Goal: Information Seeking & Learning: Learn about a topic

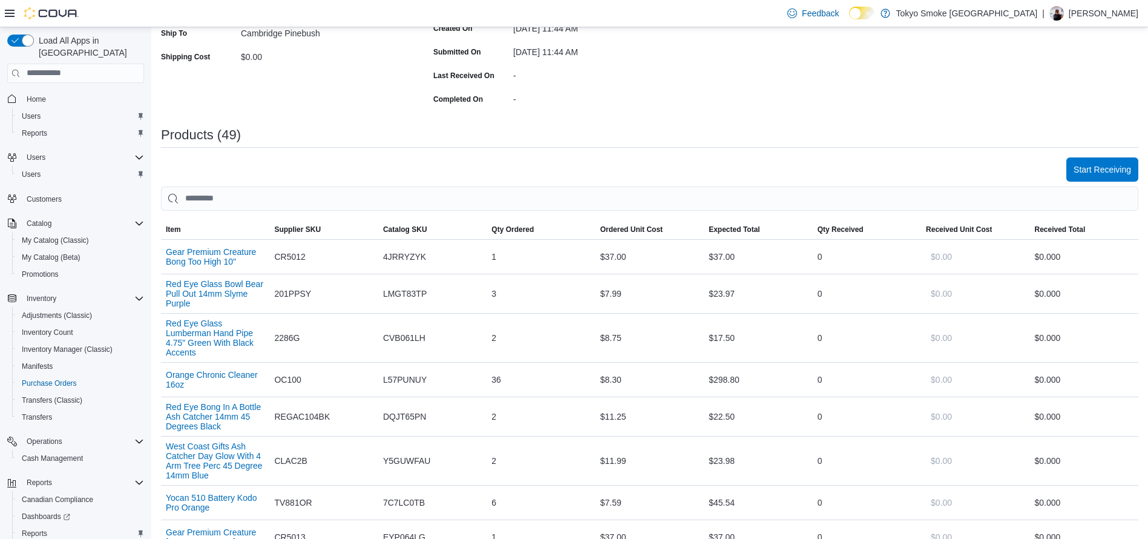
scroll to position [283, 0]
click at [1065, 171] on div "Start Receiving" at bounding box center [649, 169] width 977 height 24
click at [1086, 173] on button "Start Receiving" at bounding box center [1102, 168] width 72 height 24
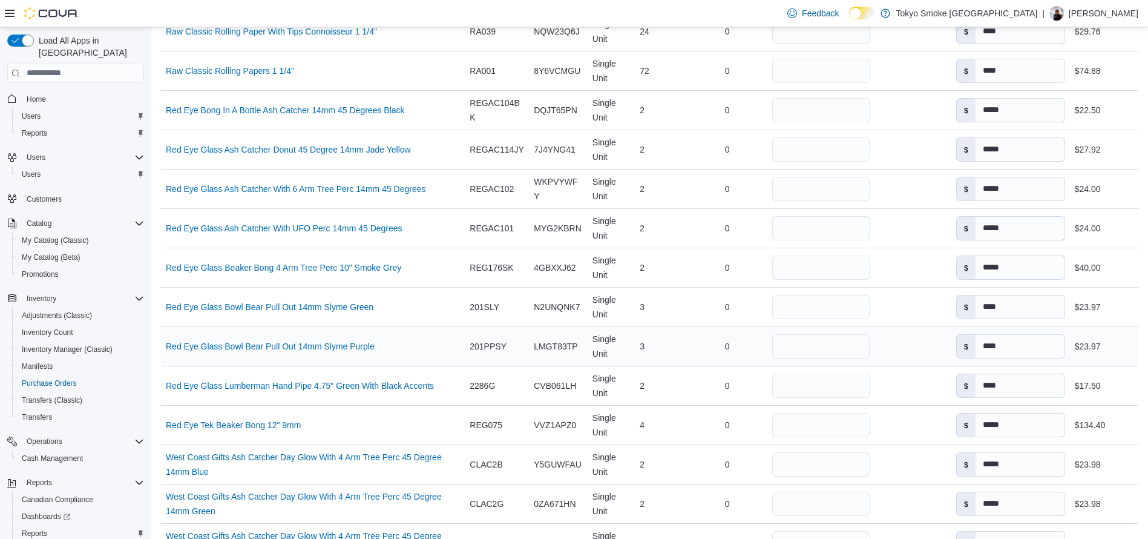
scroll to position [2037, 0]
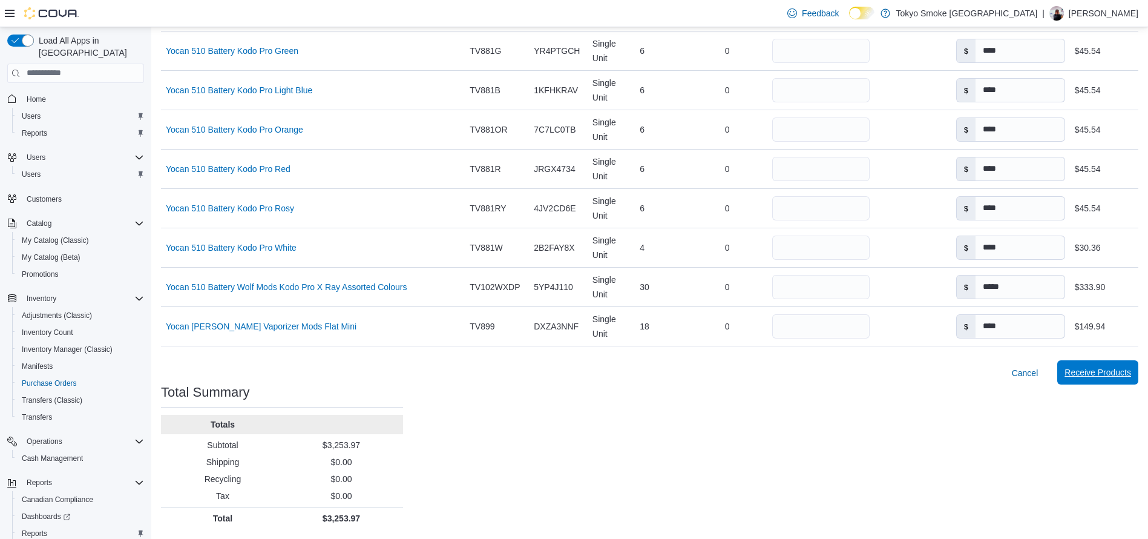
click at [1100, 367] on span "Receive Products" at bounding box center [1097, 372] width 67 height 12
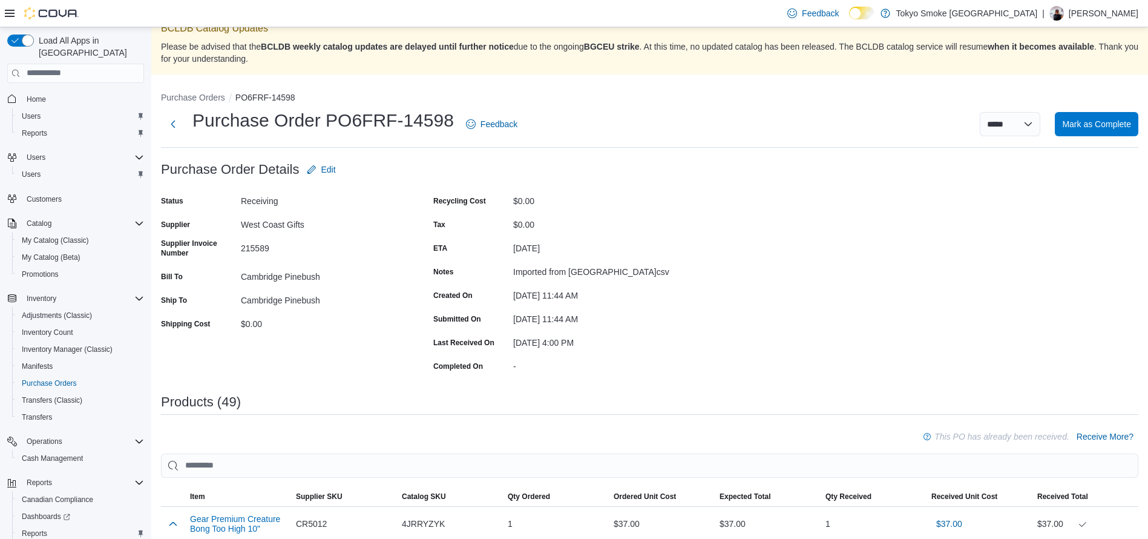
scroll to position [16, 0]
click at [1110, 123] on span "Mark as Complete" at bounding box center [1096, 123] width 69 height 12
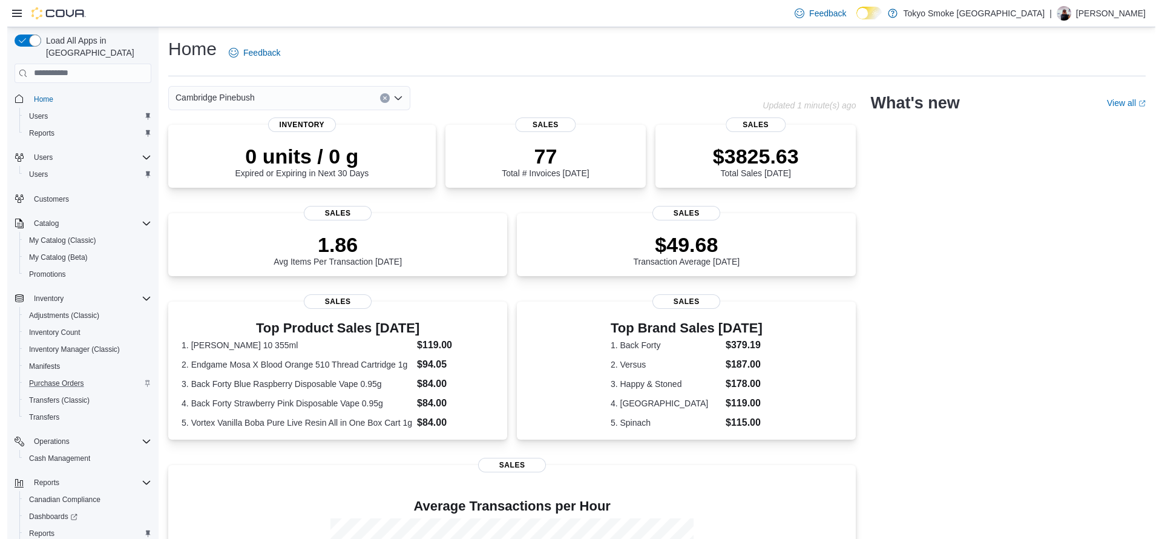
scroll to position [51, 0]
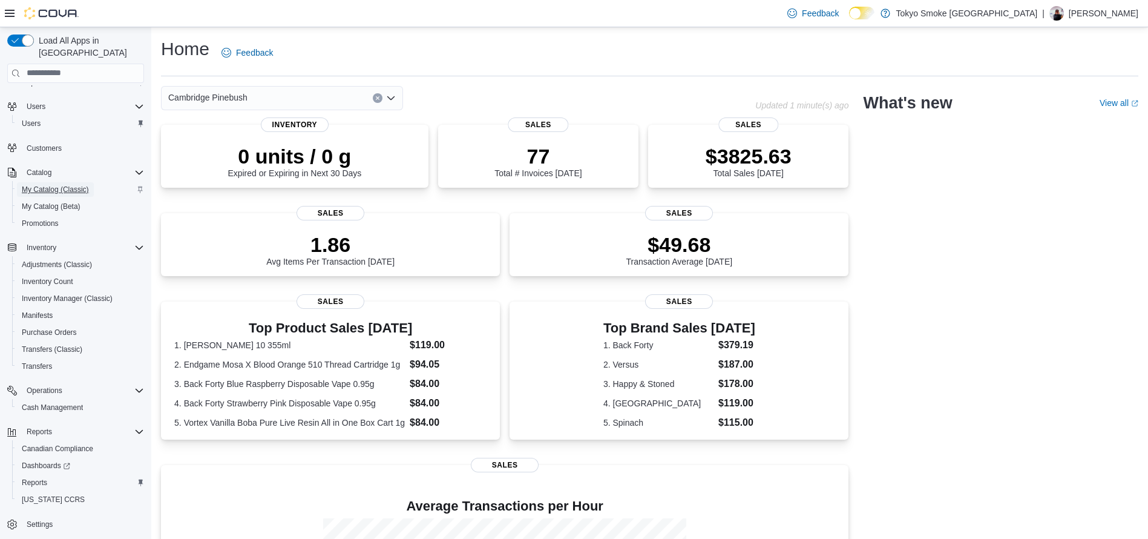
click at [64, 185] on span "My Catalog (Classic)" at bounding box center [55, 190] width 67 height 10
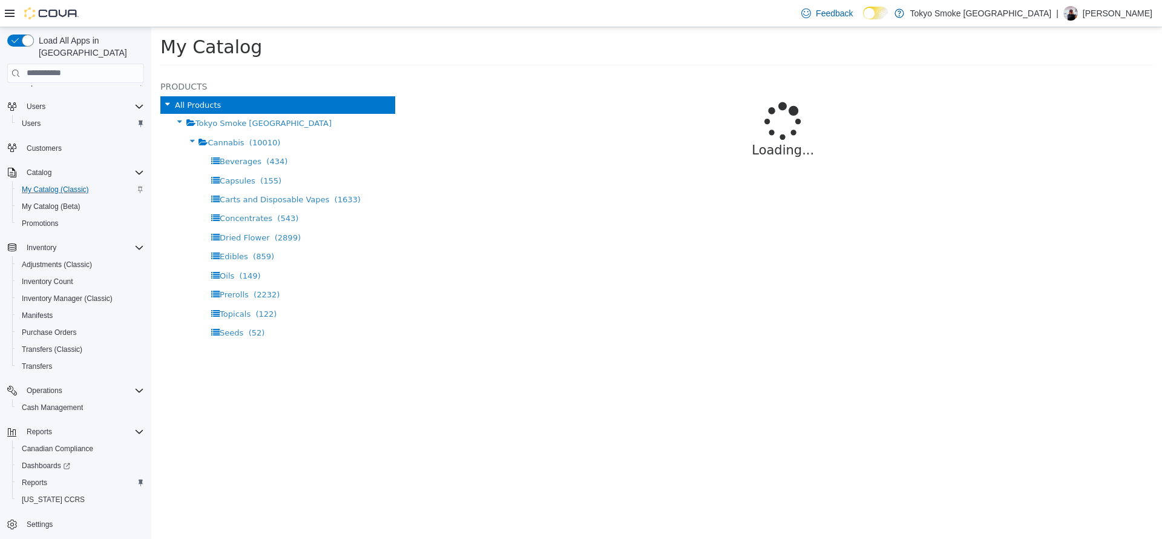
select select "**********"
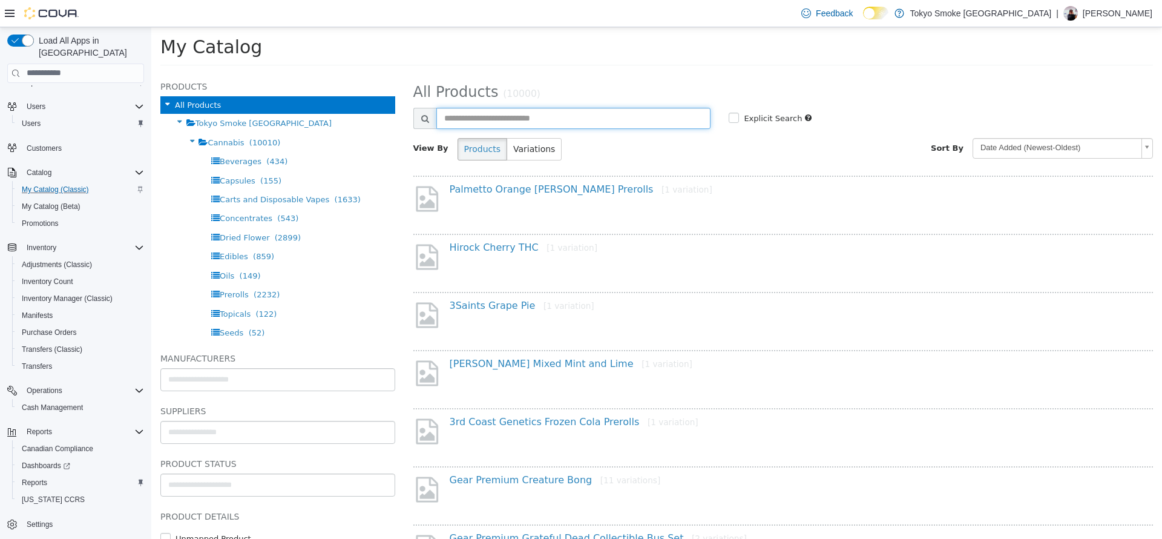
click at [596, 110] on input "text" at bounding box center [573, 117] width 275 height 21
type input "**********"
select select "**********"
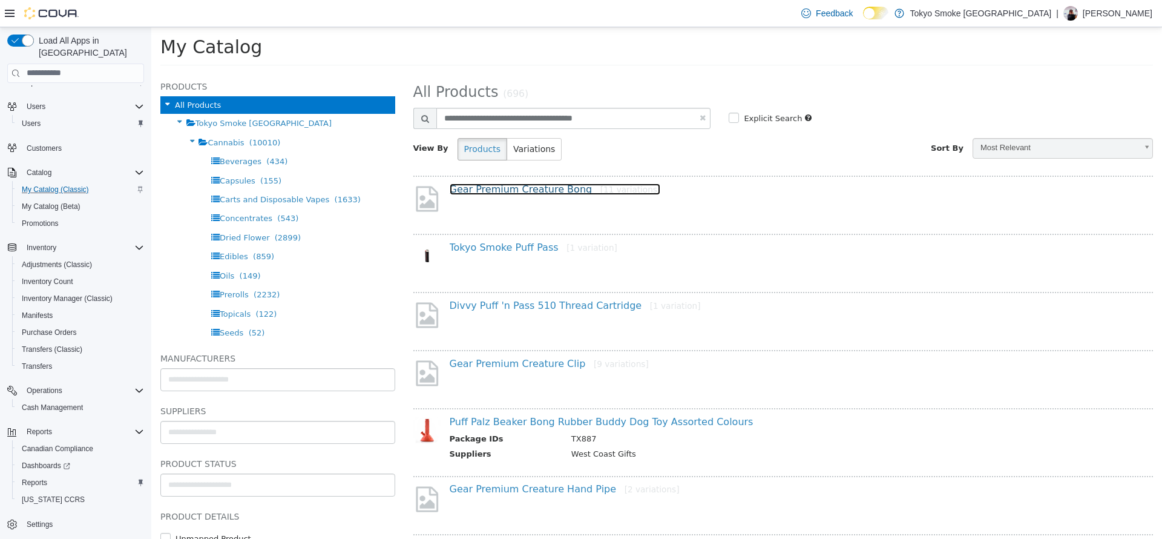
click at [545, 191] on link "Gear Premium Creature Bong [11 variations]" at bounding box center [555, 188] width 211 height 11
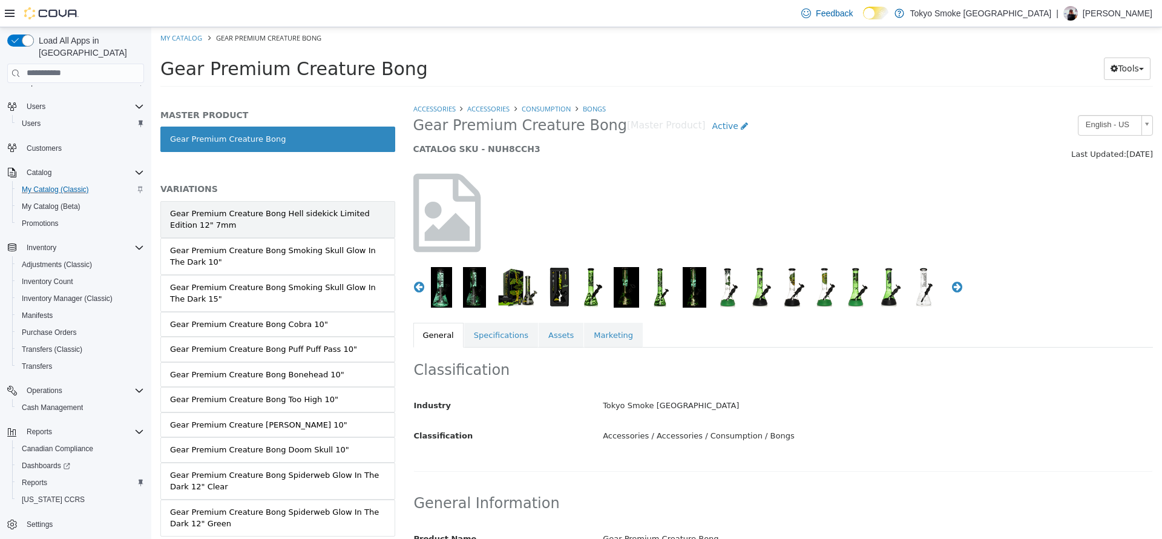
click at [323, 220] on div "Gear Premium Creature Bong Hell sidekick Limited Edition 12" 7mm" at bounding box center [277, 219] width 215 height 24
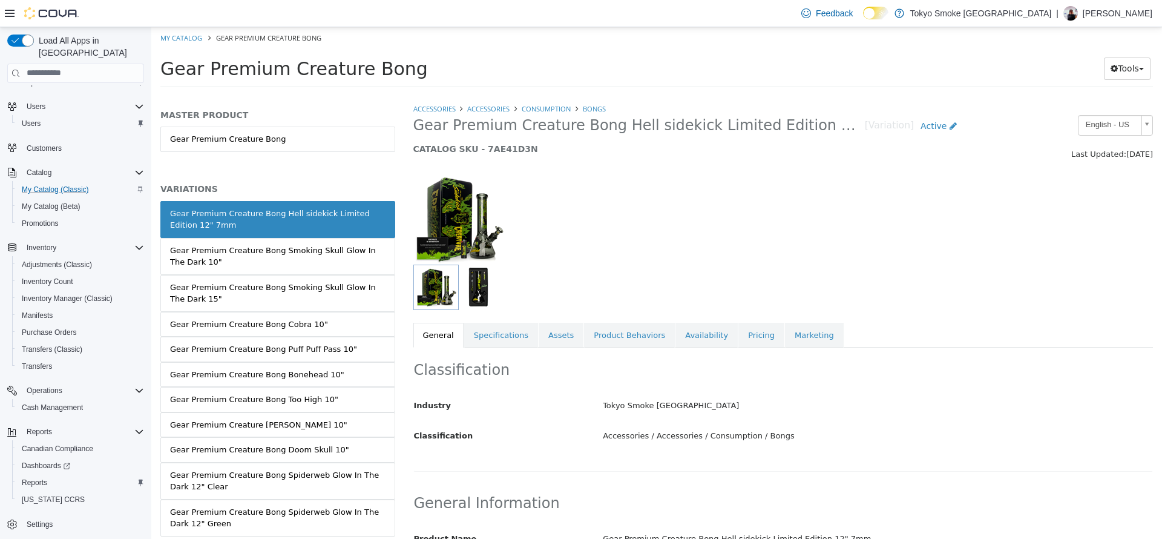
click at [314, 212] on div "Gear Premium Creature Bong Hell sidekick Limited Edition 12" 7mm" at bounding box center [277, 219] width 215 height 24
click at [742, 336] on link "Pricing" at bounding box center [761, 334] width 46 height 25
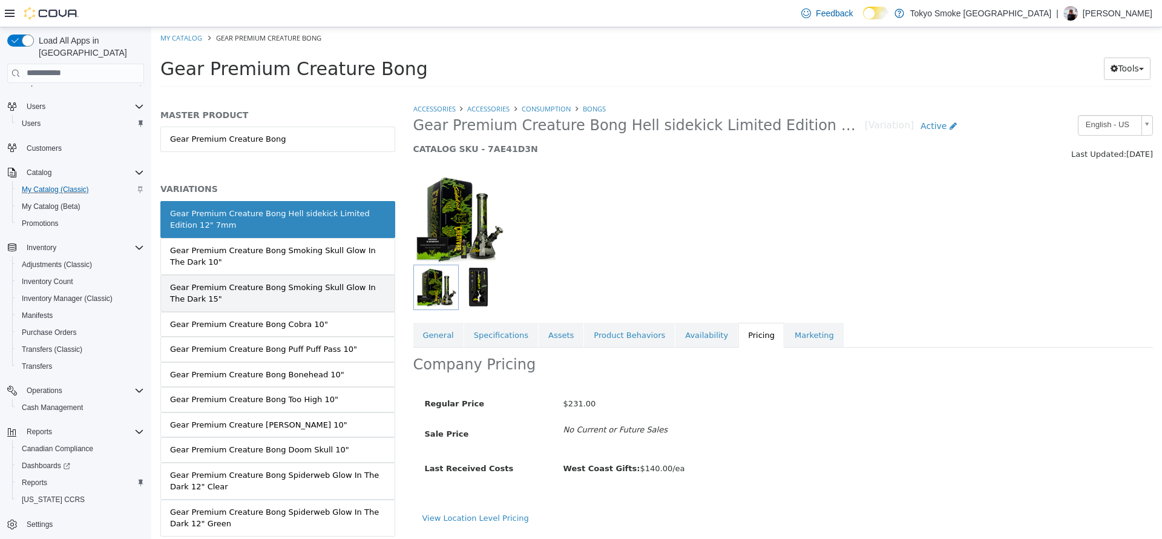
scroll to position [38, 0]
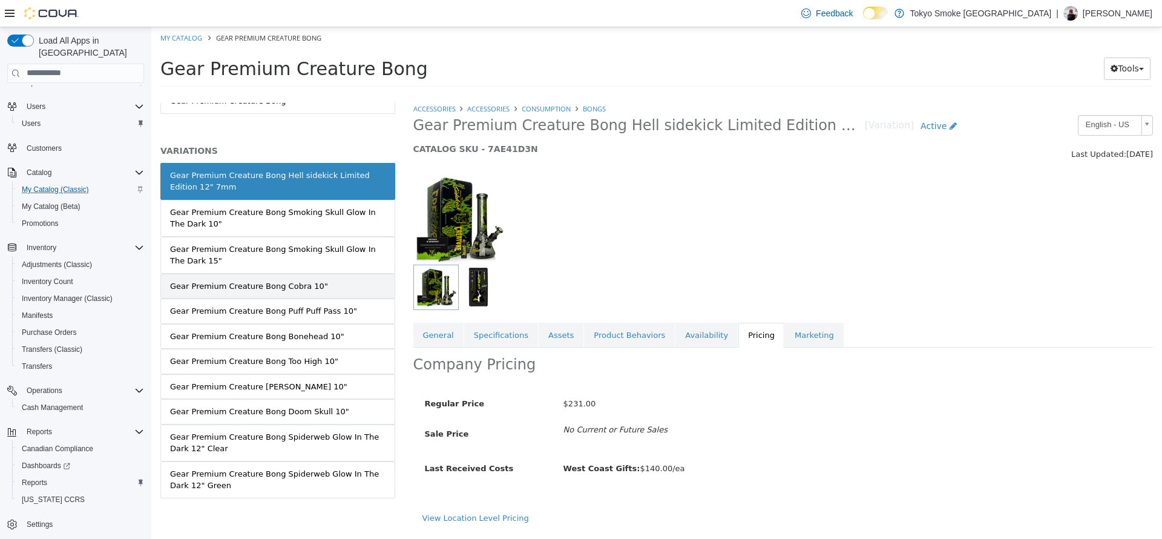
click at [287, 280] on div "Gear Premium Creature Bong Cobra 10"" at bounding box center [249, 286] width 158 height 12
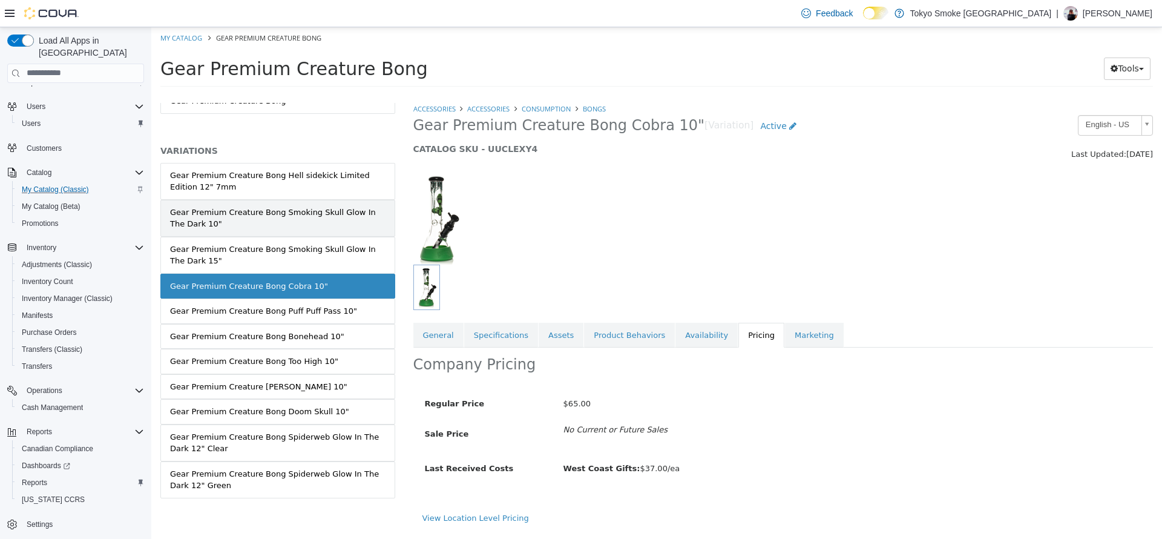
click at [274, 231] on link "Gear Premium Creature Bong Smoking Skull Glow In The Dark 10"" at bounding box center [277, 217] width 235 height 37
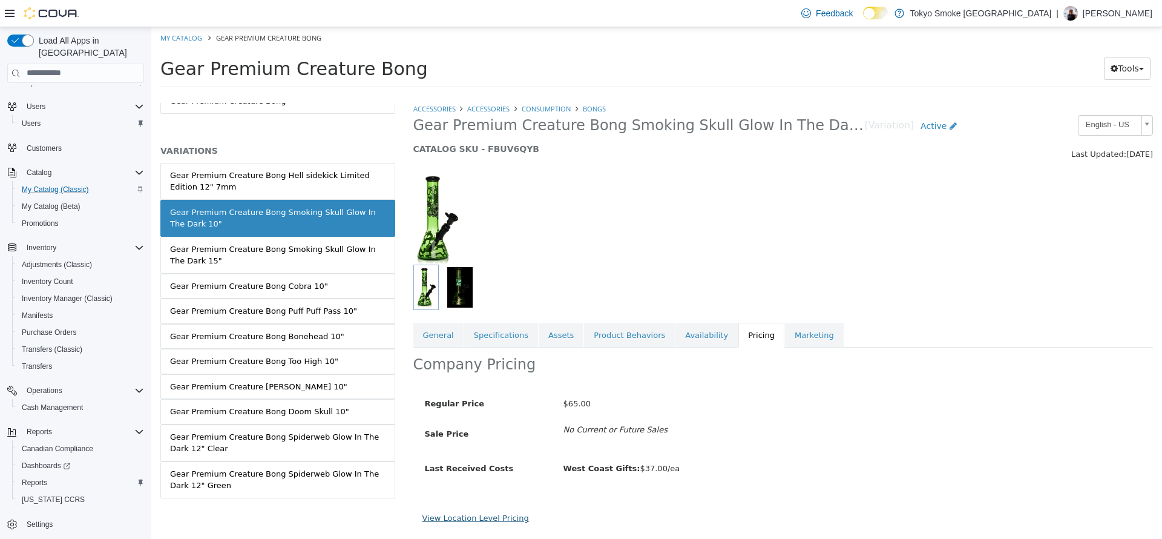
click at [482, 518] on link "View Location Level Pricing" at bounding box center [475, 517] width 107 height 9
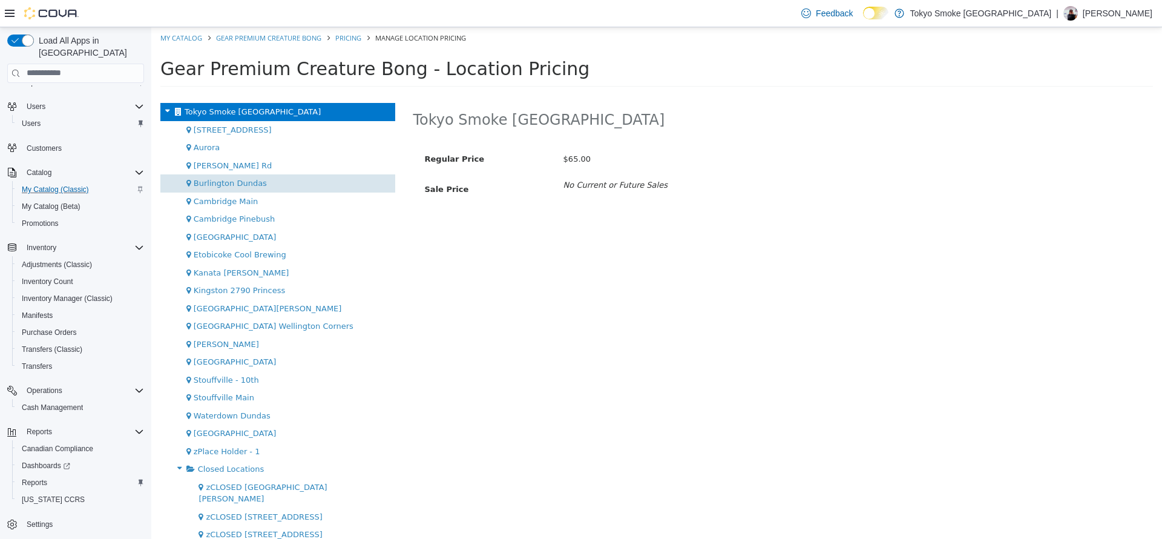
click at [297, 189] on div "Burlington Dundas" at bounding box center [277, 183] width 235 height 18
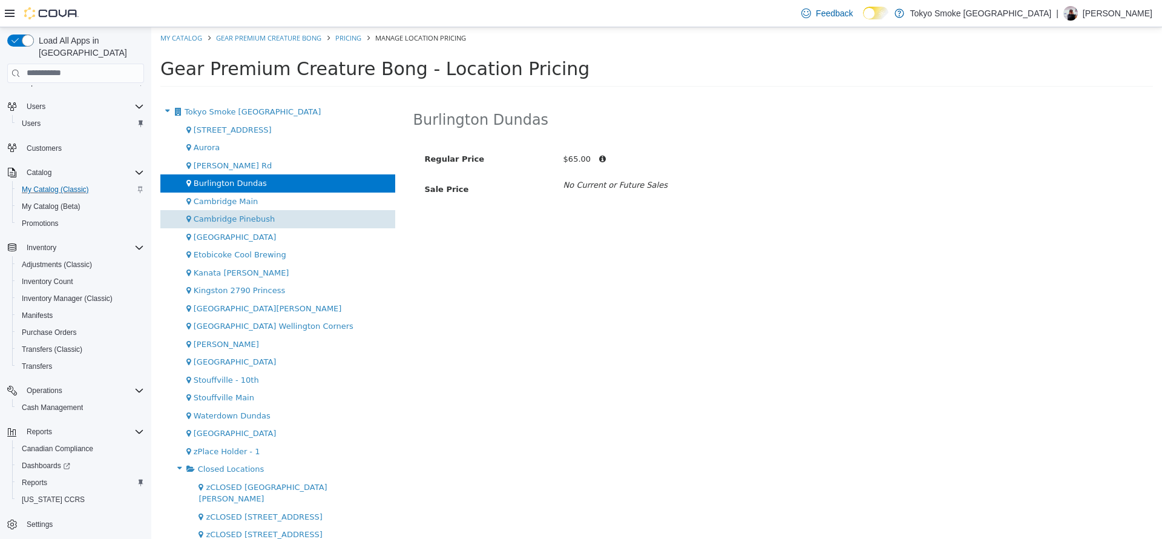
click at [341, 216] on div "Cambridge Pinebush" at bounding box center [277, 218] width 235 height 18
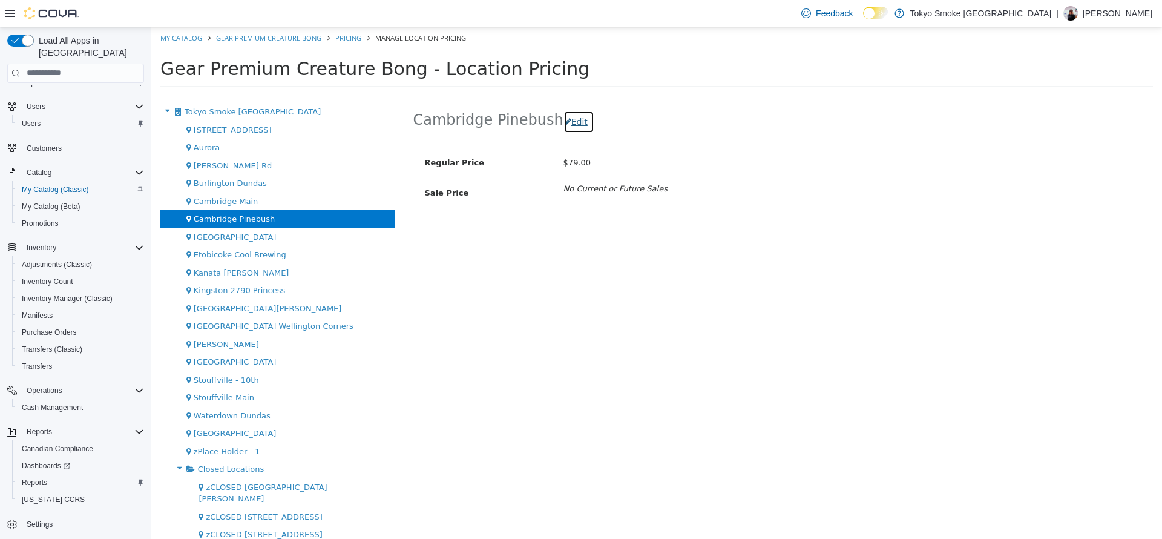
click at [578, 116] on button "Edit" at bounding box center [578, 121] width 31 height 22
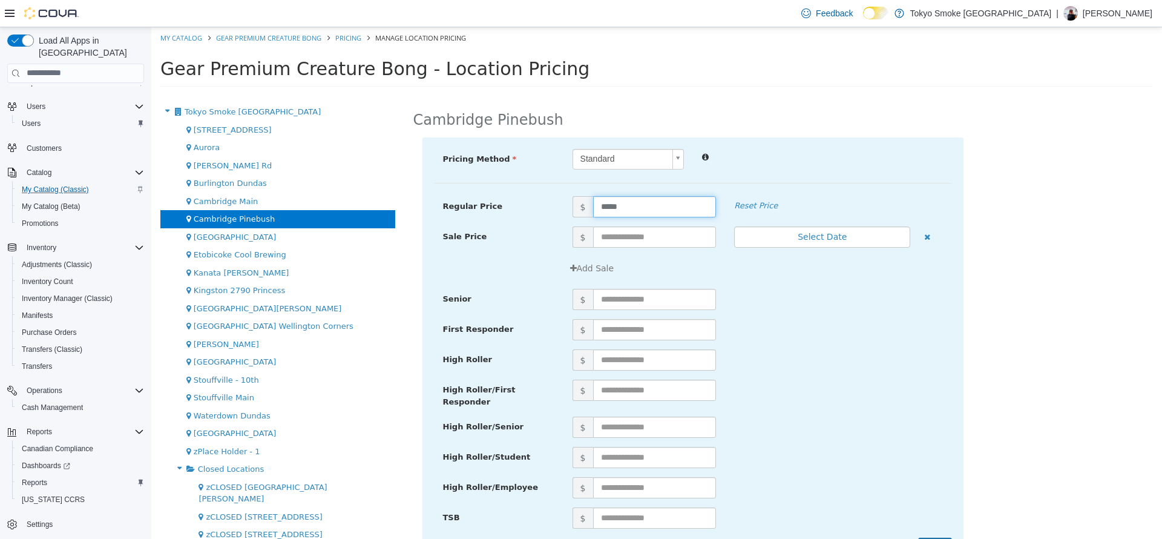
click at [624, 202] on input "*****" at bounding box center [654, 205] width 123 height 21
type input "**"
click at [847, 299] on div "$" at bounding box center [757, 298] width 388 height 21
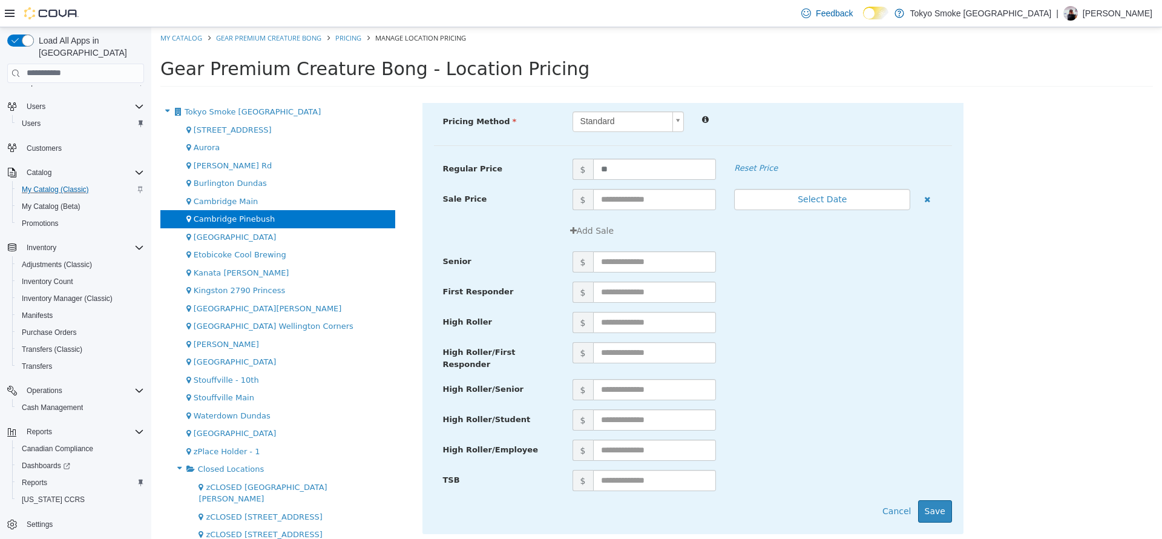
click at [930, 516] on div "Pricing Method Standard * Regular Price $ ** Reset Price Sale Price $ Select Da…" at bounding box center [692, 316] width 541 height 434
click at [923, 499] on button "Save" at bounding box center [935, 510] width 34 height 22
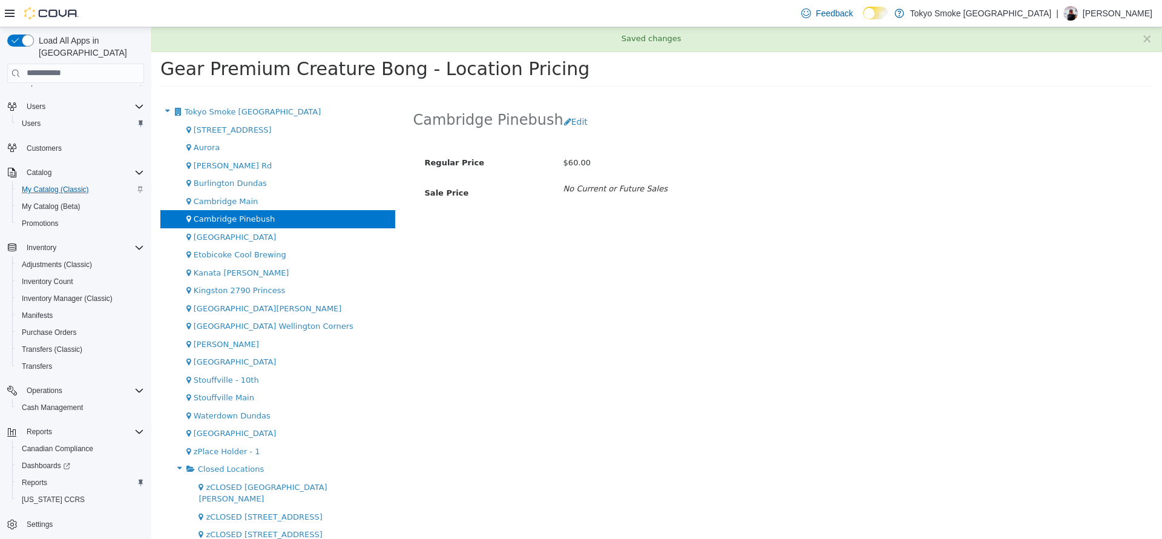
scroll to position [0, 0]
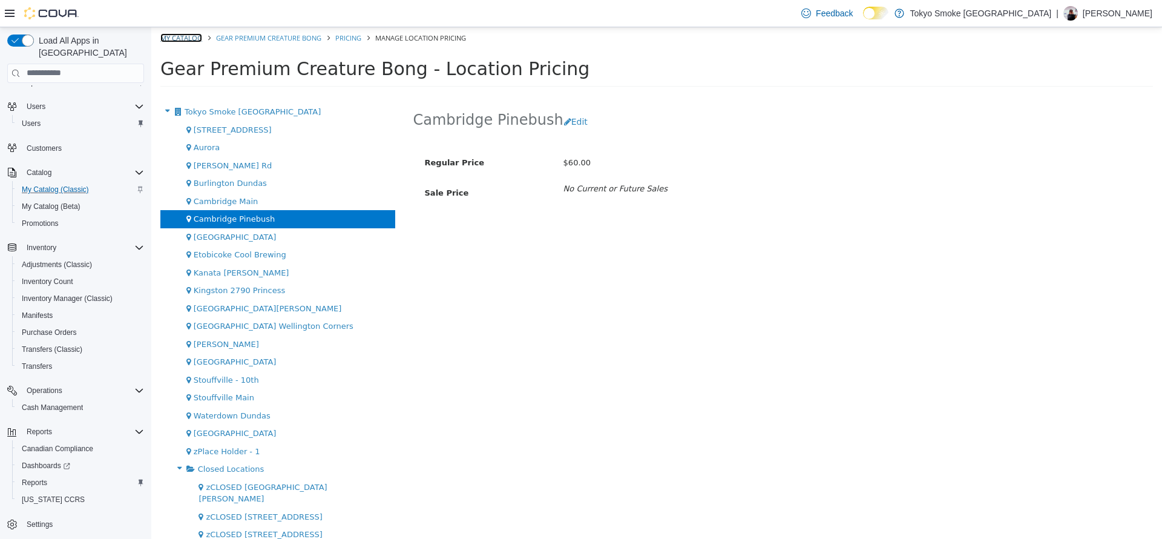
click at [175, 40] on link "My Catalog" at bounding box center [181, 37] width 42 height 9
select select "**********"
click at [286, 31] on li "Gear Premium Creature Bong" at bounding box center [263, 36] width 119 height 11
click at [290, 45] on ol "My Catalog Gear Premium Creature Bong Pricing Manage Location Pricing" at bounding box center [656, 38] width 1011 height 22
click at [266, 38] on link "Gear Premium Creature Bong" at bounding box center [268, 37] width 105 height 9
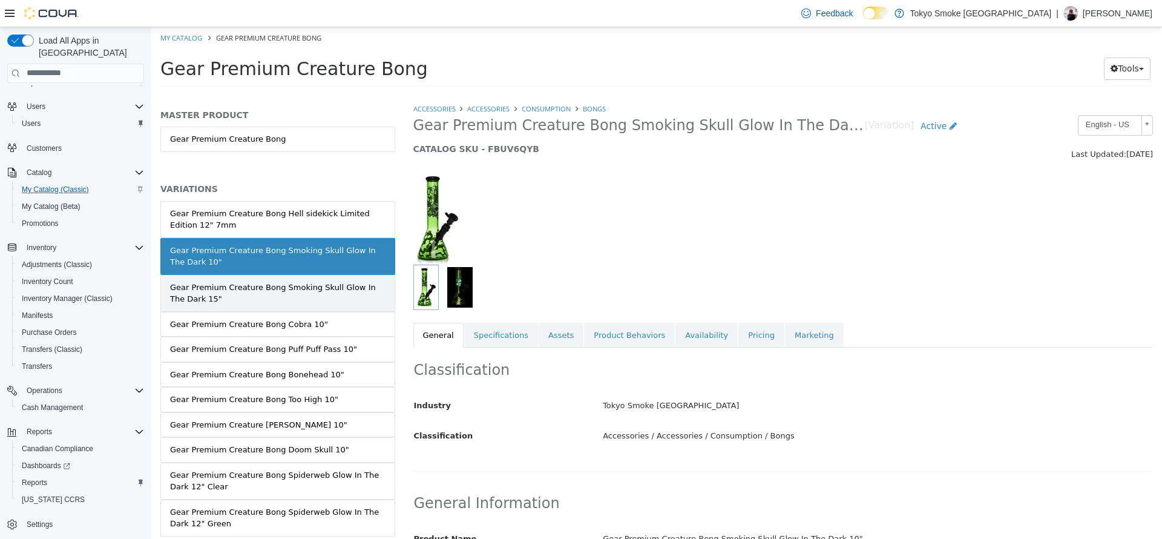
click at [315, 288] on div "Gear Premium Creature Bong Smoking Skull Glow In The Dark 15"" at bounding box center [277, 293] width 215 height 24
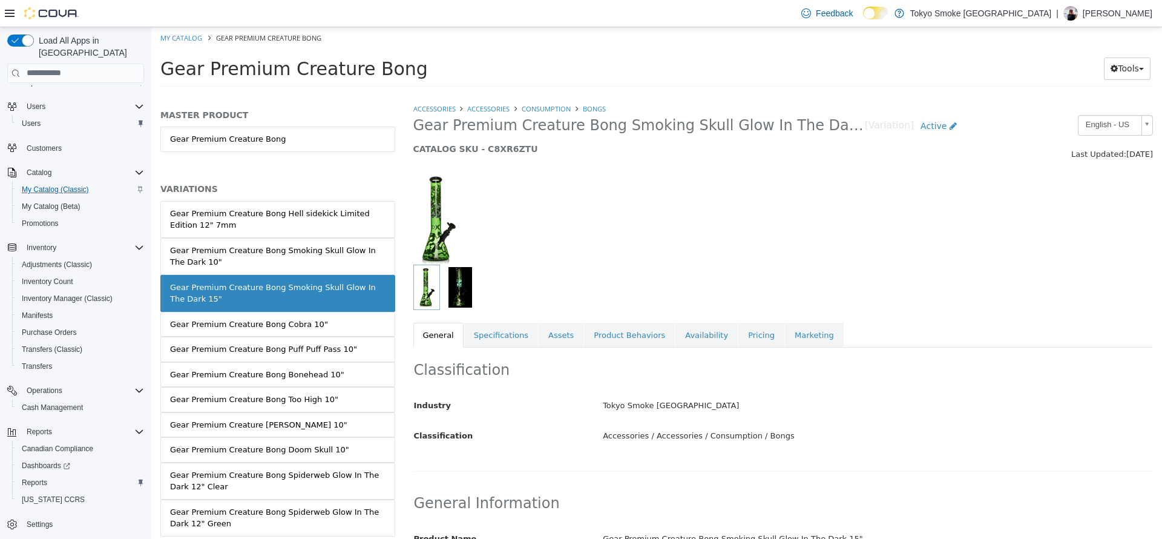
click at [673, 349] on div "Classification Industry Tokyo Smoke Ontario Classification Accessories / Access…" at bounding box center [783, 409] width 740 height 124
click at [675, 342] on link "Availability" at bounding box center [706, 334] width 62 height 25
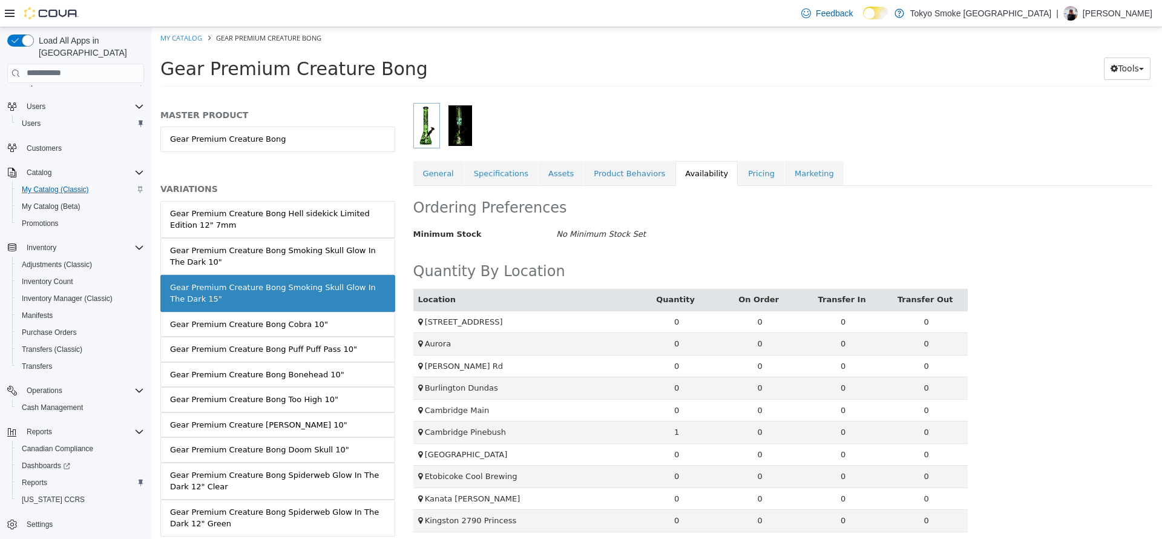
scroll to position [165, 0]
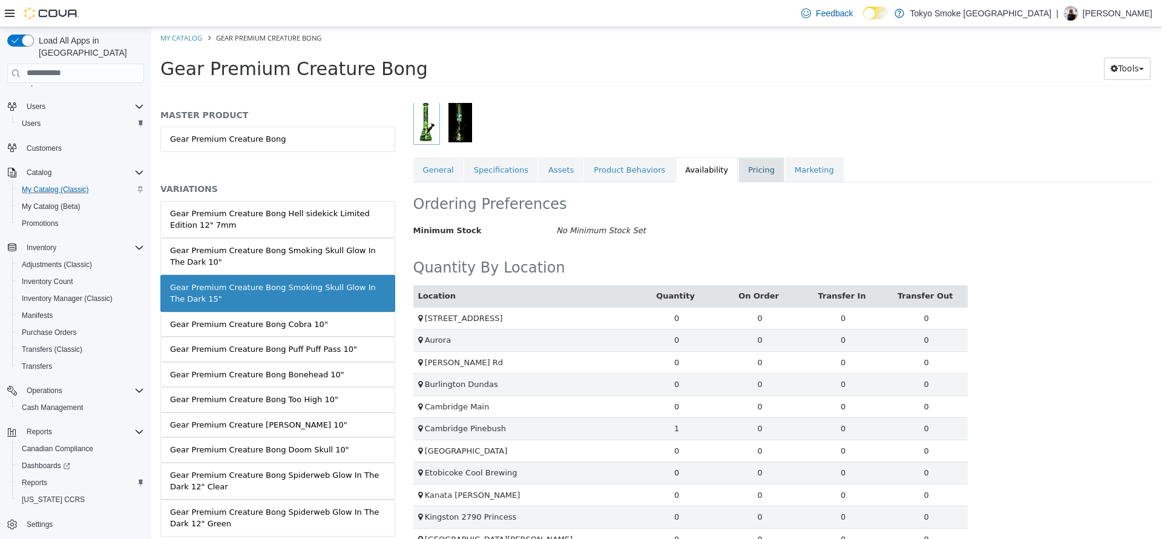
click at [738, 168] on link "Pricing" at bounding box center [761, 169] width 46 height 25
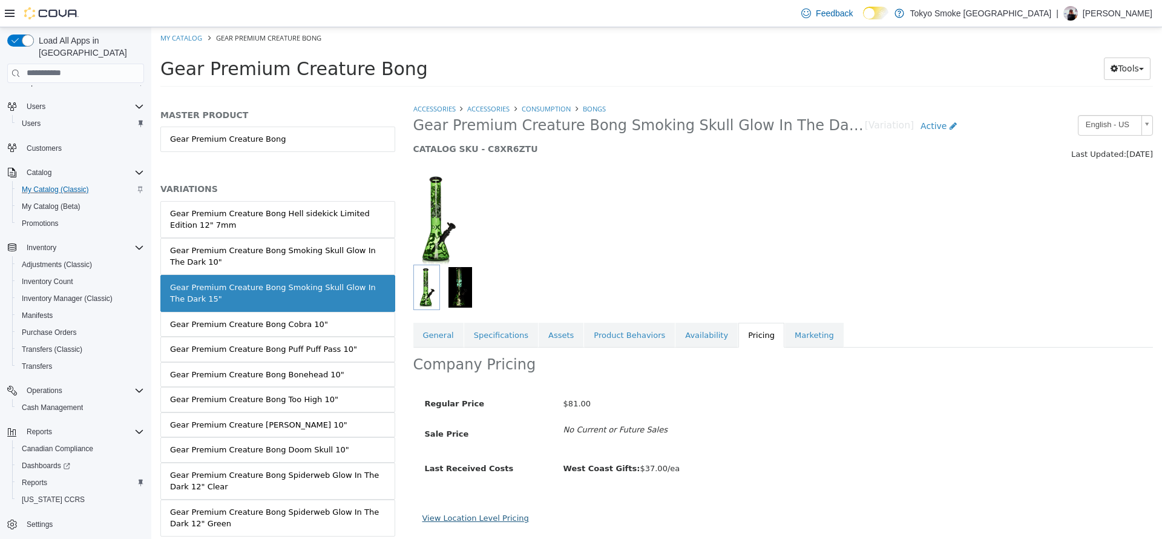
click at [508, 516] on link "View Location Level Pricing" at bounding box center [475, 517] width 107 height 9
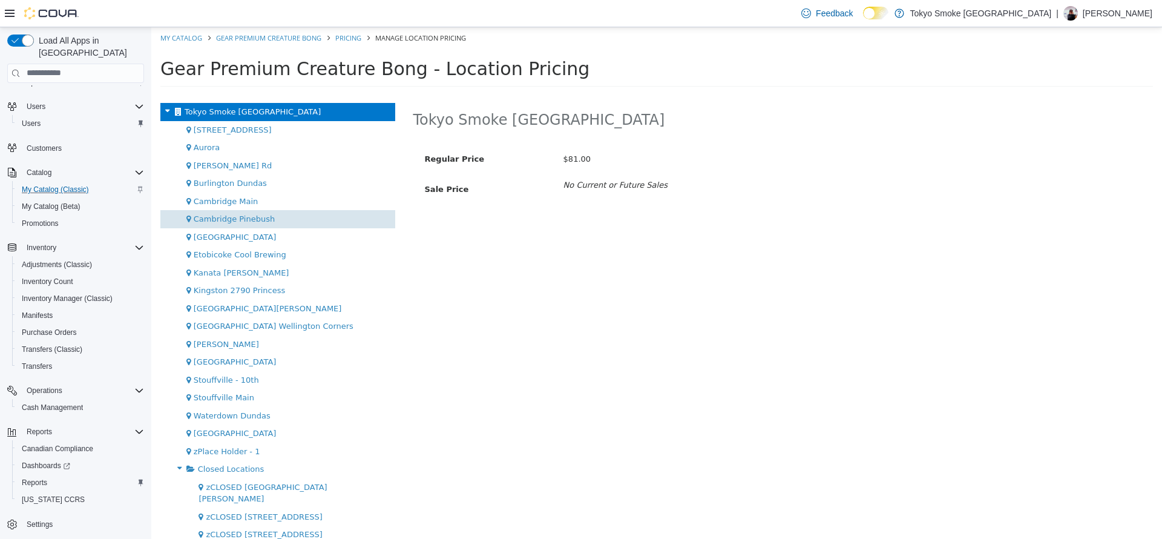
click at [339, 225] on div "Cambridge Pinebush" at bounding box center [277, 218] width 235 height 18
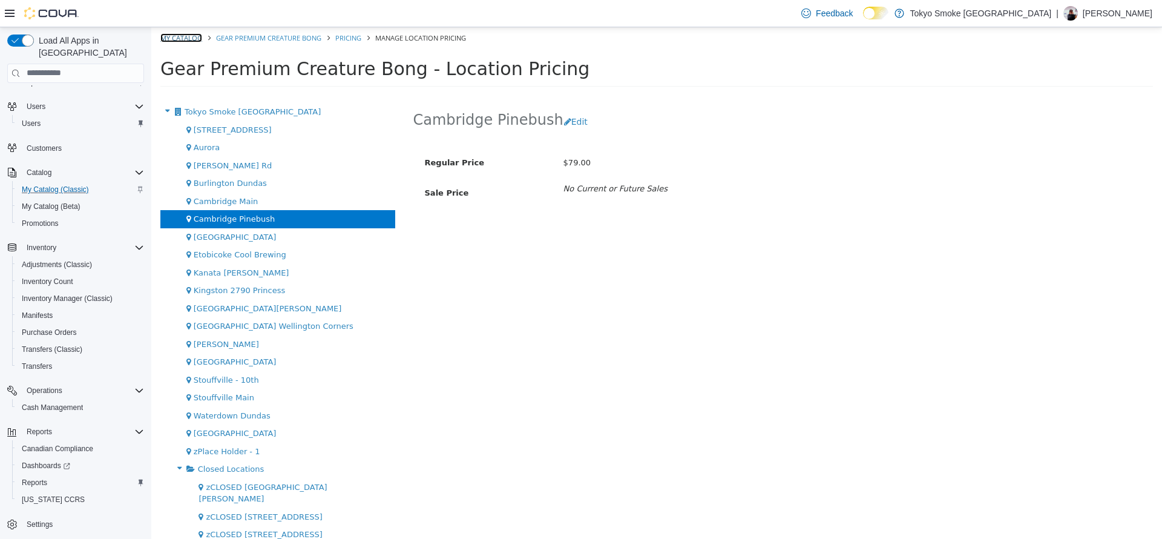
click at [185, 38] on link "My Catalog" at bounding box center [181, 37] width 42 height 9
select select "**********"
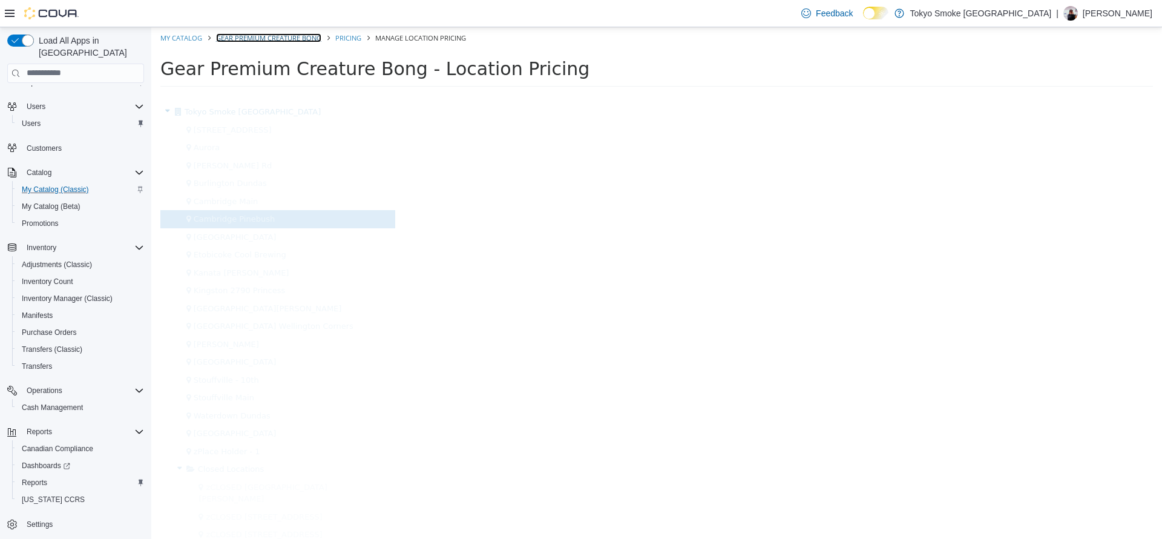
click at [246, 36] on link "Gear Premium Creature Bong" at bounding box center [268, 37] width 105 height 9
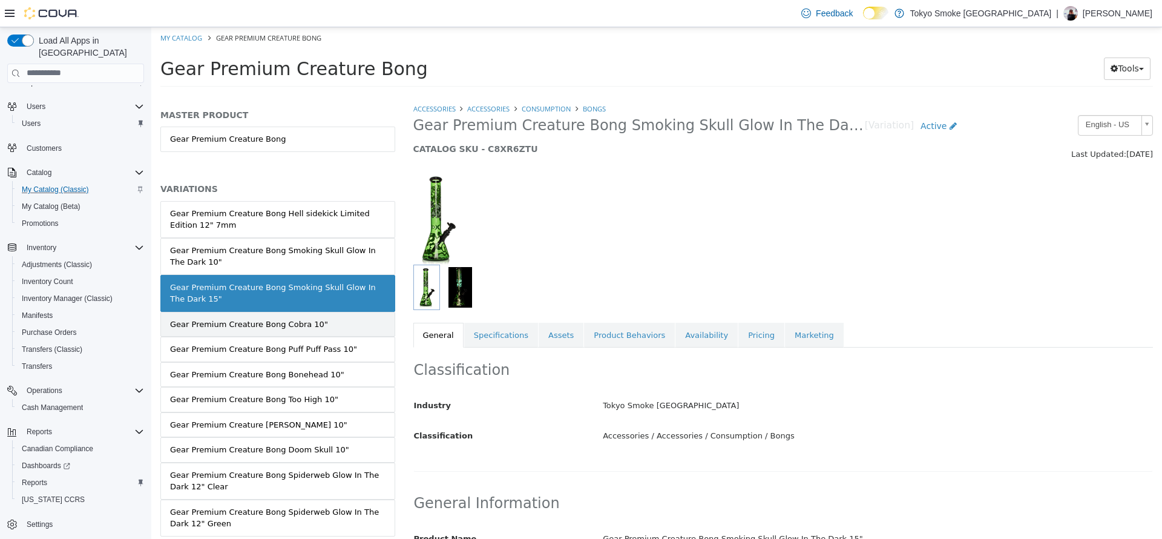
click at [344, 319] on link "Gear Premium Creature Bong Cobra 10"" at bounding box center [277, 323] width 235 height 25
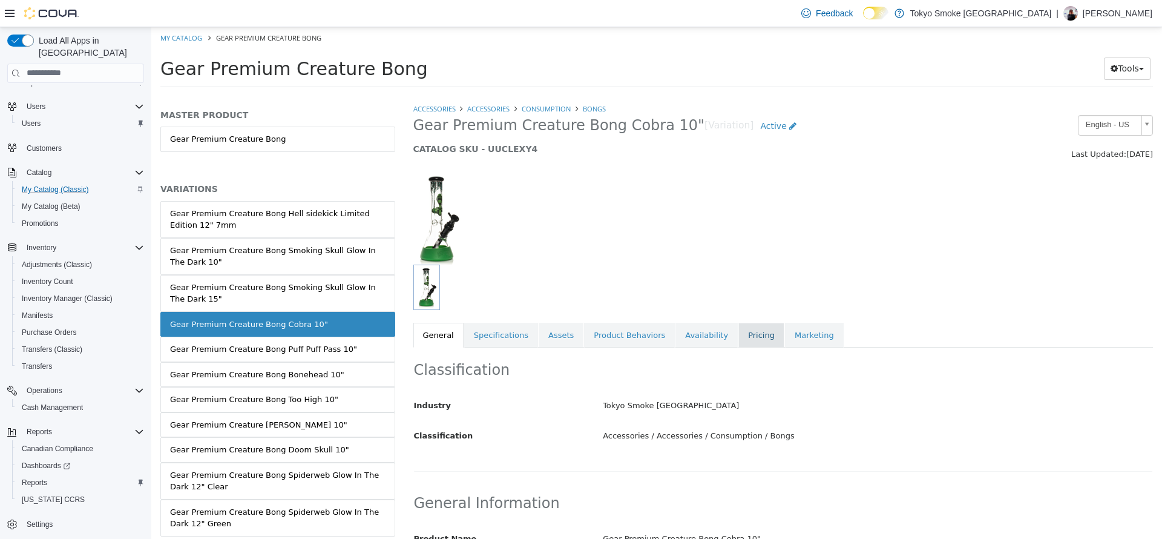
click at [738, 336] on link "Pricing" at bounding box center [761, 334] width 46 height 25
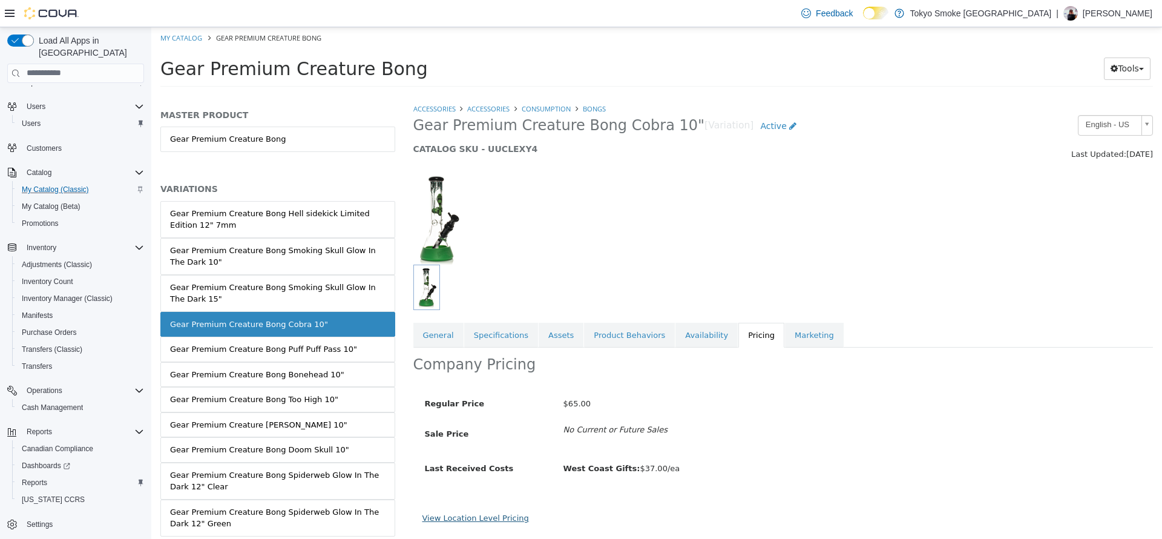
click at [510, 516] on link "View Location Level Pricing" at bounding box center [475, 517] width 107 height 9
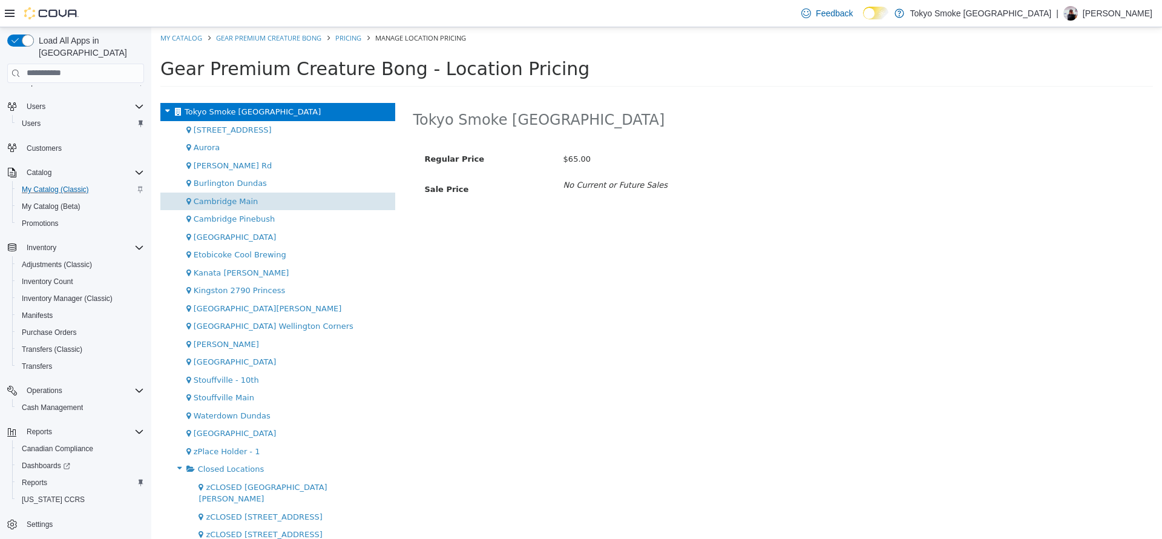
click at [293, 204] on div "Cambridge Main" at bounding box center [277, 201] width 235 height 18
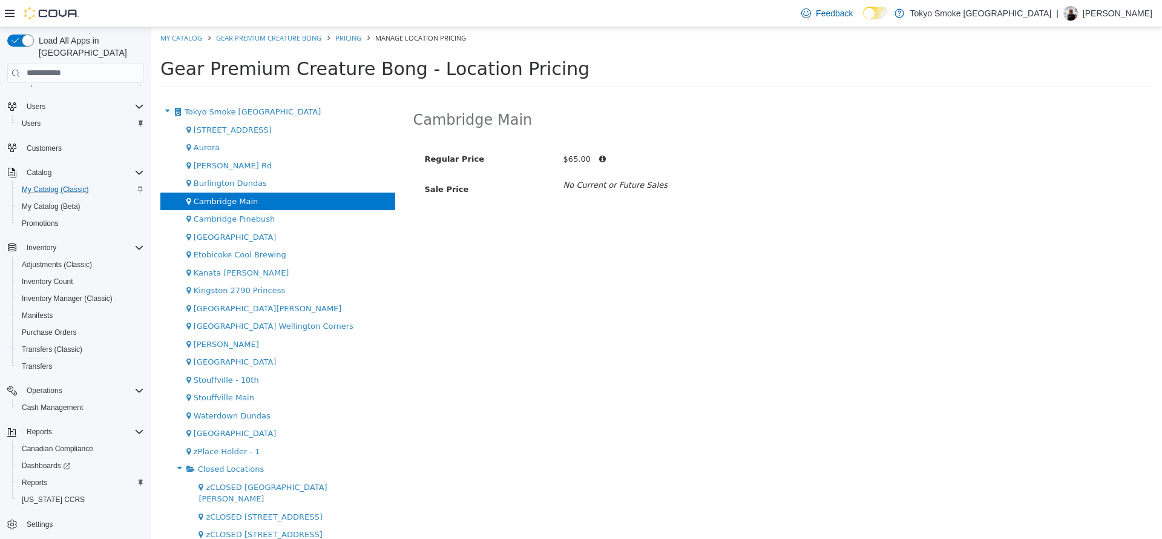
click at [297, 209] on div "Cambridge Main" at bounding box center [277, 201] width 235 height 18
click at [315, 212] on div "Cambridge Pinebush" at bounding box center [277, 218] width 235 height 18
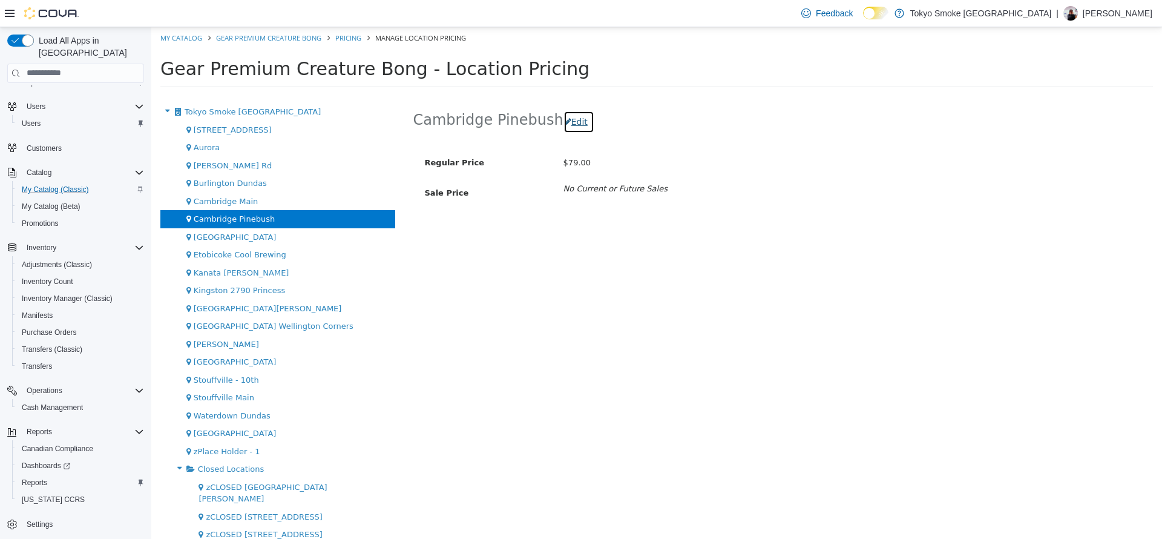
click at [563, 126] on button "Edit" at bounding box center [578, 121] width 31 height 22
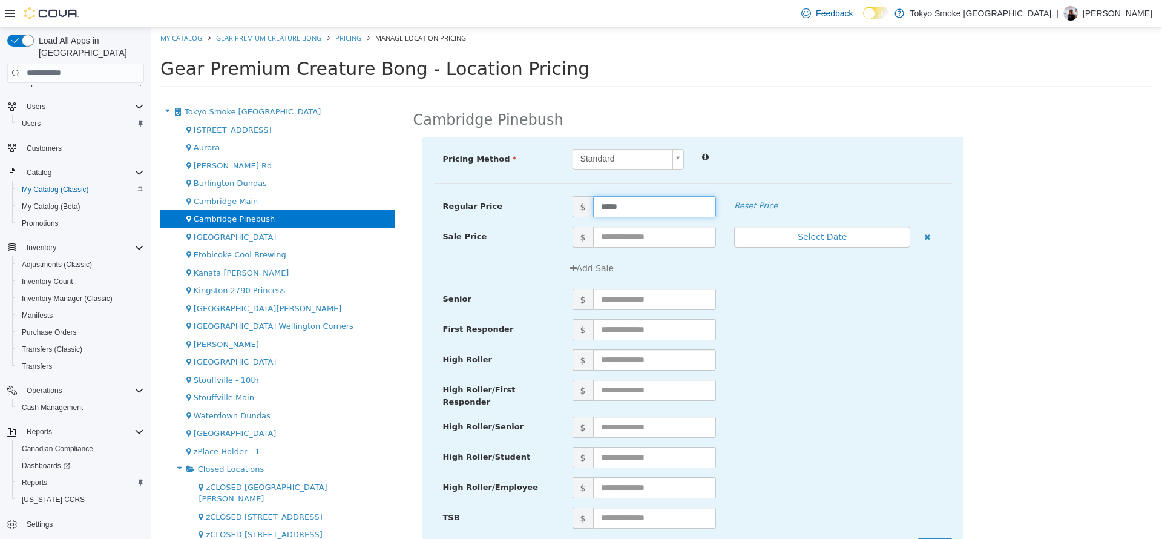
click at [613, 201] on input "*****" at bounding box center [654, 205] width 123 height 21
type input "**"
click at [963, 352] on div "Pricing Method Standard * Regular Price $ ** Reset Price Sale Price $ Select Da…" at bounding box center [783, 360] width 740 height 446
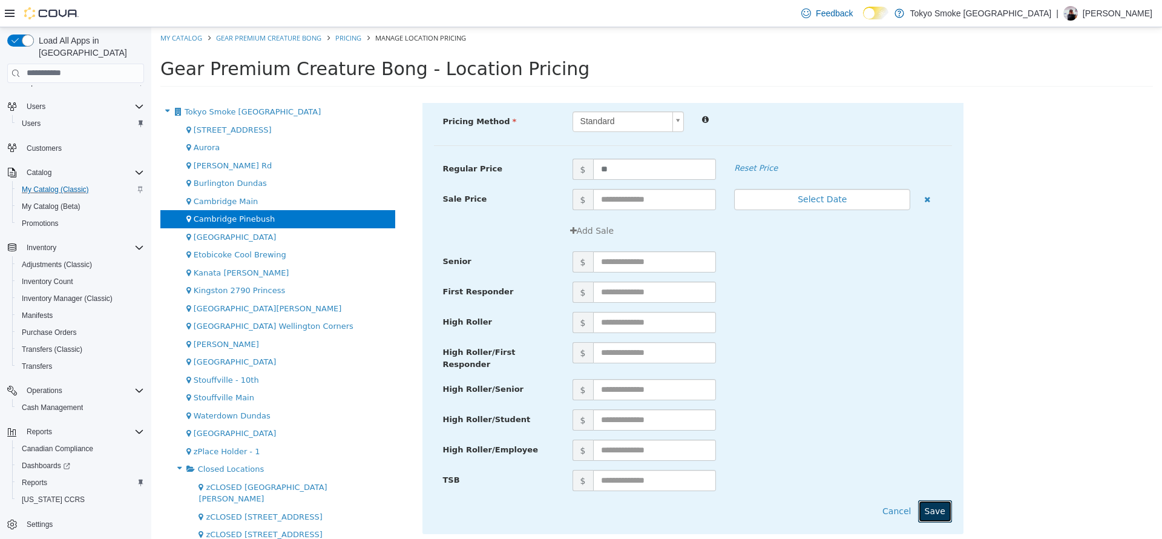
click at [937, 510] on button "Save" at bounding box center [935, 510] width 34 height 22
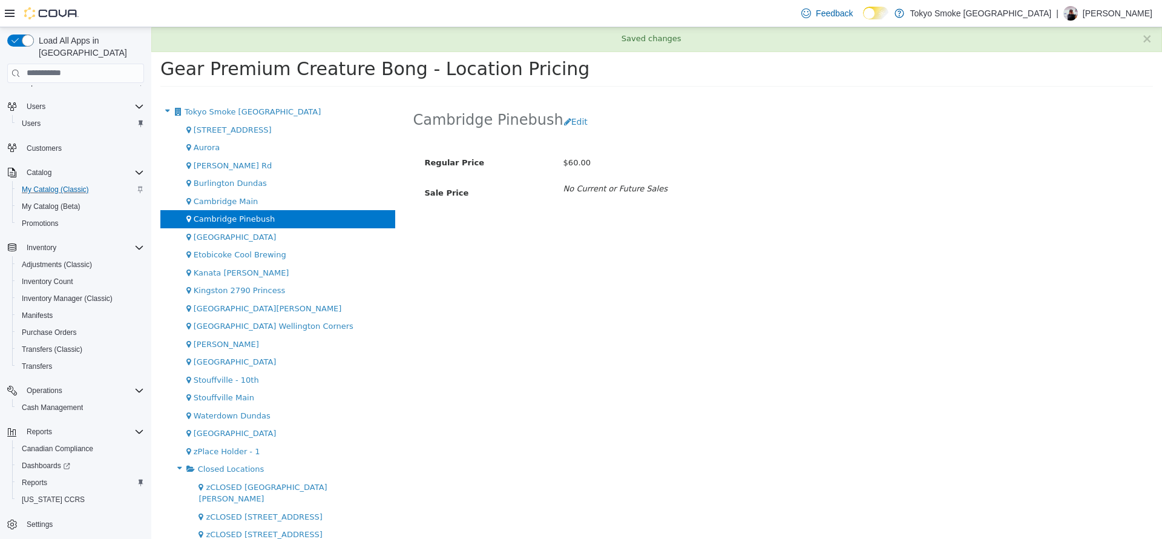
scroll to position [0, 0]
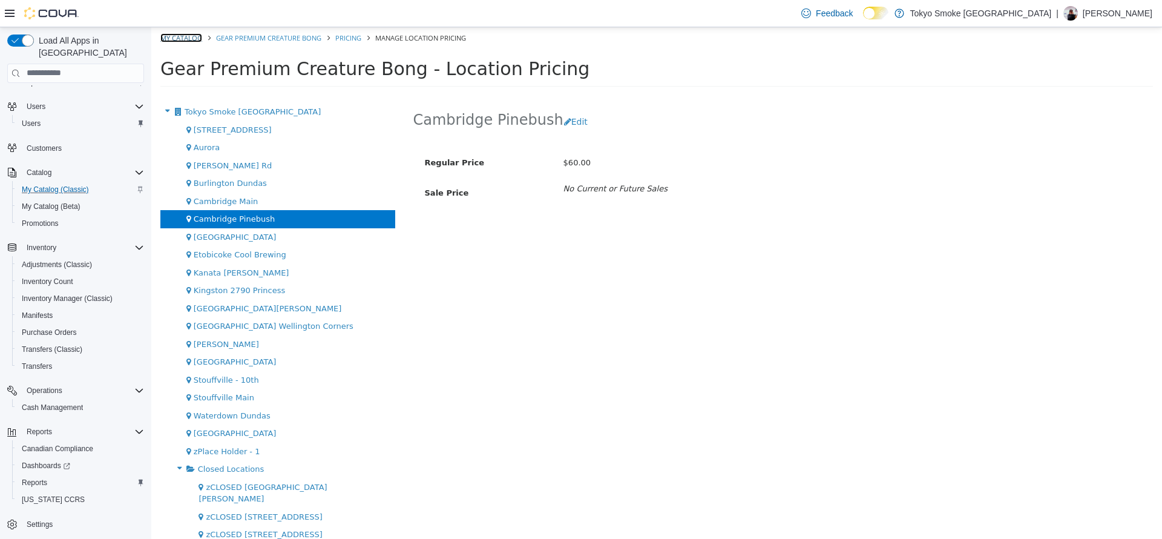
click at [172, 37] on link "My Catalog" at bounding box center [181, 37] width 42 height 9
select select "**********"
click at [257, 36] on link "Gear Premium Creature Bong" at bounding box center [268, 37] width 105 height 9
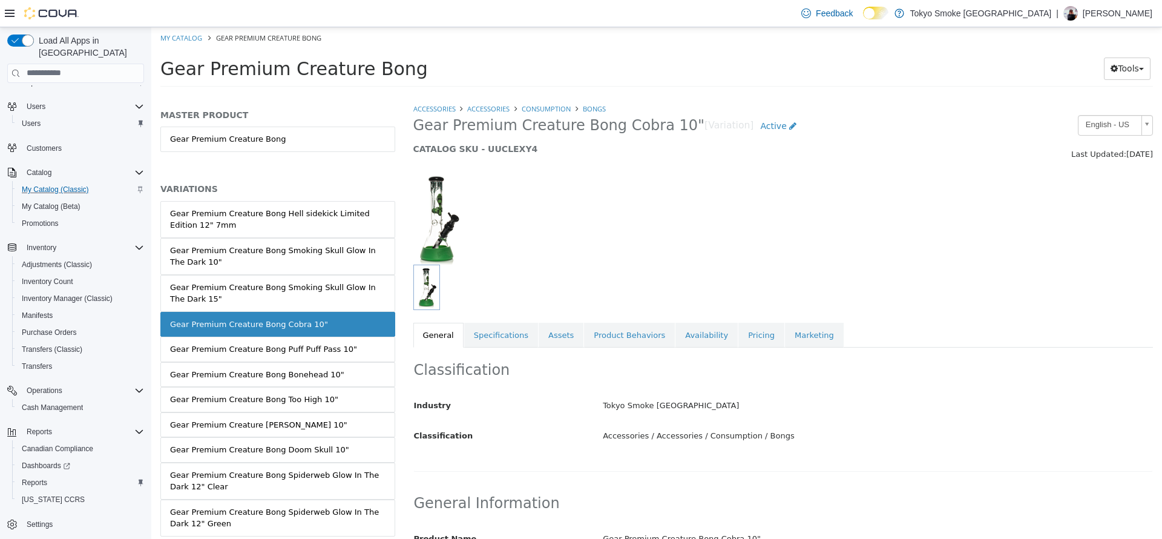
click at [297, 312] on link "Gear Premium Creature Bong Cobra 10"" at bounding box center [277, 323] width 235 height 25
click at [749, 300] on div at bounding box center [688, 286] width 550 height 45
click at [738, 341] on link "Pricing" at bounding box center [761, 334] width 46 height 25
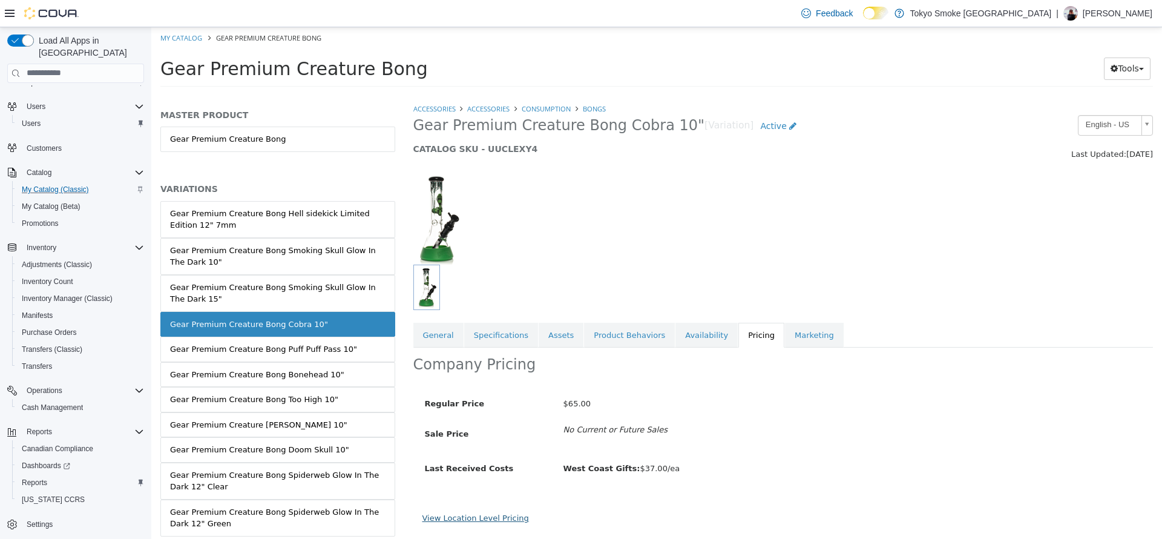
click at [495, 521] on link "View Location Level Pricing" at bounding box center [475, 517] width 107 height 9
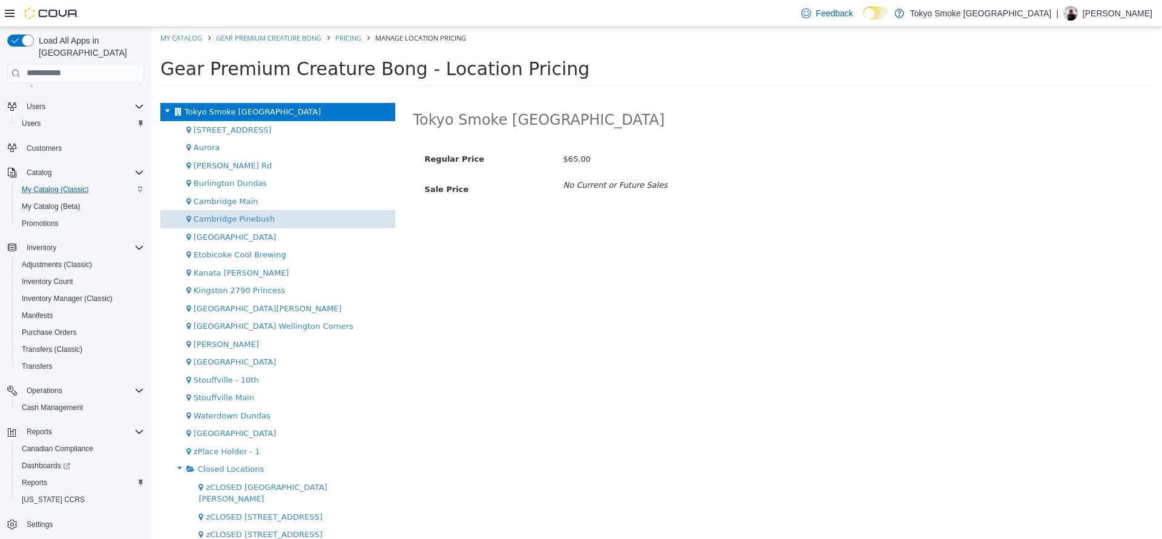
click at [286, 217] on div "Cambridge Pinebush" at bounding box center [277, 218] width 235 height 18
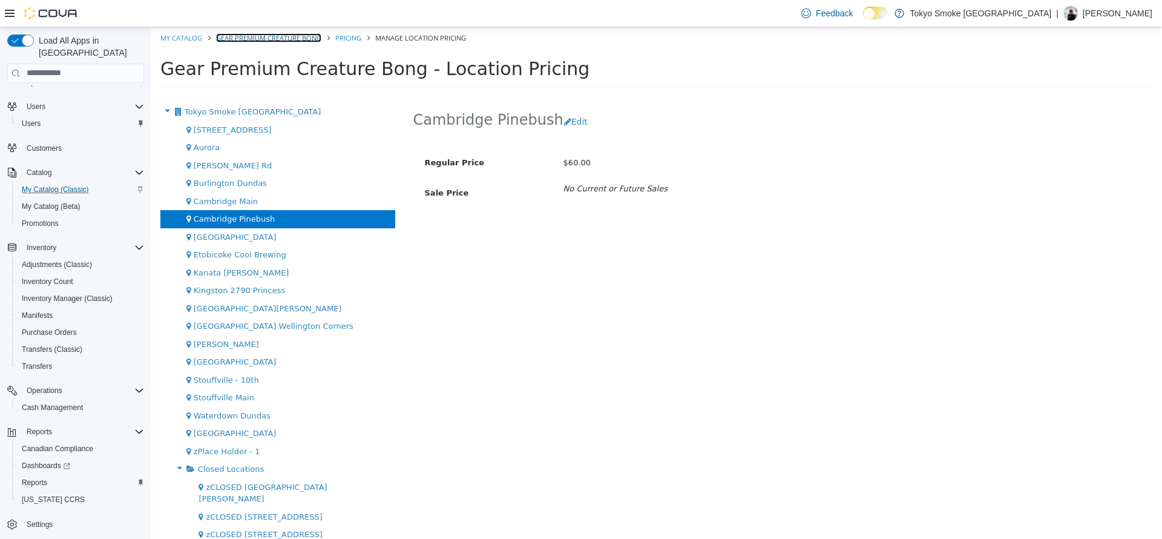
click at [228, 38] on link "Gear Premium Creature Bong" at bounding box center [268, 37] width 105 height 9
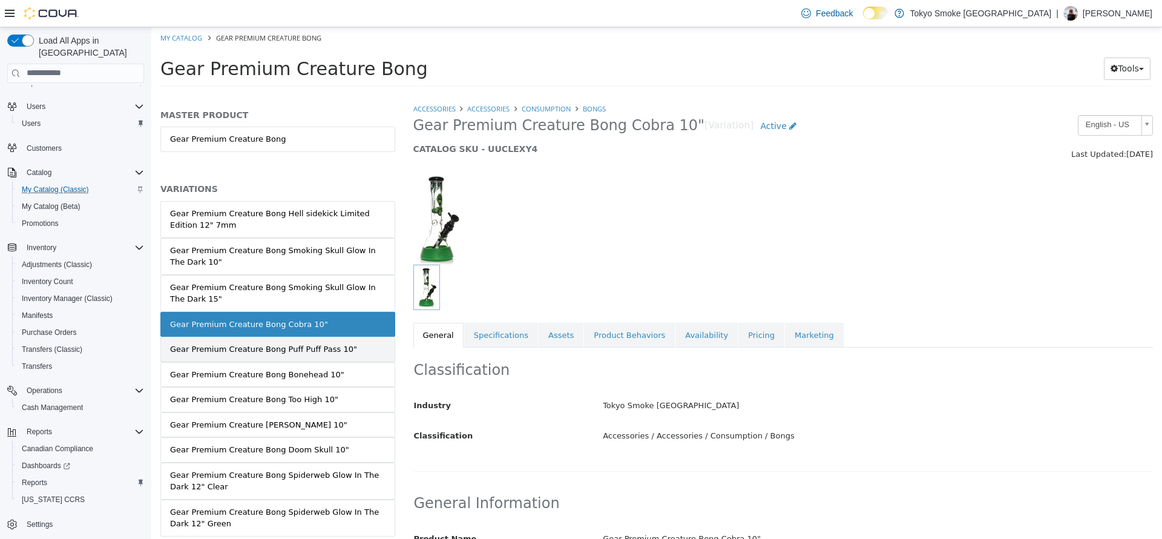
click at [337, 349] on link "Gear Premium Creature Bong Puff Puff Pass 10"" at bounding box center [277, 348] width 235 height 25
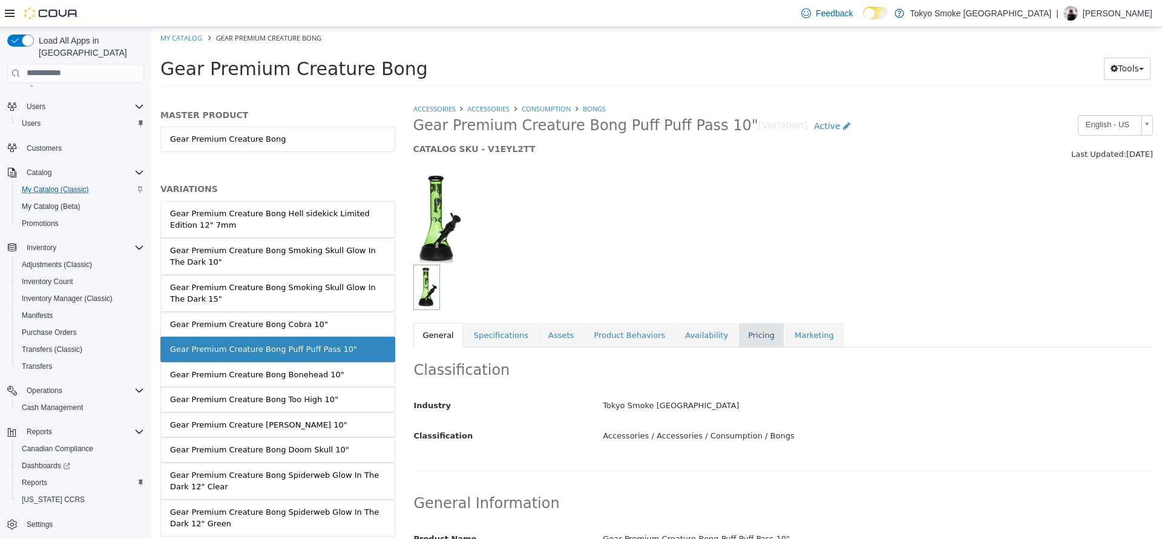
click at [738, 337] on link "Pricing" at bounding box center [761, 334] width 46 height 25
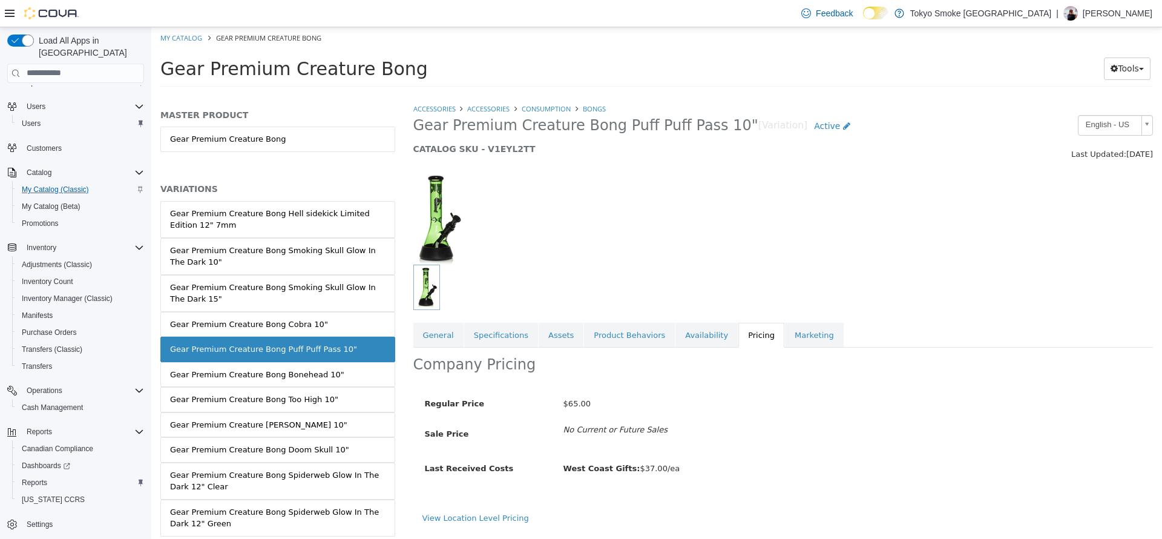
click at [517, 514] on div "View Location Level Pricing" at bounding box center [783, 517] width 722 height 12
click at [503, 513] on link "View Location Level Pricing" at bounding box center [475, 517] width 107 height 9
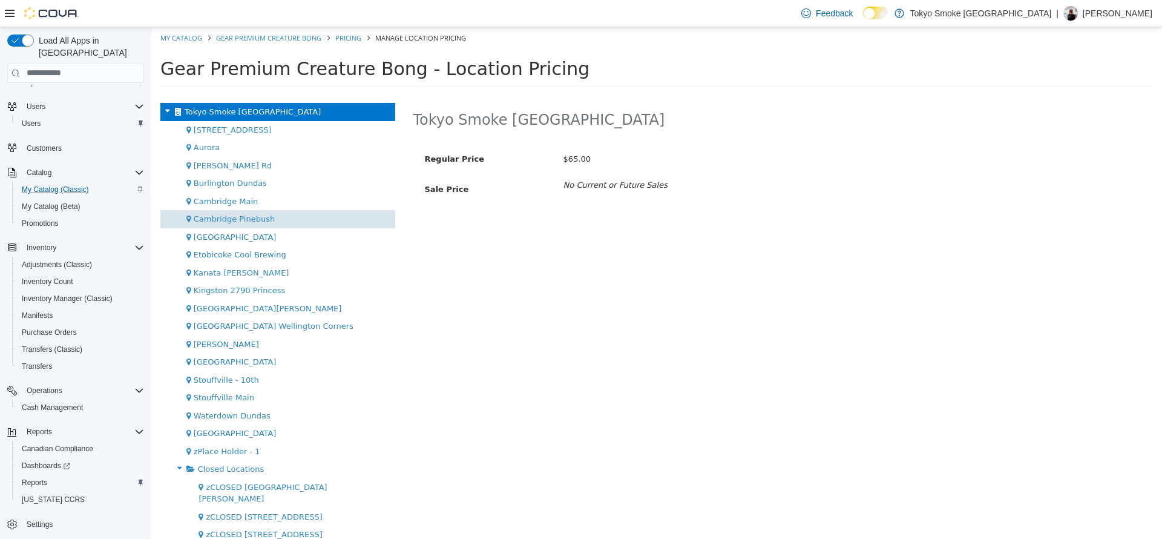
click at [304, 217] on div "Cambridge Pinebush" at bounding box center [277, 218] width 235 height 18
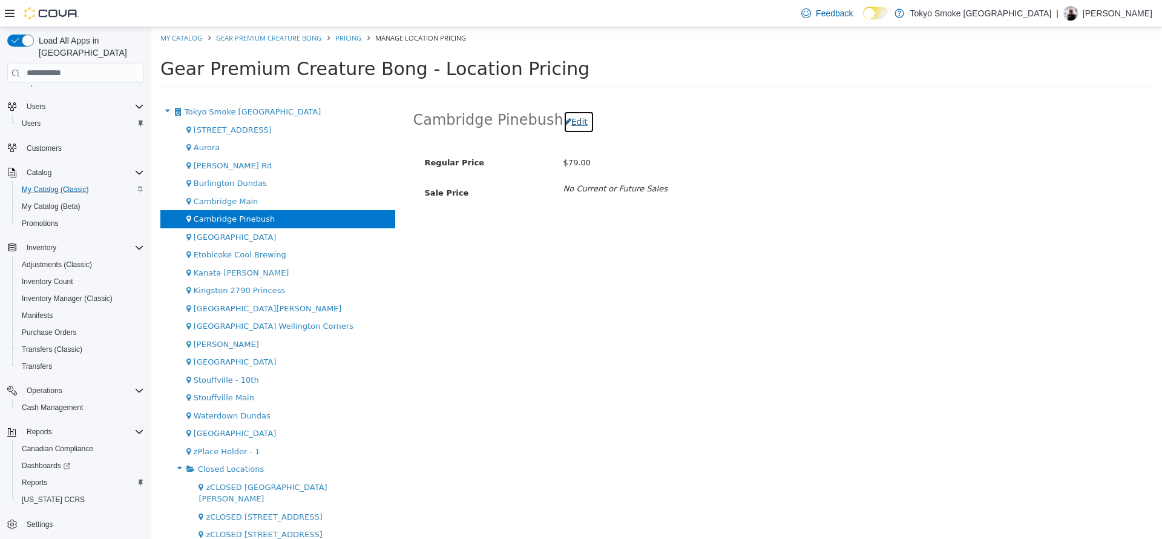
click at [571, 114] on button "Edit" at bounding box center [578, 121] width 31 height 22
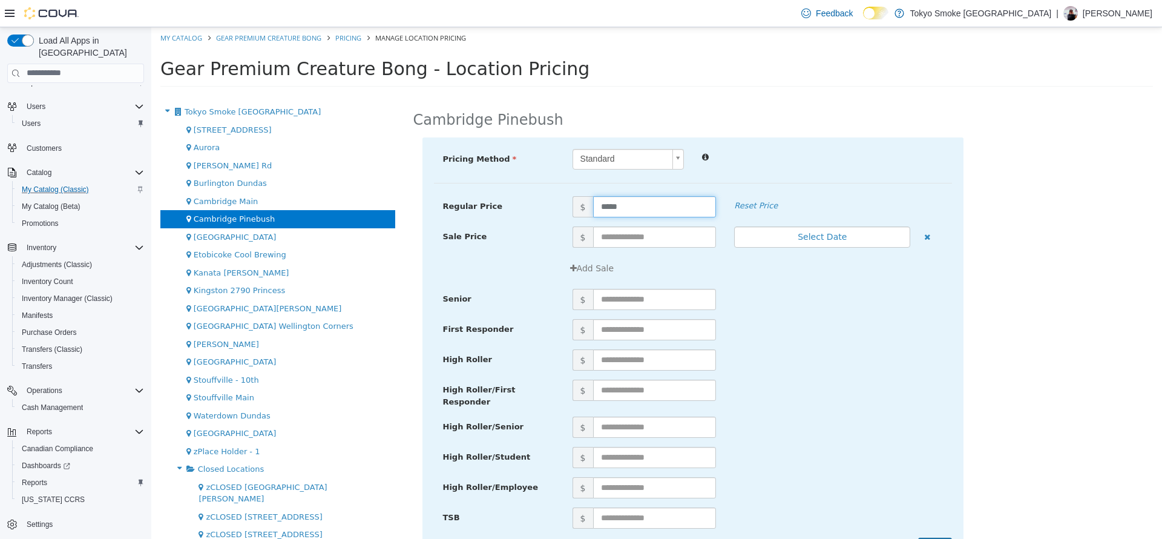
click at [624, 198] on input "*****" at bounding box center [654, 205] width 123 height 21
type input "**"
click at [844, 274] on div "Add Sale" at bounding box center [757, 268] width 388 height 22
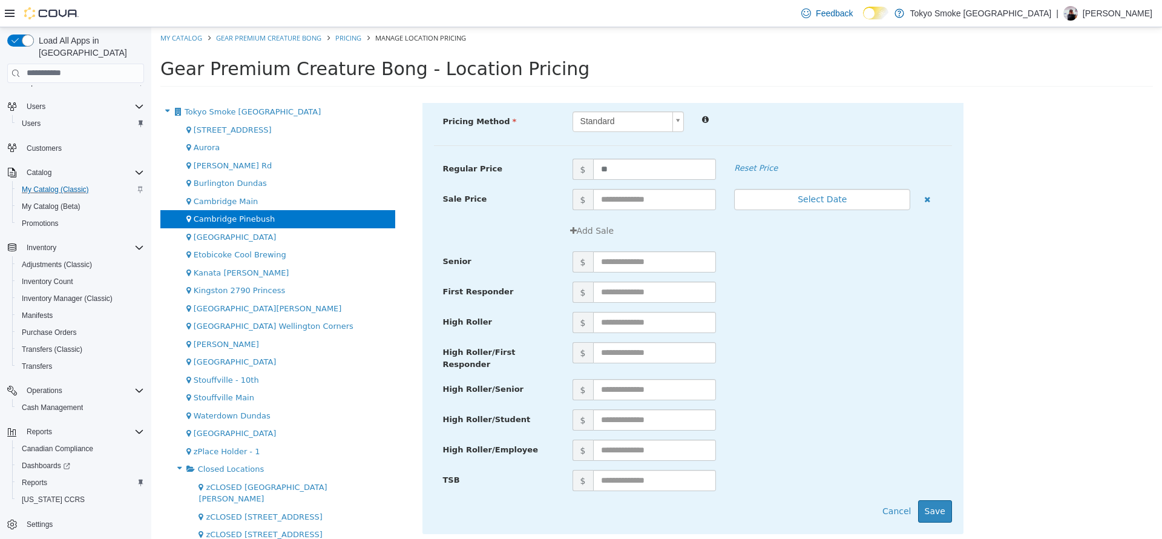
scroll to position [38, 0]
click at [921, 499] on button "Save" at bounding box center [935, 510] width 34 height 22
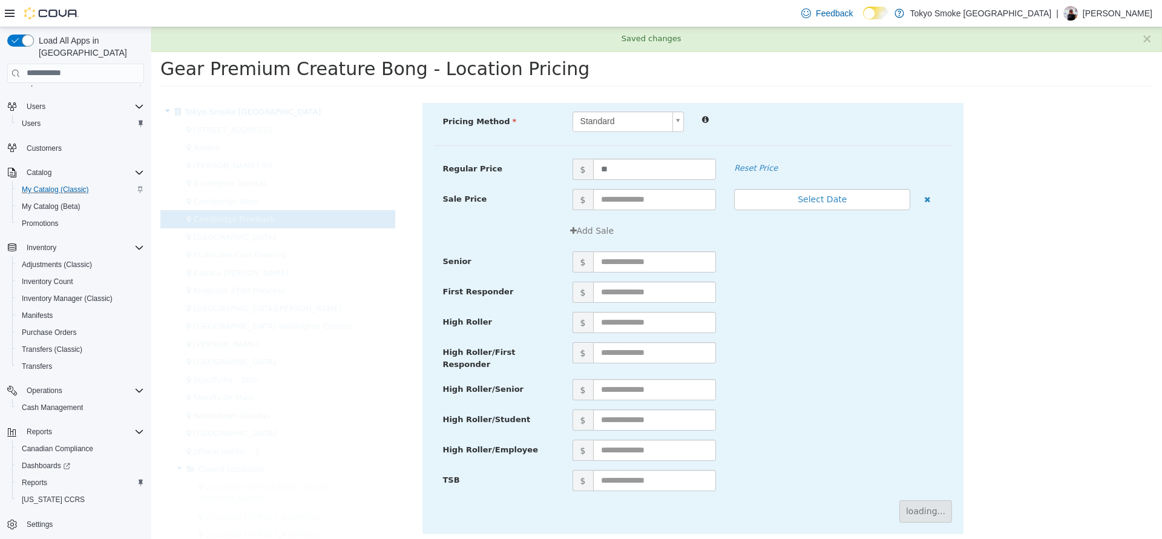
scroll to position [0, 0]
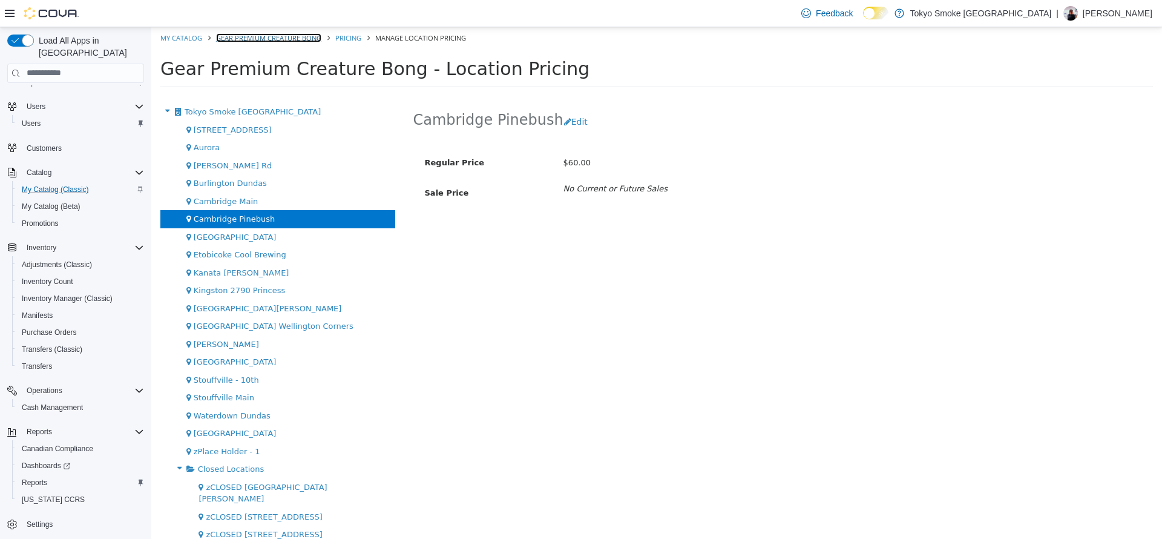
click at [273, 38] on link "Gear Premium Creature Bong" at bounding box center [268, 37] width 105 height 9
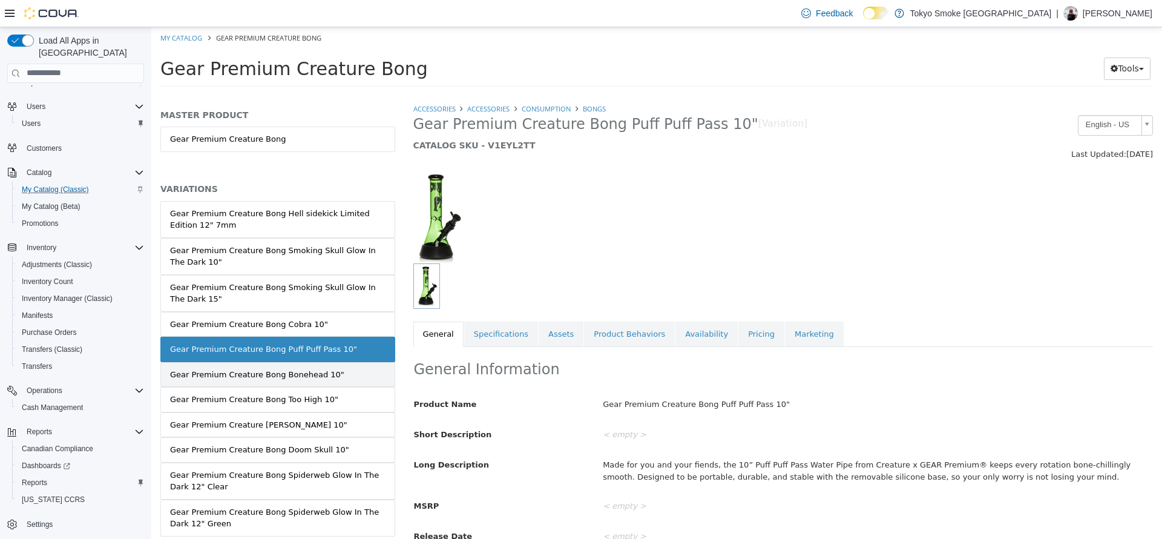
click at [338, 382] on link "Gear Premium Creature Bong Bonehead 10"" at bounding box center [277, 373] width 235 height 25
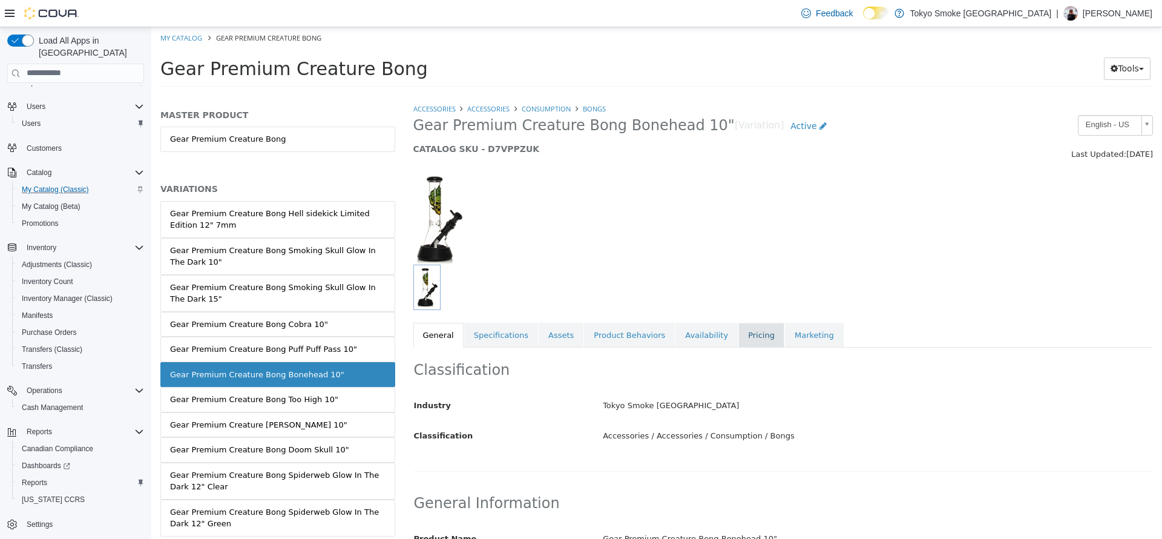
click at [738, 342] on link "Pricing" at bounding box center [761, 334] width 46 height 25
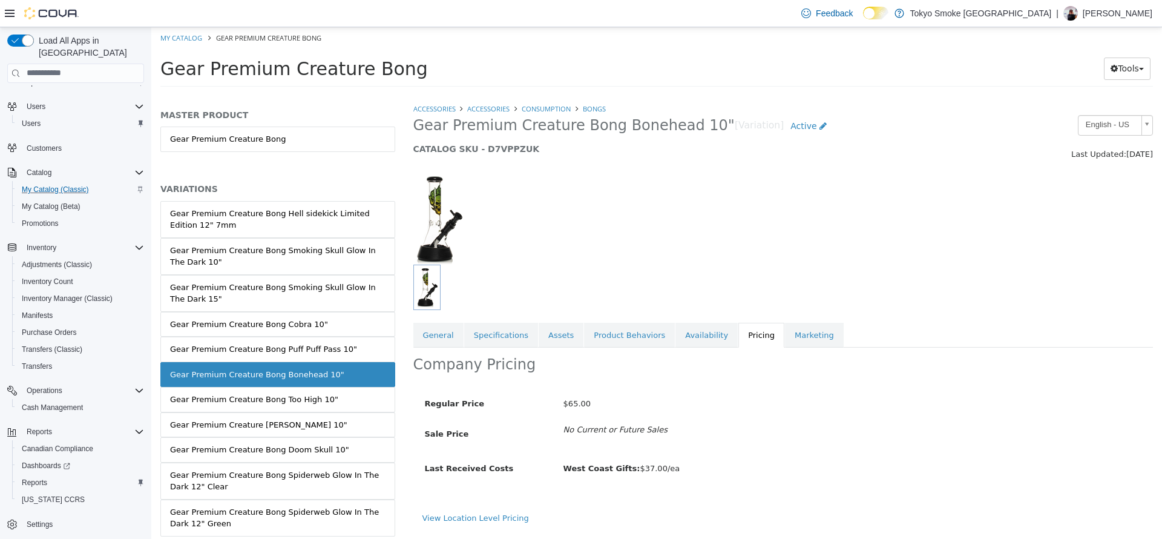
click at [523, 501] on div "Regular Price $65.00 Sale Price No Current or Future Sales Last Received Costs …" at bounding box center [783, 446] width 740 height 130
click at [502, 517] on link "View Location Level Pricing" at bounding box center [475, 517] width 107 height 9
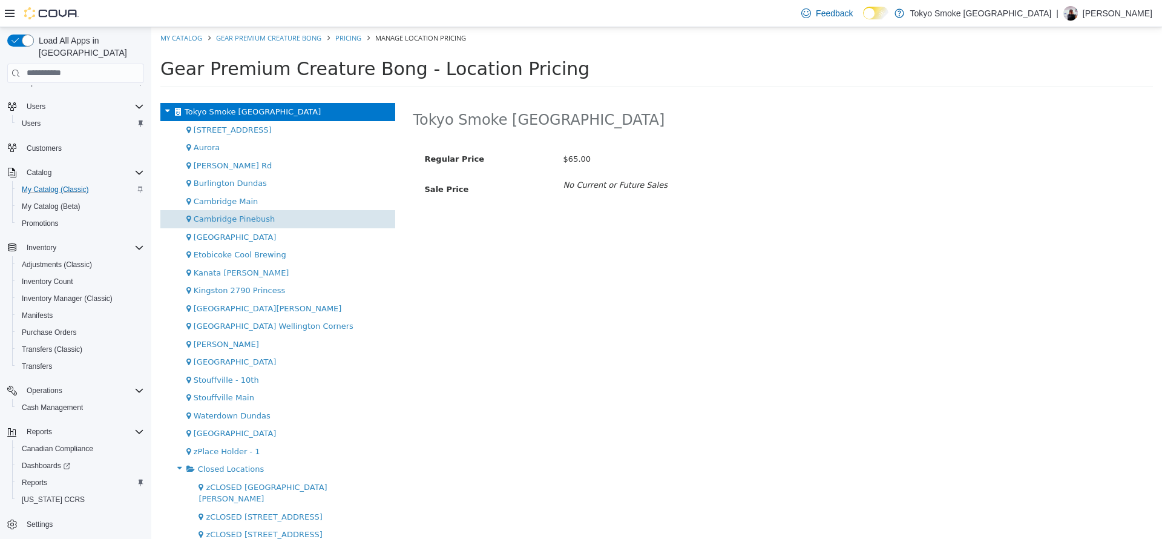
click at [249, 216] on span "Cambridge Pinebush" at bounding box center [234, 218] width 81 height 9
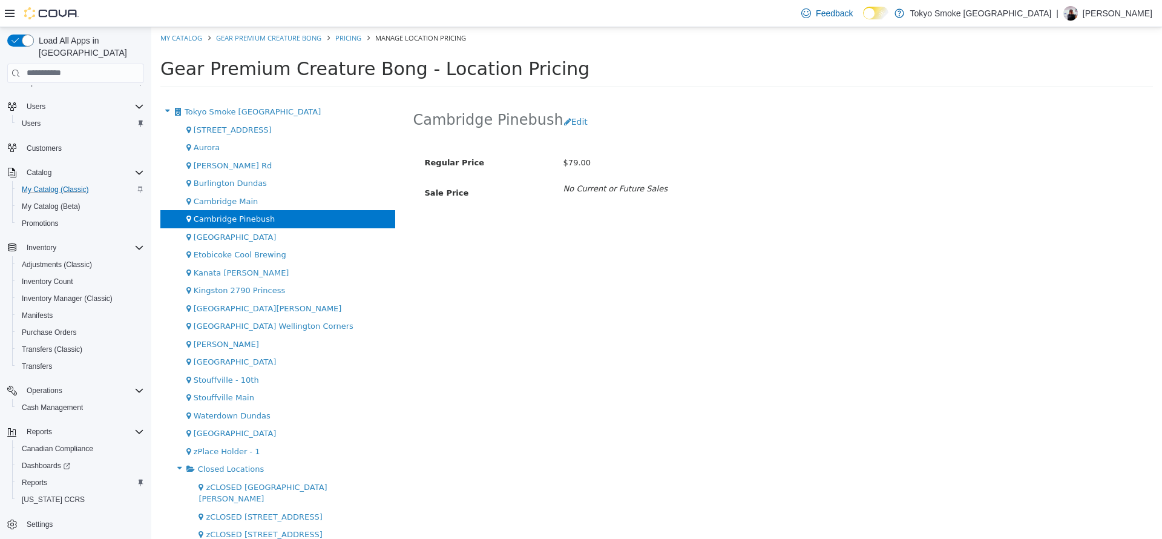
click at [568, 106] on div "Cambridge Pinebush Edit" at bounding box center [783, 121] width 740 height 38
click at [563, 111] on button "Edit" at bounding box center [578, 121] width 31 height 22
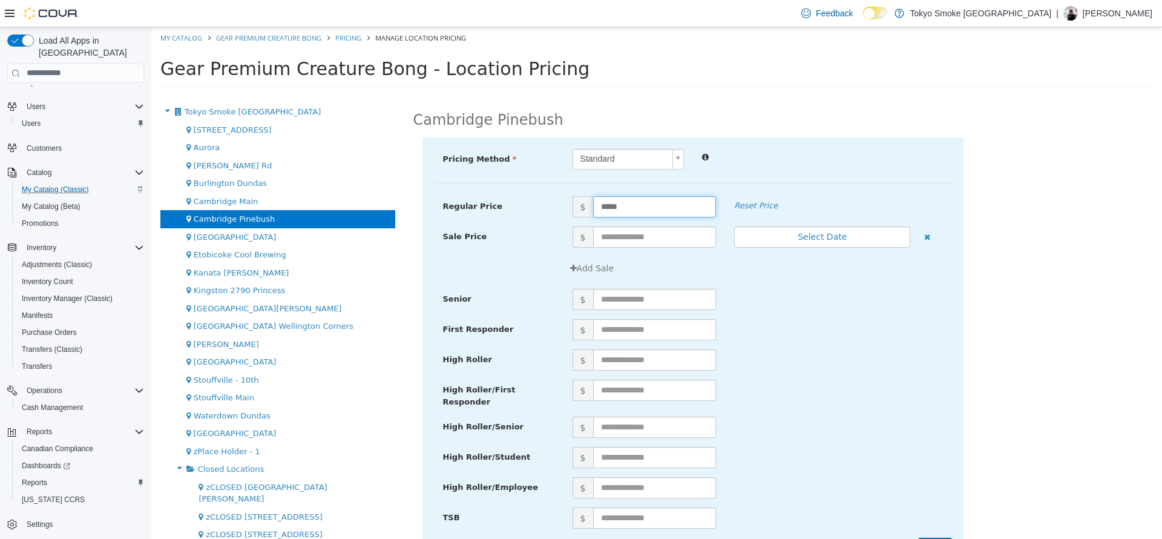
click at [611, 203] on input "*****" at bounding box center [654, 205] width 123 height 21
type input "**"
click at [900, 355] on div "$" at bounding box center [757, 359] width 388 height 21
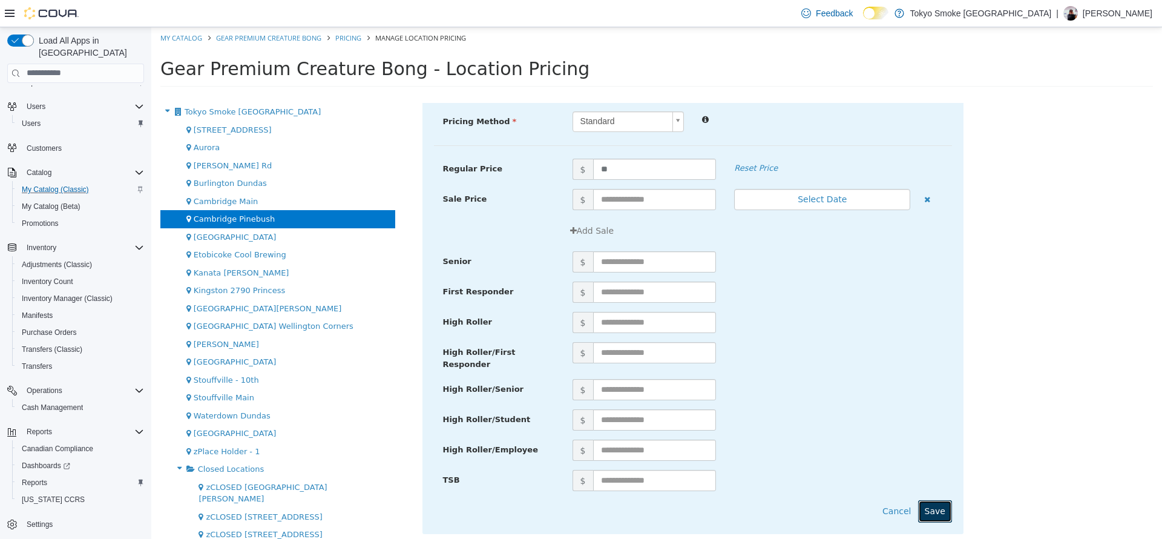
click at [923, 506] on button "Save" at bounding box center [935, 510] width 34 height 22
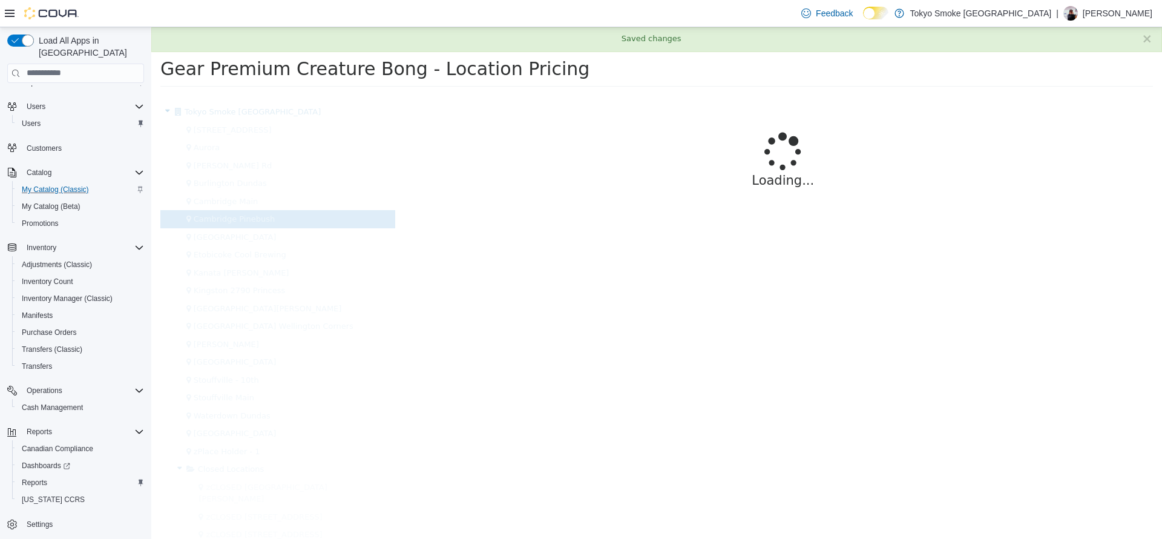
scroll to position [0, 0]
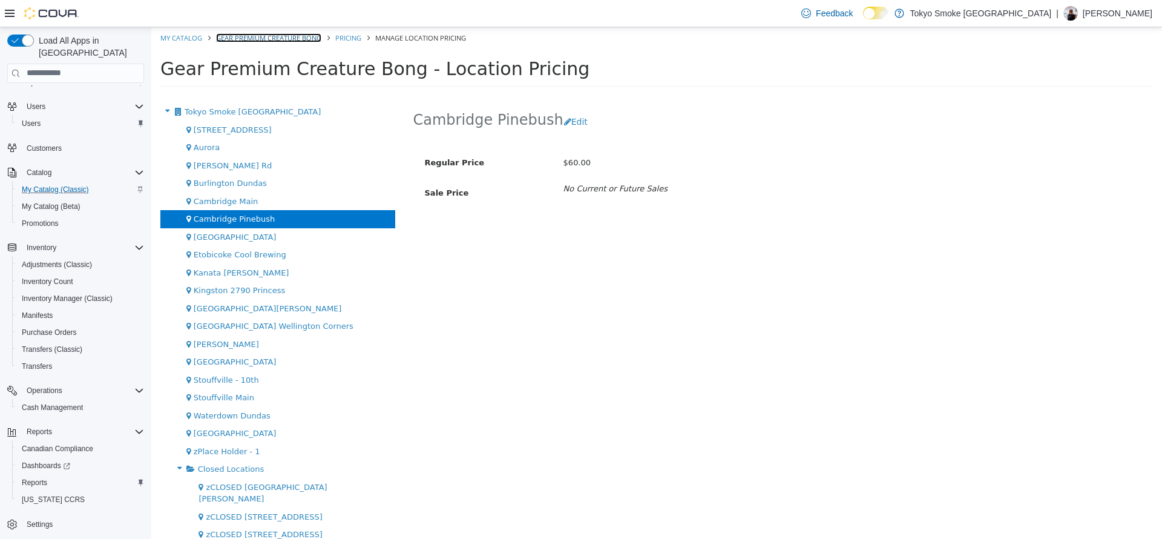
click at [241, 38] on link "Gear Premium Creature Bong" at bounding box center [268, 37] width 105 height 9
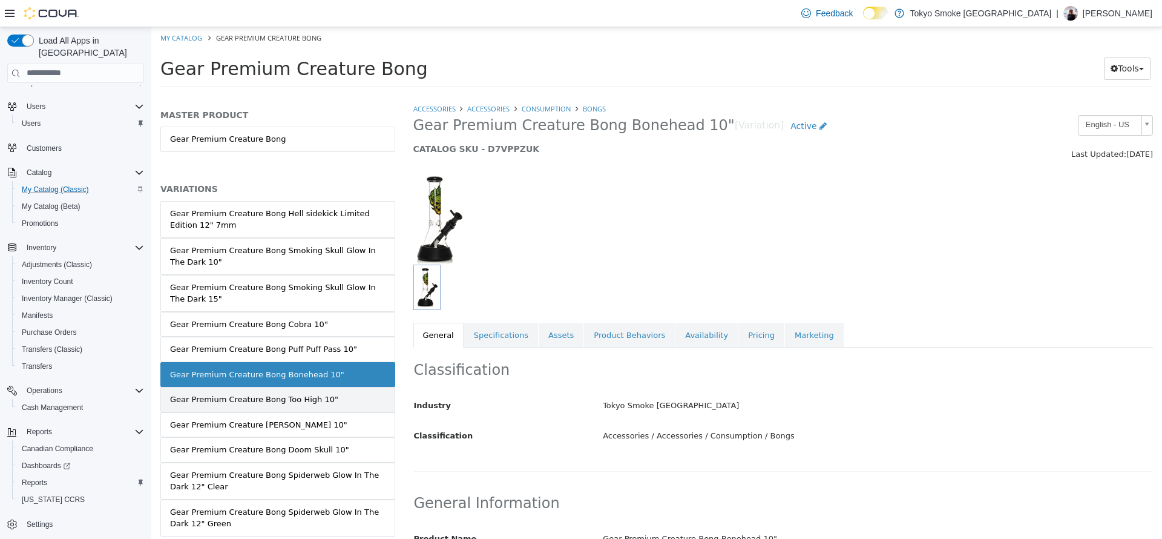
drag, startPoint x: 337, startPoint y: 396, endPoint x: 309, endPoint y: 406, distance: 30.0
click at [309, 406] on link "Gear Premium Creature Bong Too High 10"" at bounding box center [277, 398] width 235 height 25
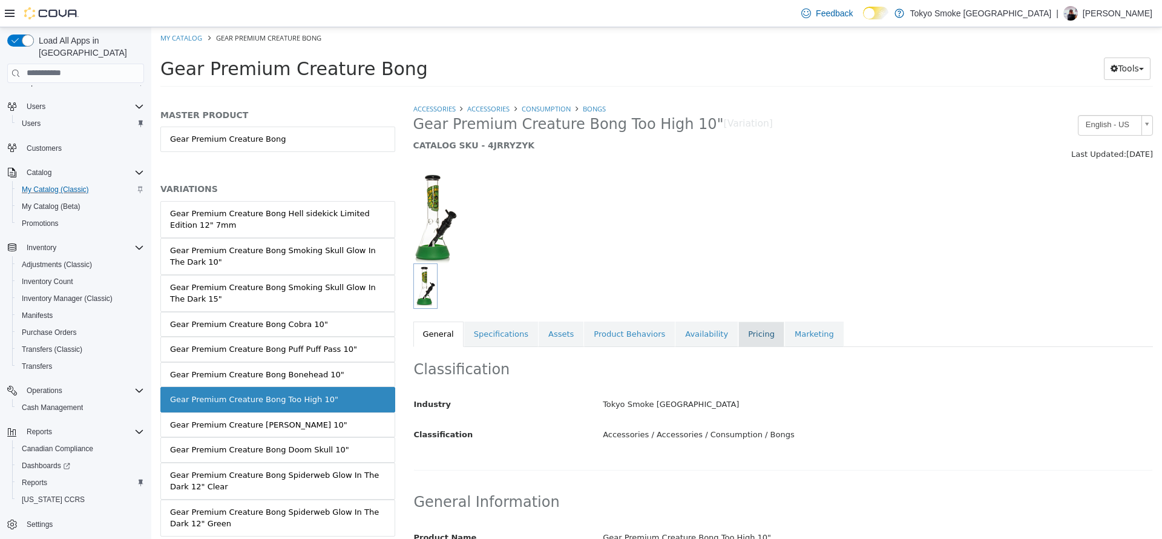
click at [738, 335] on link "Pricing" at bounding box center [761, 333] width 46 height 25
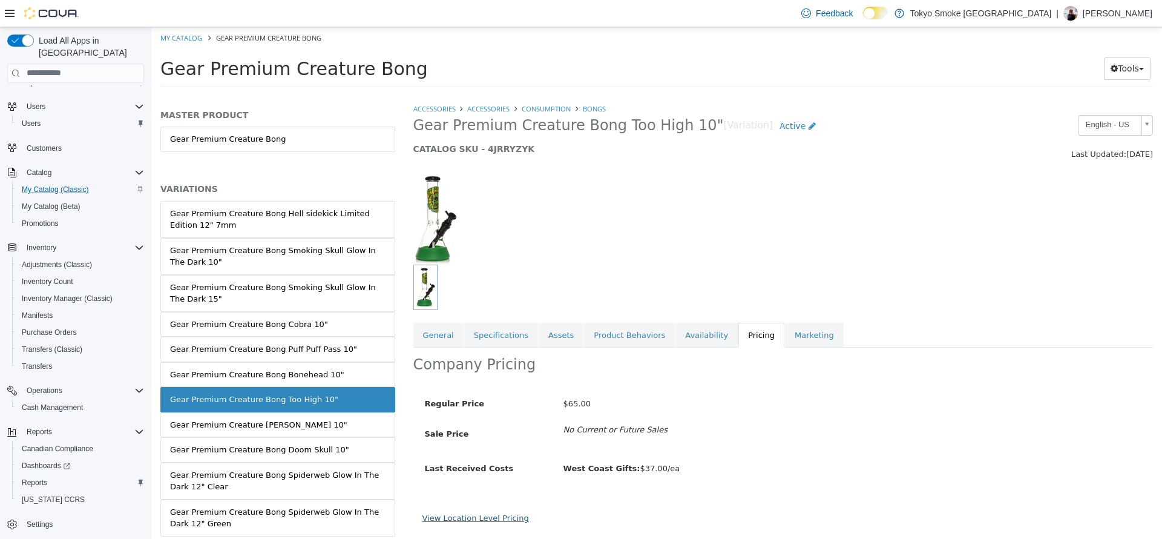
click at [513, 522] on link "View Location Level Pricing" at bounding box center [475, 517] width 107 height 9
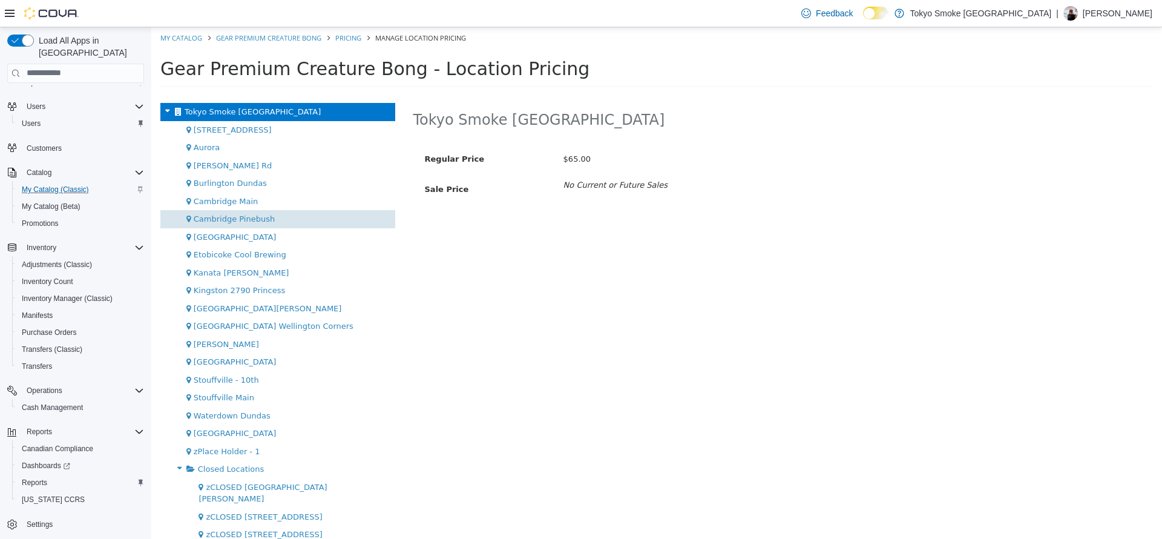
click at [269, 214] on div "Cambridge Pinebush" at bounding box center [277, 218] width 235 height 18
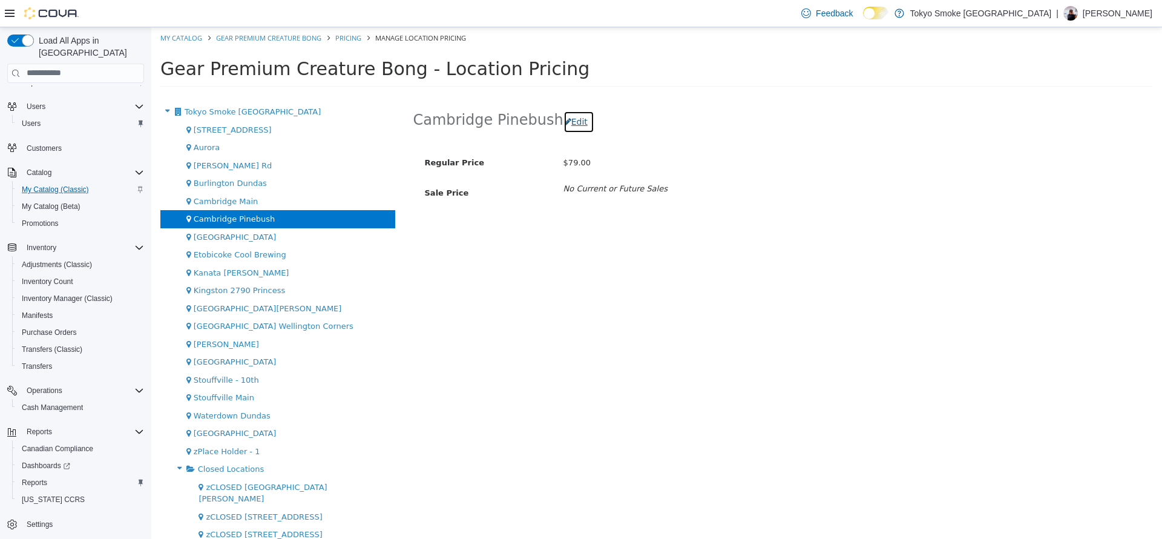
click at [565, 124] on button "Edit" at bounding box center [578, 121] width 31 height 22
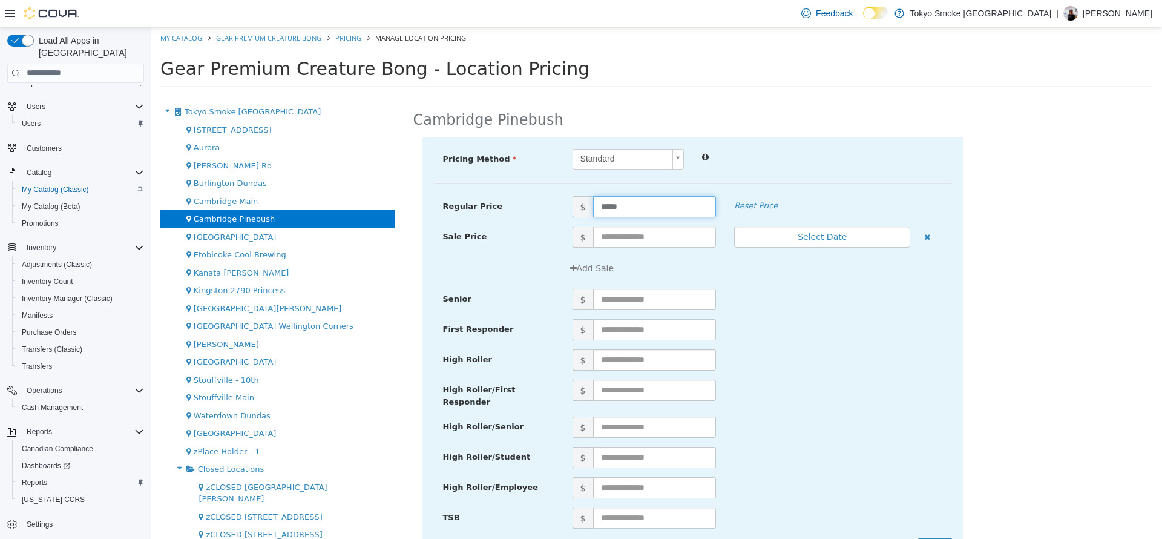
click at [627, 209] on input "*****" at bounding box center [654, 205] width 123 height 21
type input "**"
click at [863, 367] on div "$" at bounding box center [757, 359] width 388 height 21
click at [930, 529] on div "TSB $" at bounding box center [693, 521] width 518 height 30
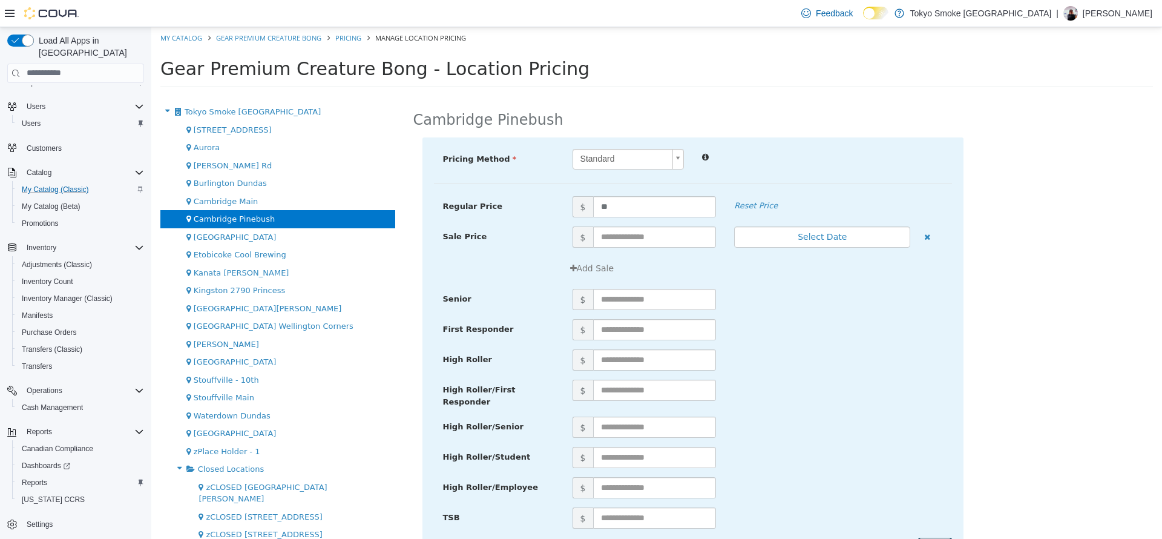
click at [930, 537] on button "Save" at bounding box center [935, 548] width 34 height 22
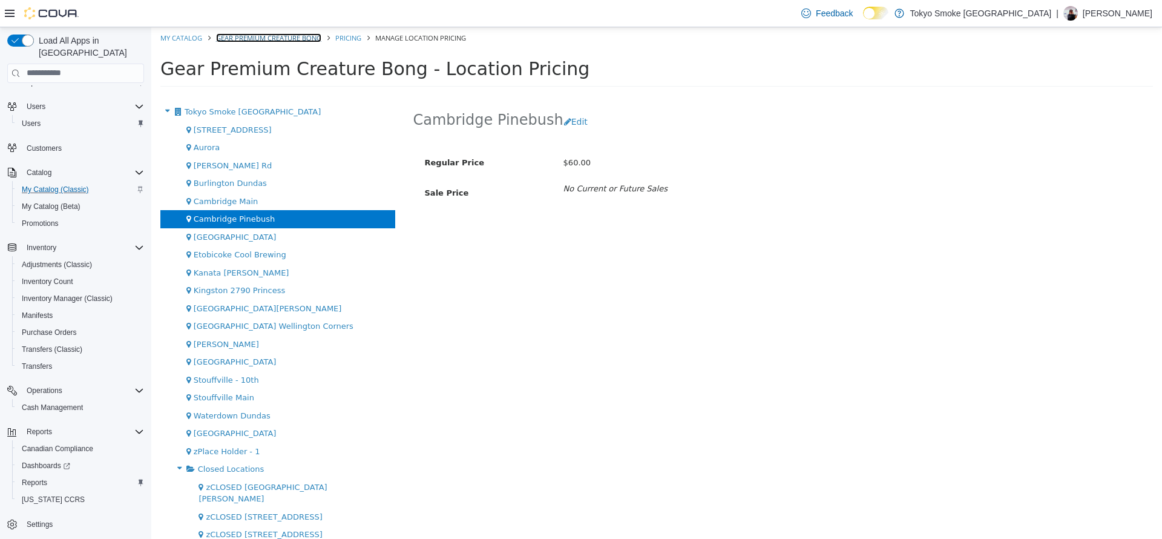
click at [277, 36] on link "Gear Premium Creature Bong" at bounding box center [268, 37] width 105 height 9
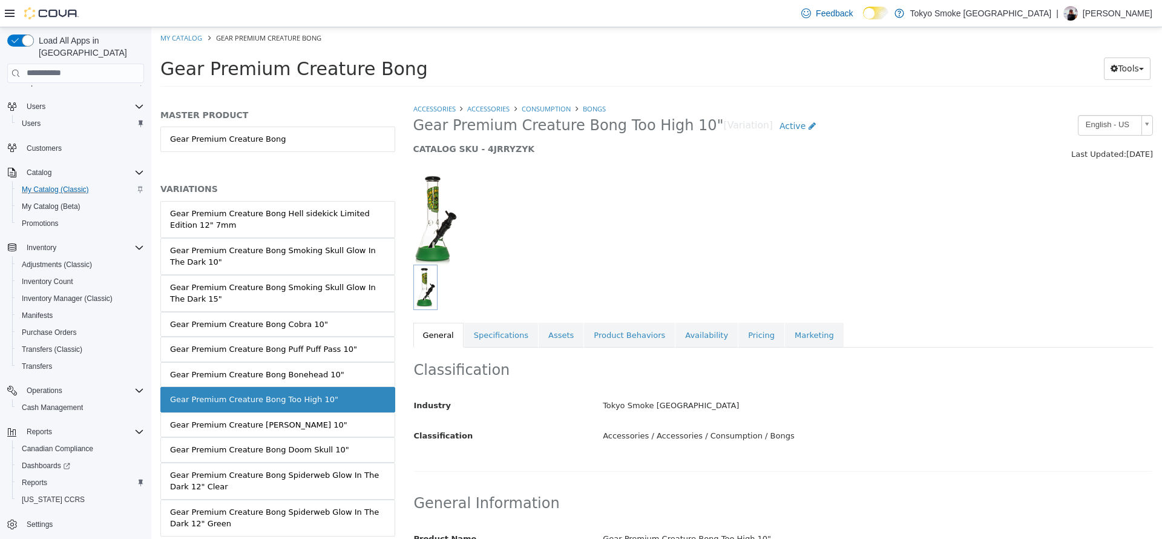
click at [381, 320] on div "MASTER PRODUCT Gear Premium Creature Bong VARIATIONS Gear Premium Creature Bong…" at bounding box center [277, 320] width 253 height 436
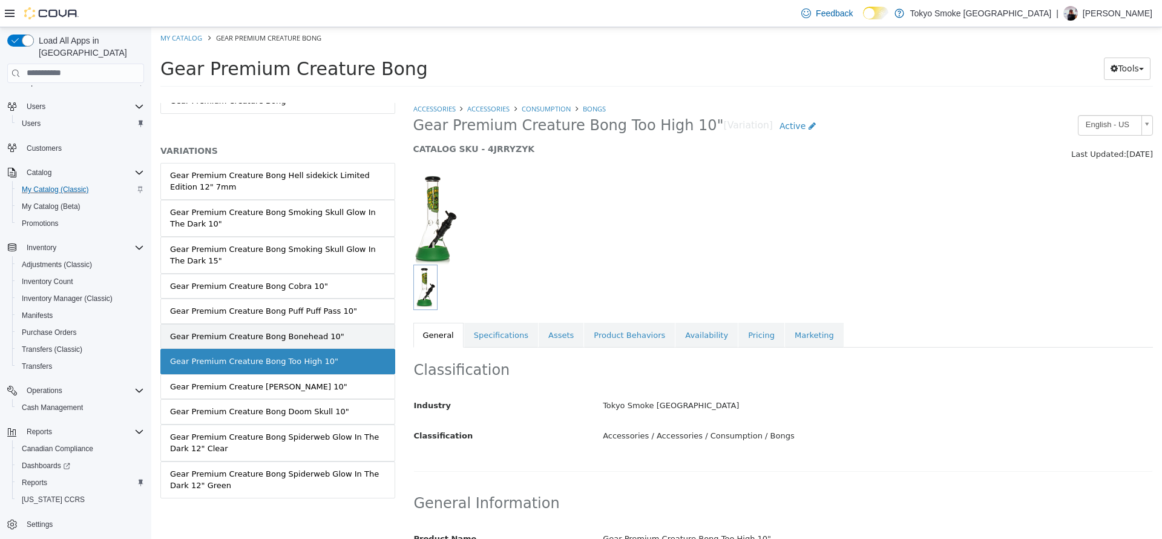
click at [364, 333] on link "Gear Premium Creature Bong Bonehead 10"" at bounding box center [277, 335] width 235 height 25
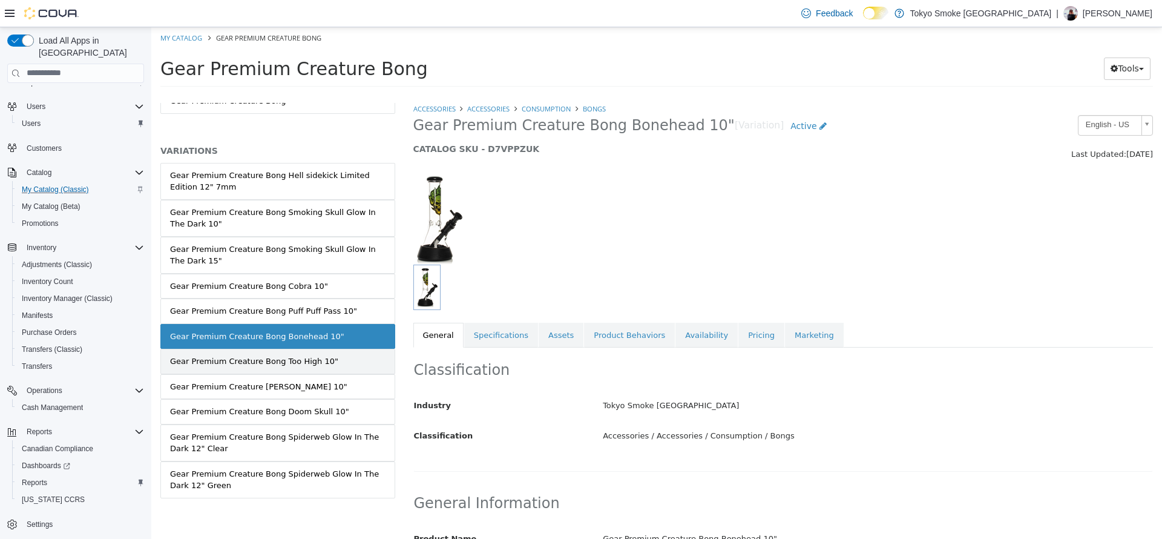
click at [281, 372] on link "Gear Premium Creature Bong Too High 10"" at bounding box center [277, 360] width 235 height 25
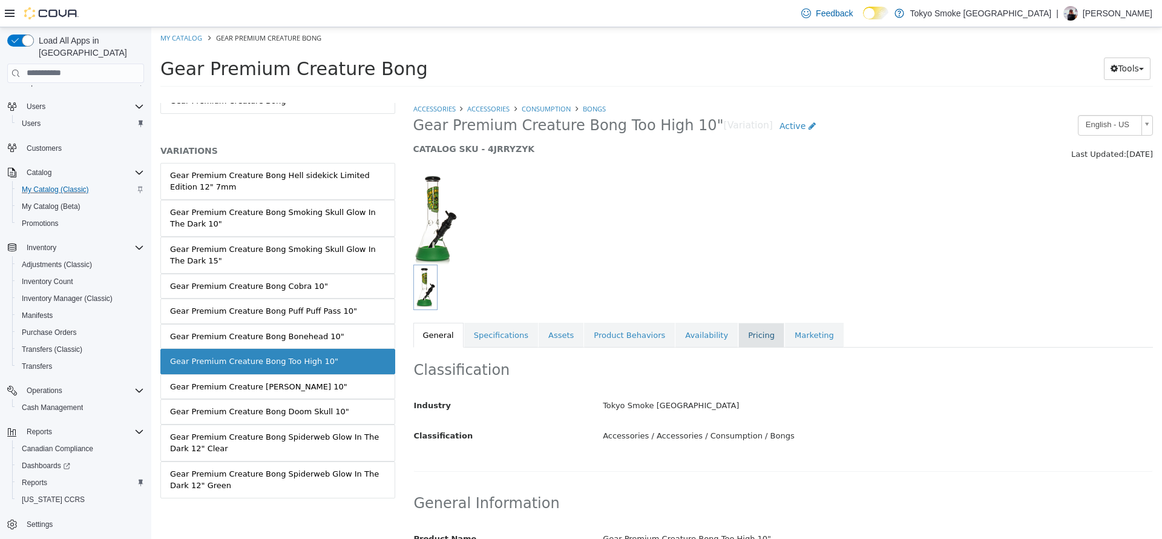
click at [738, 325] on link "Pricing" at bounding box center [761, 334] width 46 height 25
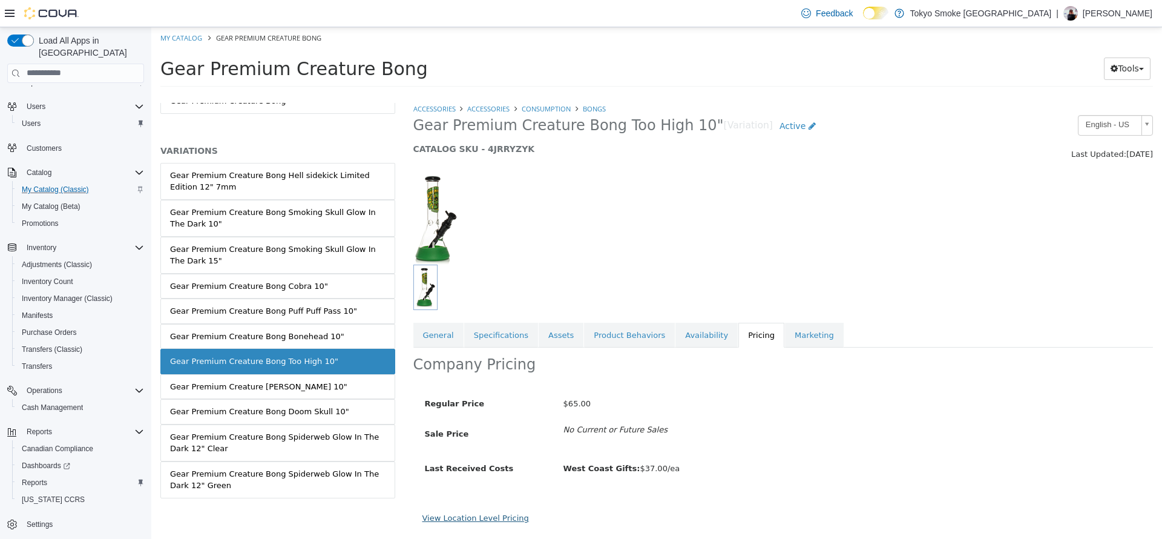
click at [494, 522] on link "View Location Level Pricing" at bounding box center [475, 517] width 107 height 9
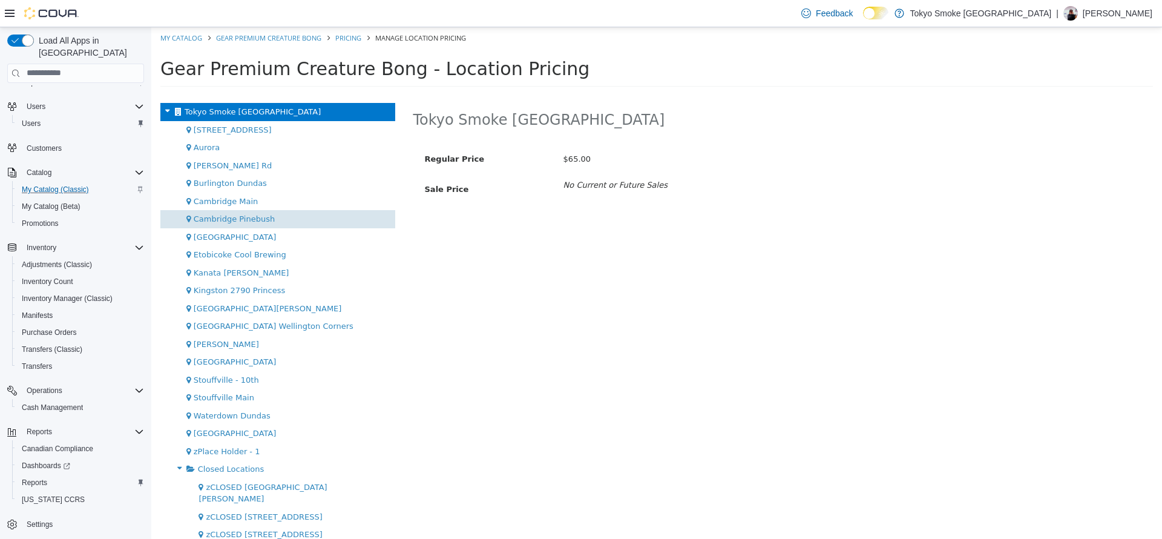
click at [255, 223] on div "Cambridge Pinebush" at bounding box center [277, 218] width 235 height 18
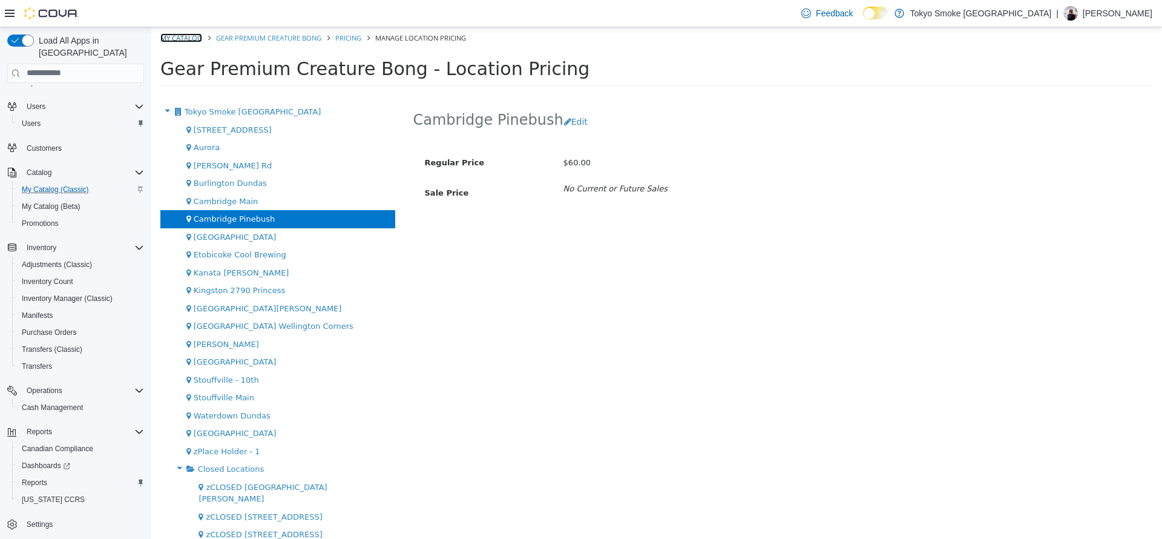
click at [182, 38] on link "My Catalog" at bounding box center [181, 37] width 42 height 9
select select "**********"
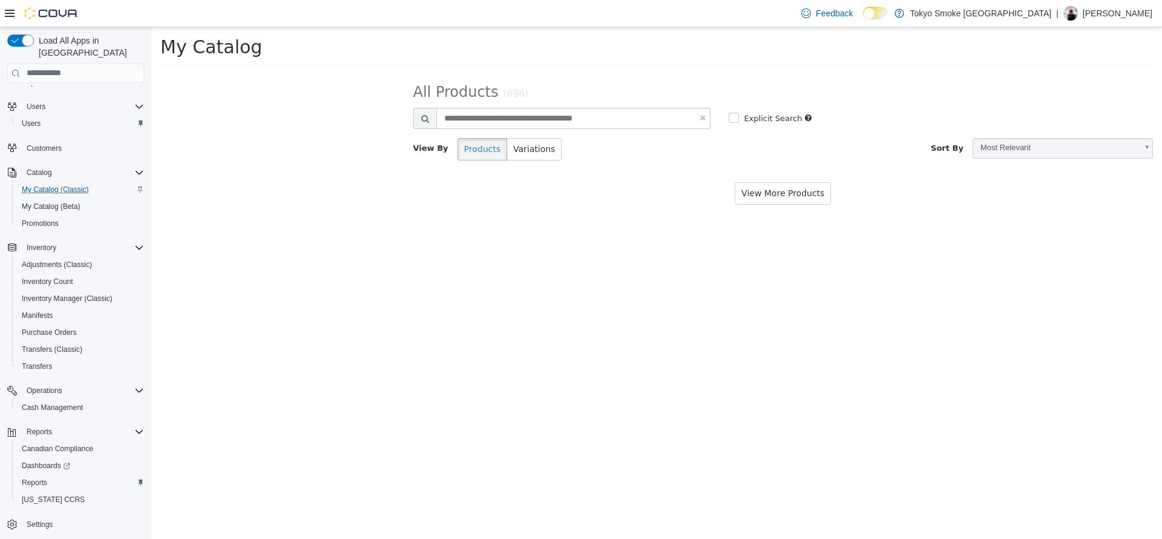
click at [183, 38] on span "My Catalog" at bounding box center [211, 46] width 102 height 21
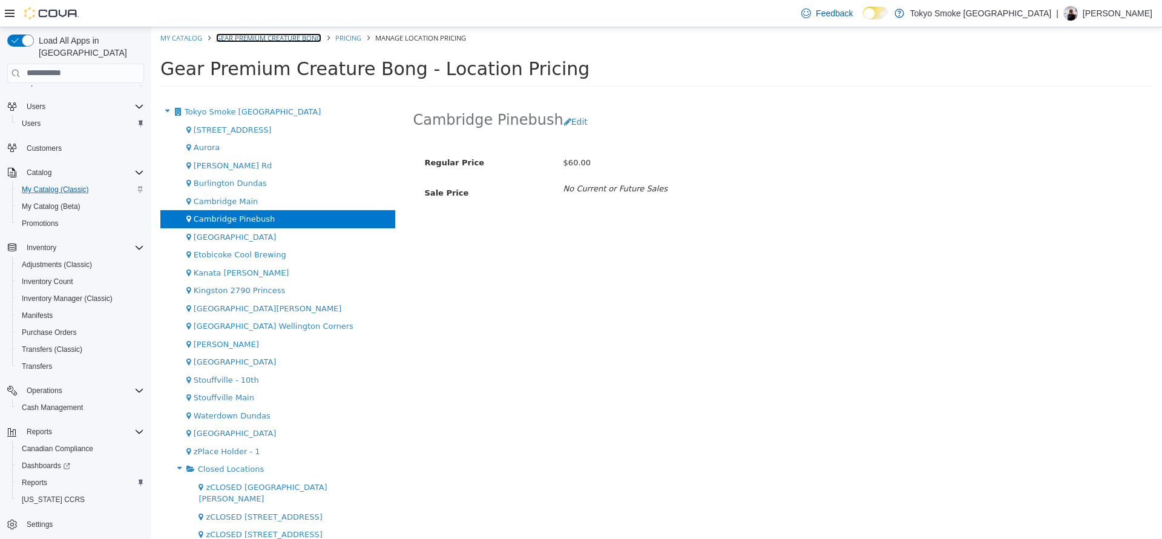
click at [283, 34] on link "Gear Premium Creature Bong" at bounding box center [268, 37] width 105 height 9
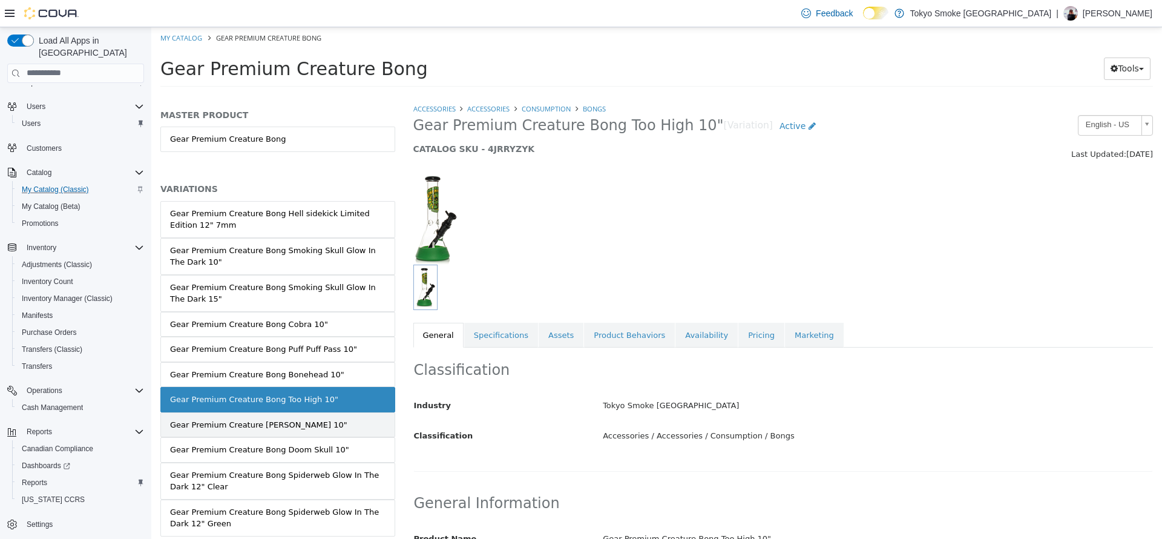
click at [331, 426] on link "Gear Premium Creature [PERSON_NAME] 10"" at bounding box center [277, 423] width 235 height 25
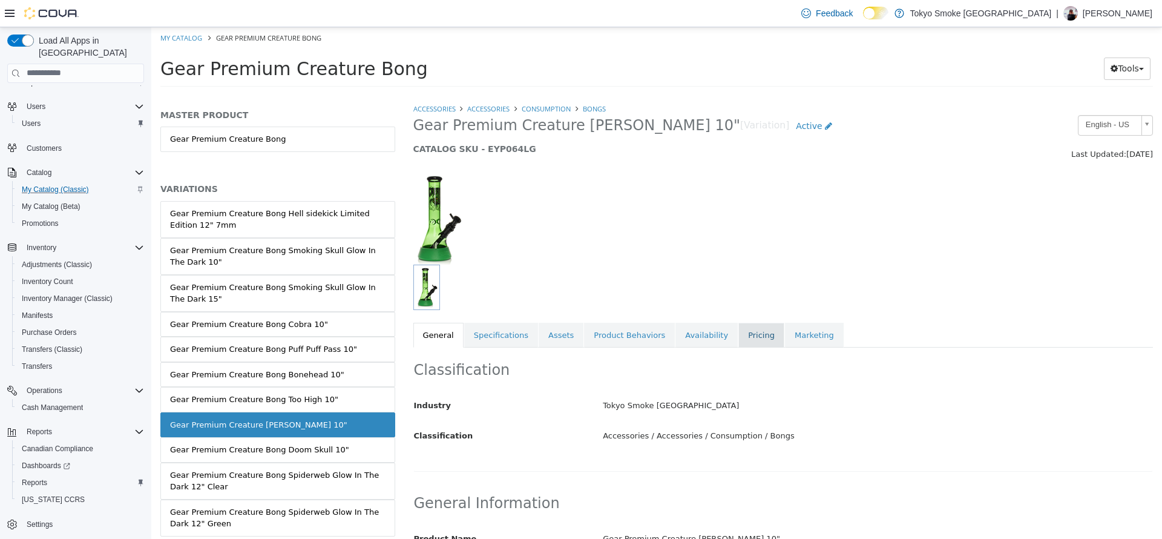
click at [738, 335] on link "Pricing" at bounding box center [761, 334] width 46 height 25
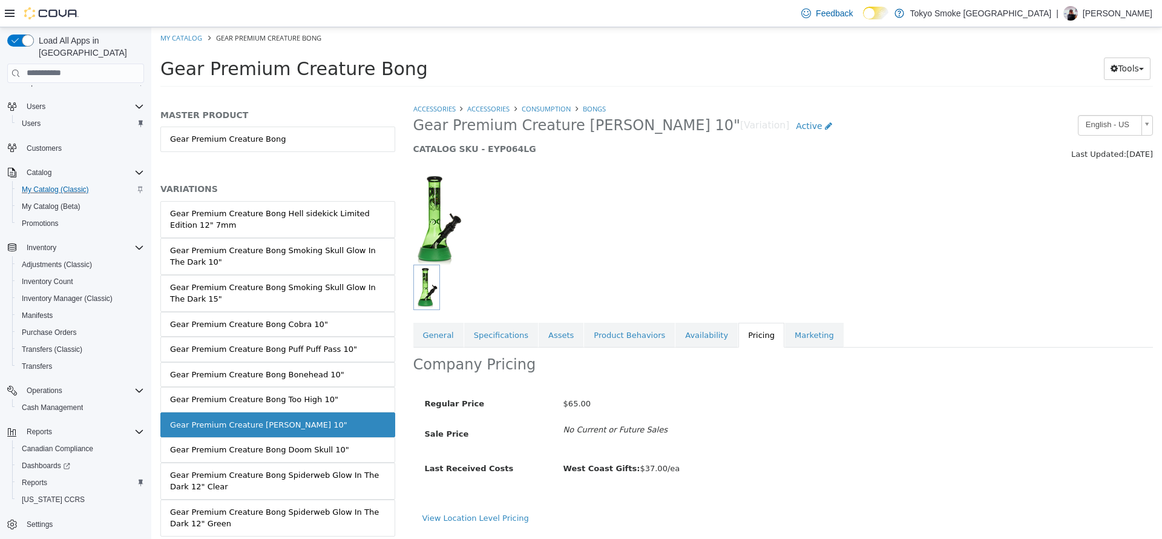
click at [490, 524] on div "View Location Level Pricing" at bounding box center [783, 521] width 740 height 21
click at [485, 520] on link "View Location Level Pricing" at bounding box center [475, 517] width 107 height 9
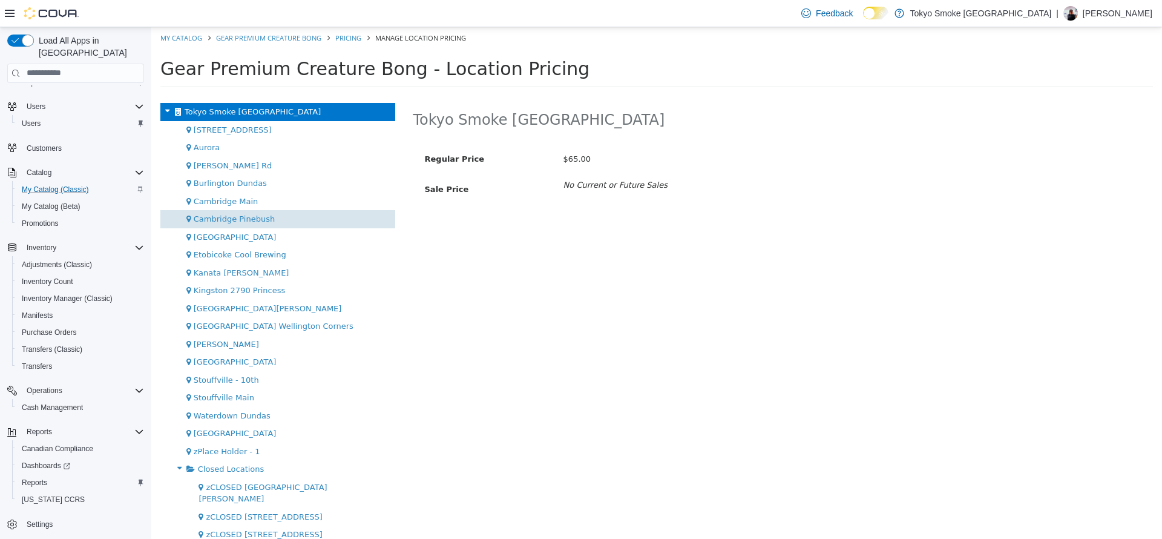
click at [325, 213] on div "Cambridge Pinebush" at bounding box center [277, 218] width 235 height 18
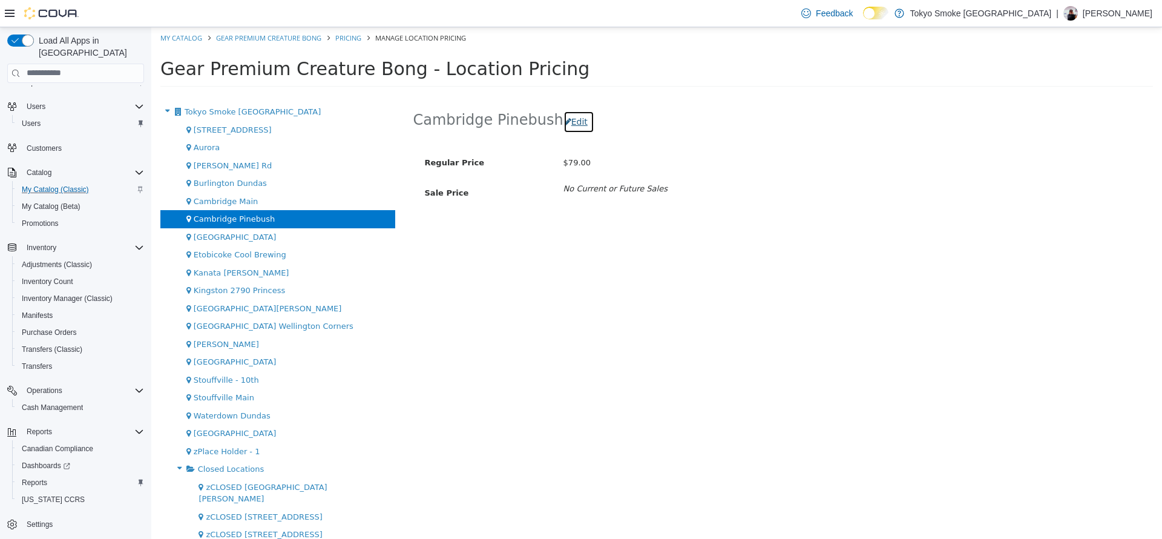
click at [571, 127] on button "Edit" at bounding box center [578, 121] width 31 height 22
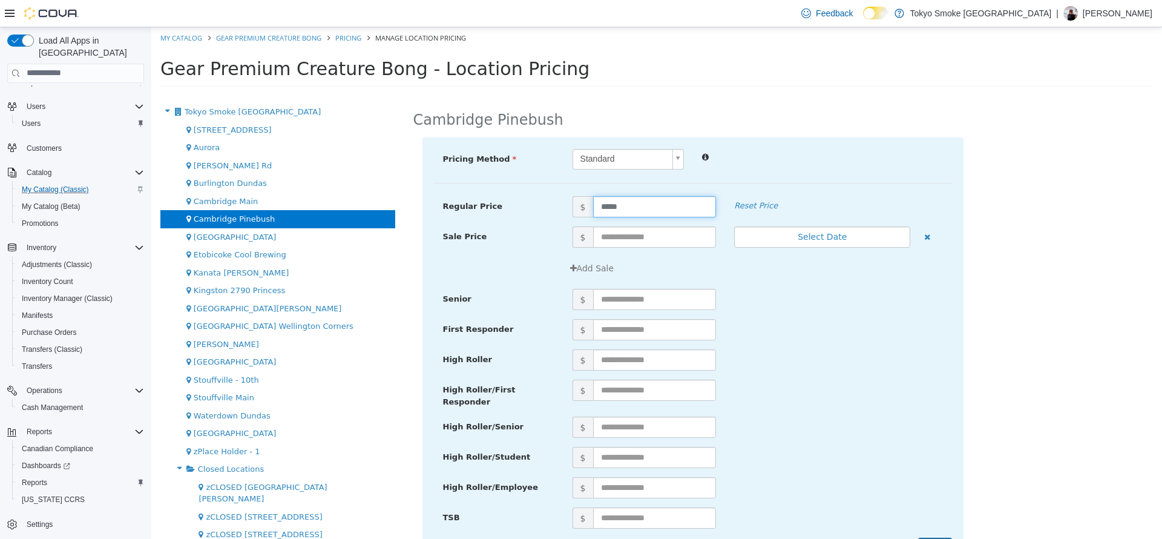
click at [617, 208] on input "*****" at bounding box center [654, 205] width 123 height 21
type input "**"
click at [908, 391] on div "$" at bounding box center [757, 389] width 388 height 21
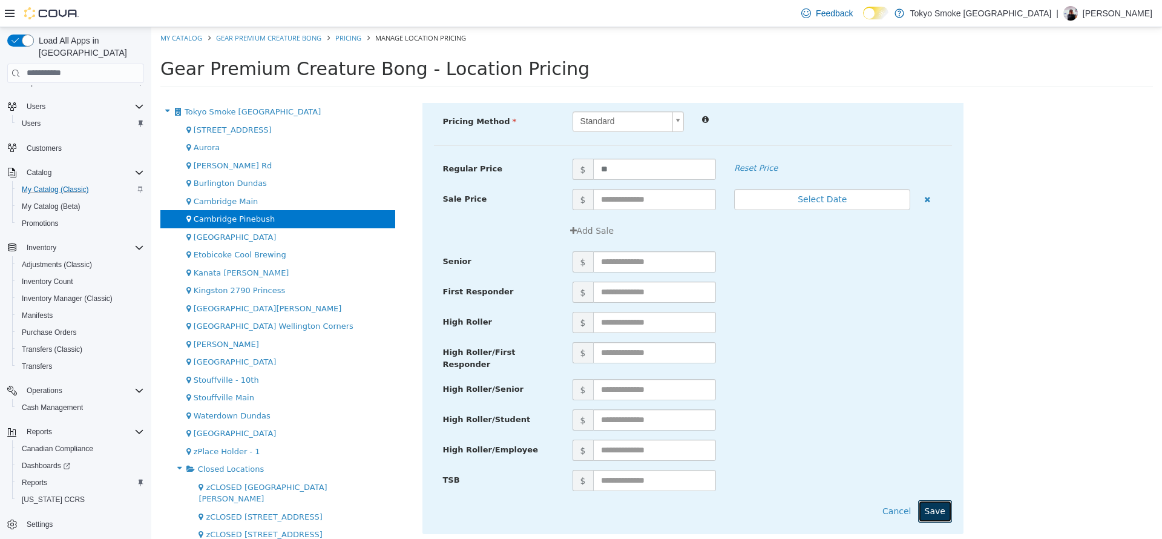
click at [926, 503] on button "Save" at bounding box center [935, 510] width 34 height 22
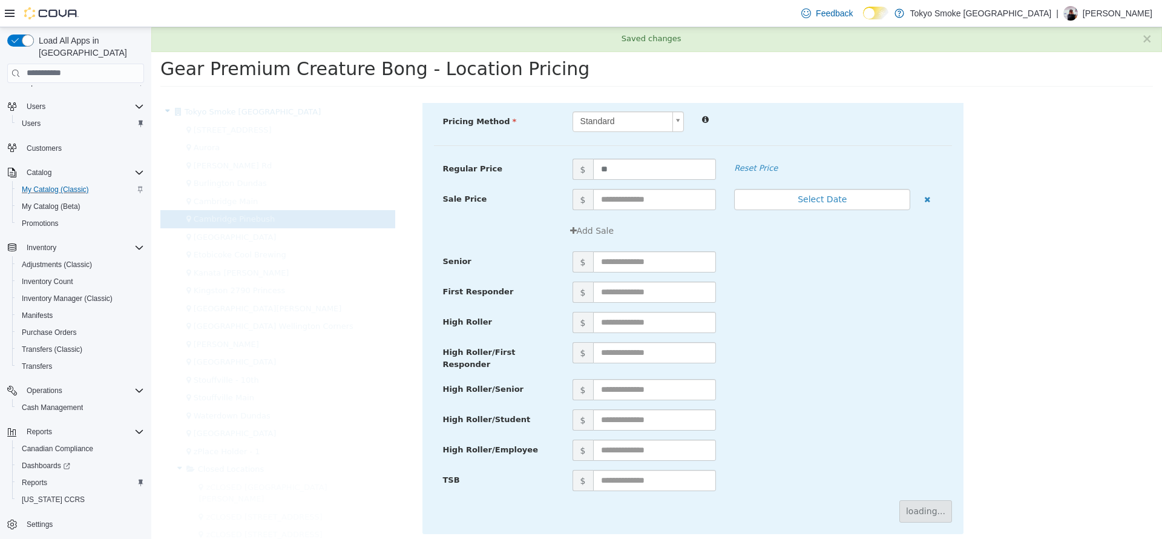
scroll to position [0, 0]
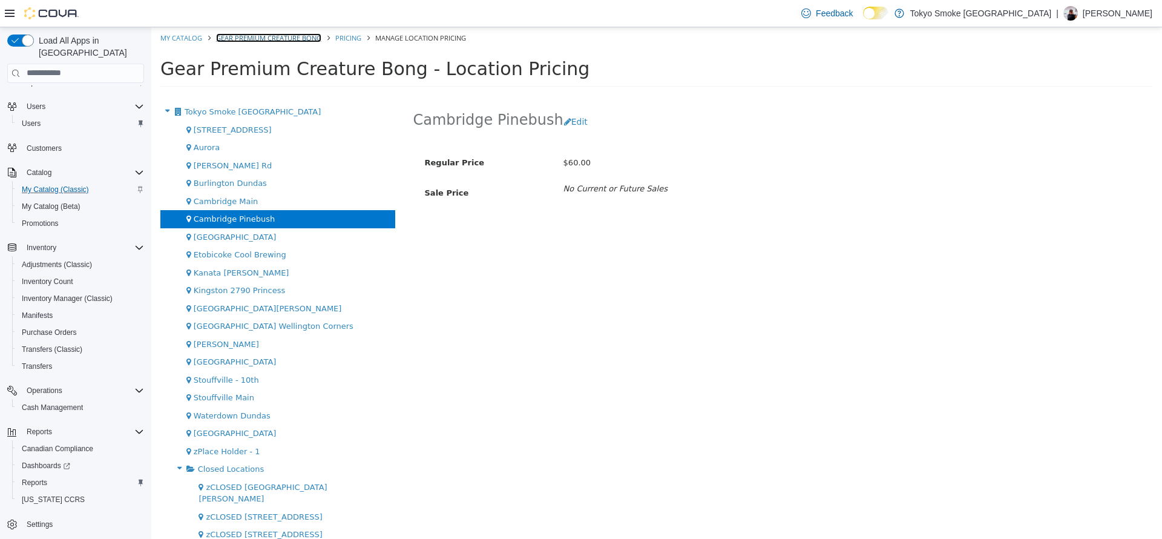
click at [242, 41] on link "Gear Premium Creature Bong" at bounding box center [268, 37] width 105 height 9
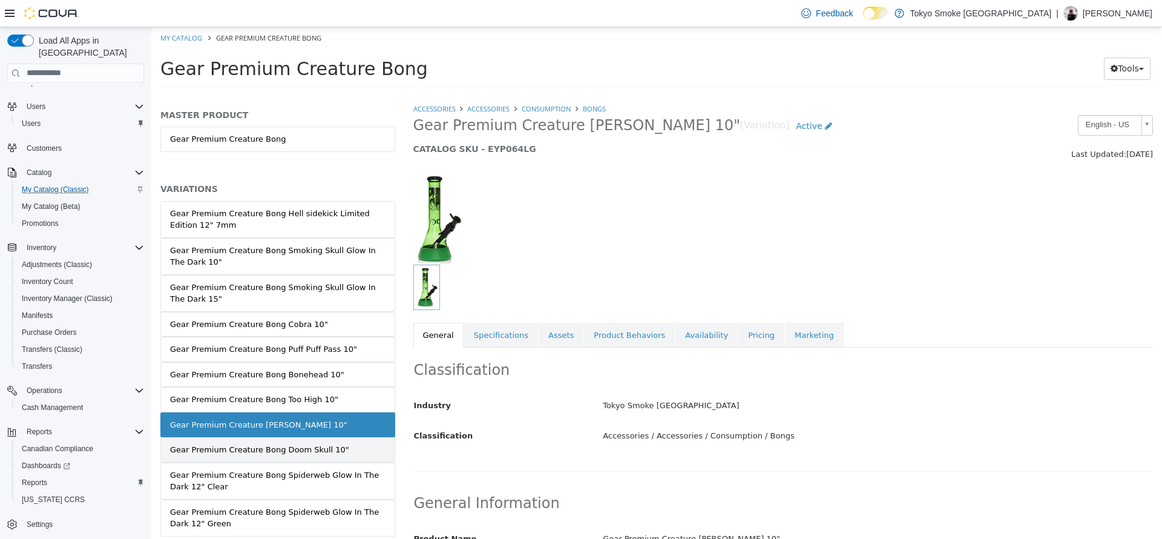
click at [353, 454] on link "Gear Premium Creature Bong Doom Skull 10"" at bounding box center [277, 448] width 235 height 25
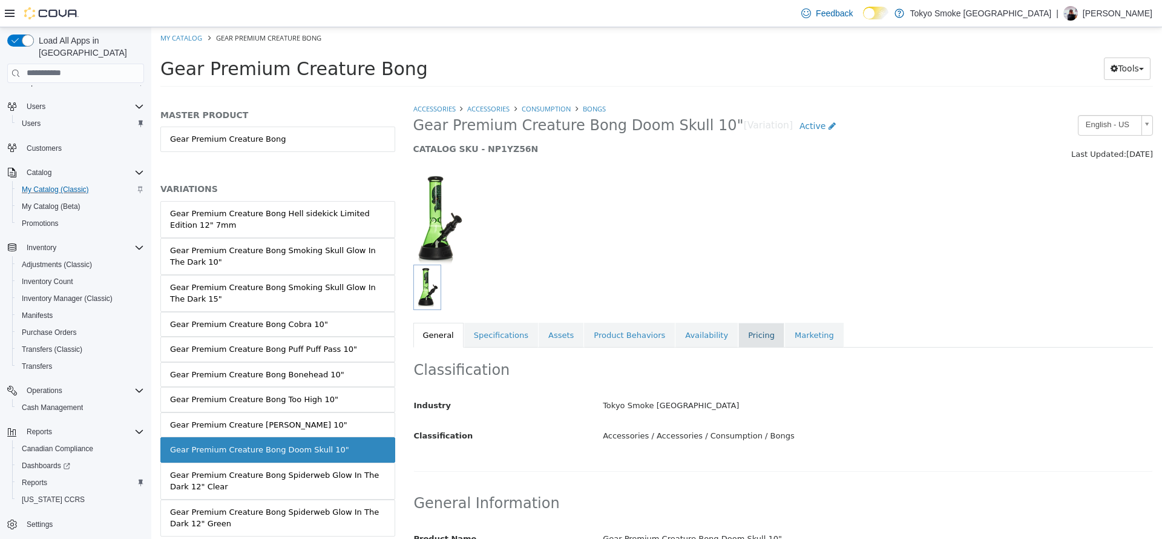
click at [738, 339] on link "Pricing" at bounding box center [761, 334] width 46 height 25
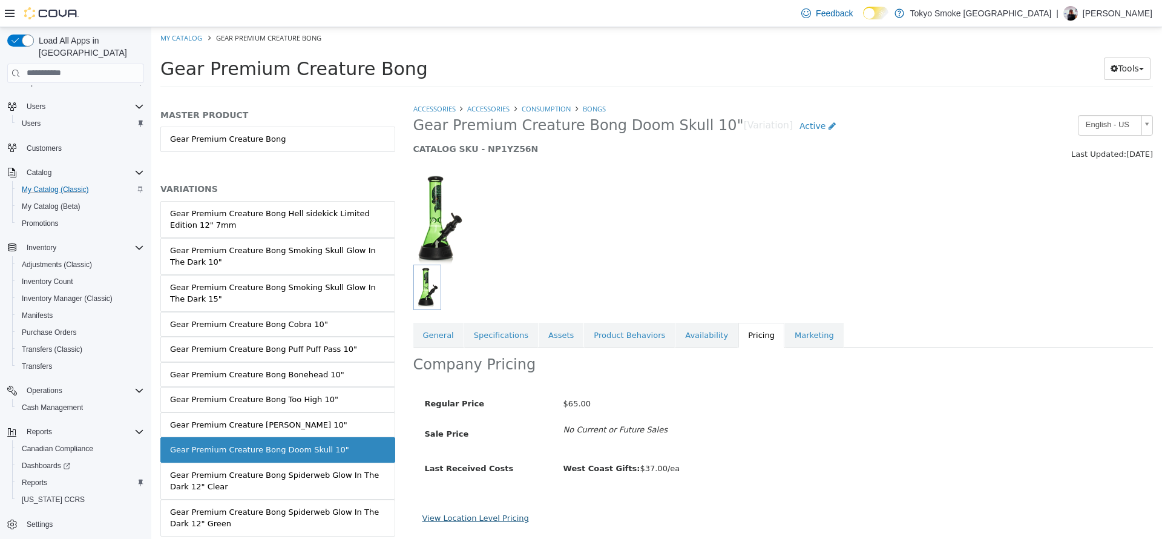
click at [485, 521] on link "View Location Level Pricing" at bounding box center [475, 517] width 107 height 9
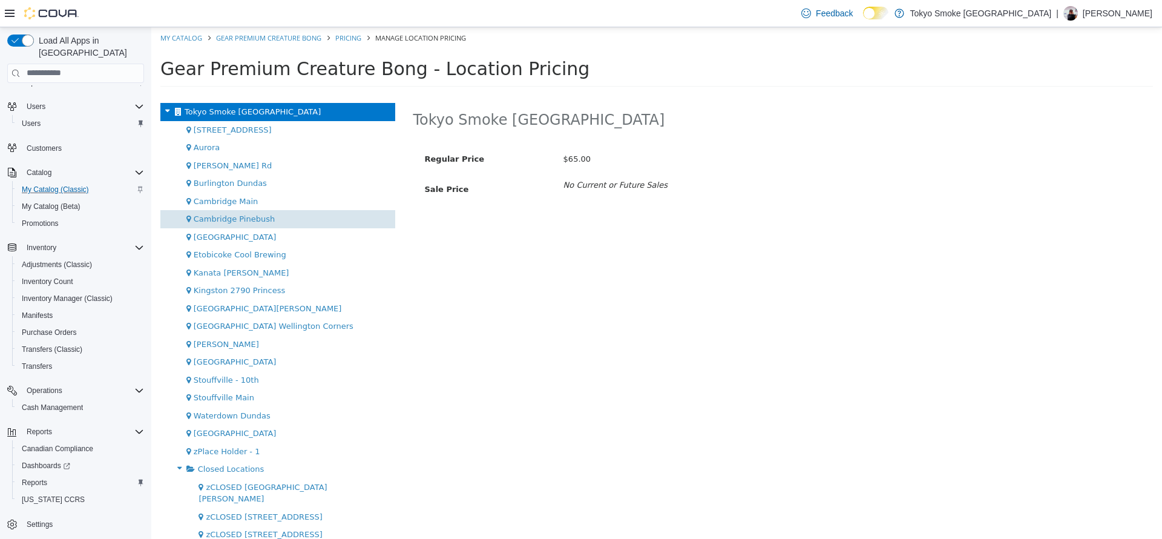
click at [267, 224] on div "Cambridge Pinebush" at bounding box center [277, 218] width 235 height 18
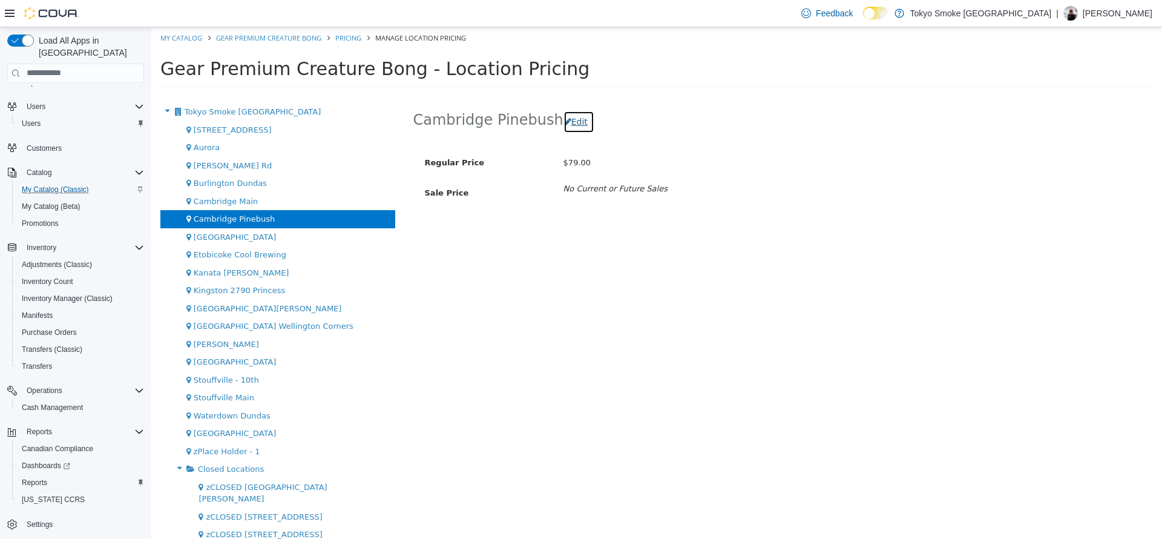
click at [571, 112] on button "Edit" at bounding box center [578, 121] width 31 height 22
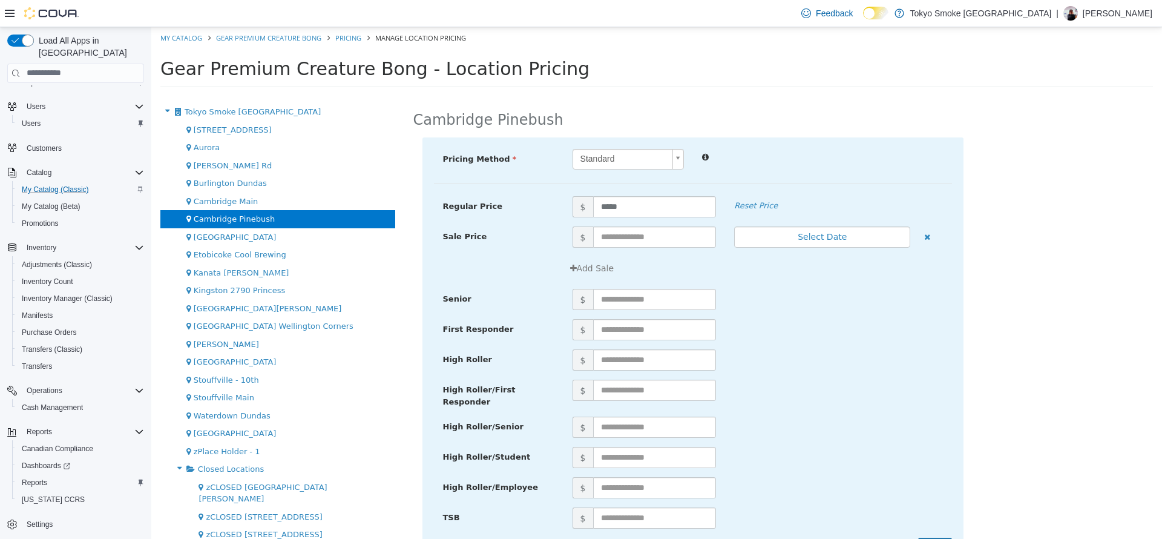
click at [642, 191] on div "Pricing Method Standard * Regular Price $ ***** Reset Price Sale Price $ Select…" at bounding box center [692, 354] width 541 height 434
drag, startPoint x: 650, startPoint y: 217, endPoint x: 642, endPoint y: 191, distance: 26.6
click at [642, 191] on div "Pricing Method Standard * Regular Price $ ***** Reset Price Sale Price $ Select…" at bounding box center [692, 354] width 541 height 434
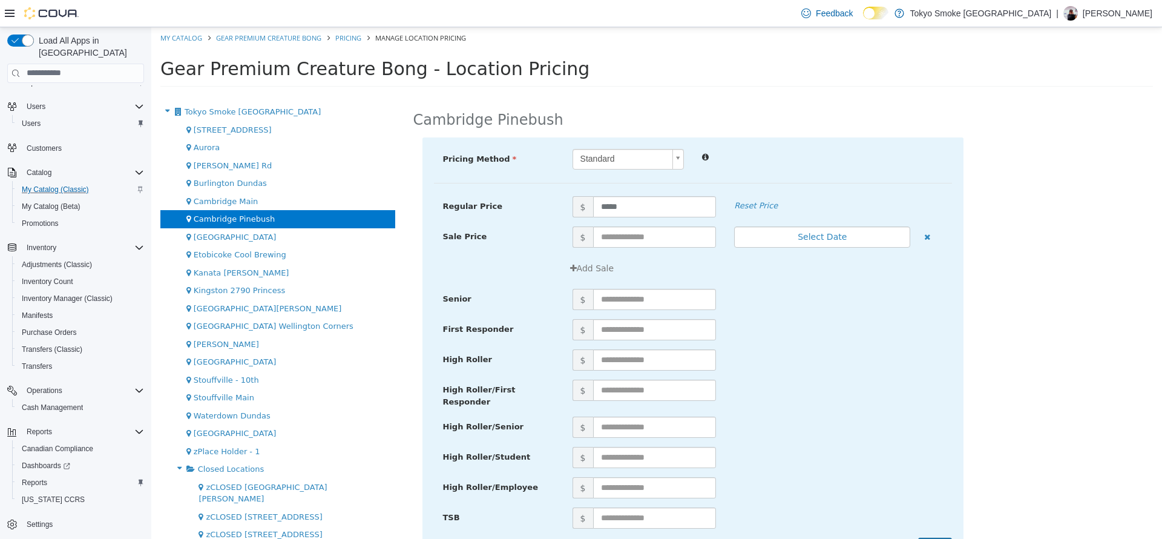
click at [642, 191] on div "Pricing Method Standard * Regular Price $ ***** Reset Price Sale Price $ Select…" at bounding box center [692, 354] width 541 height 434
click at [646, 212] on input "*****" at bounding box center [654, 205] width 123 height 21
type input "**"
click at [873, 377] on div "High Roller $" at bounding box center [693, 364] width 518 height 30
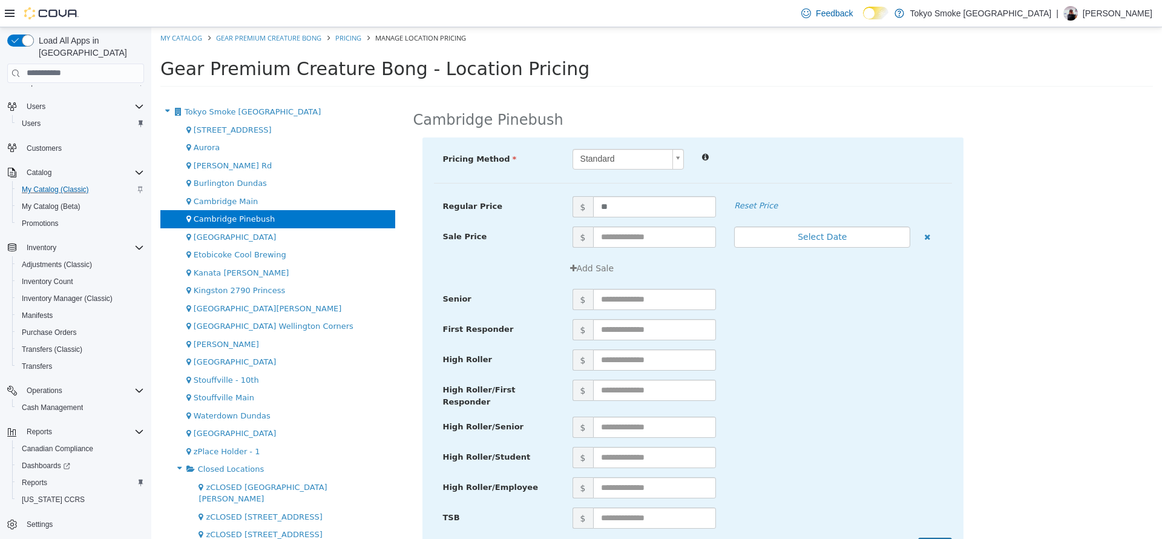
scroll to position [38, 0]
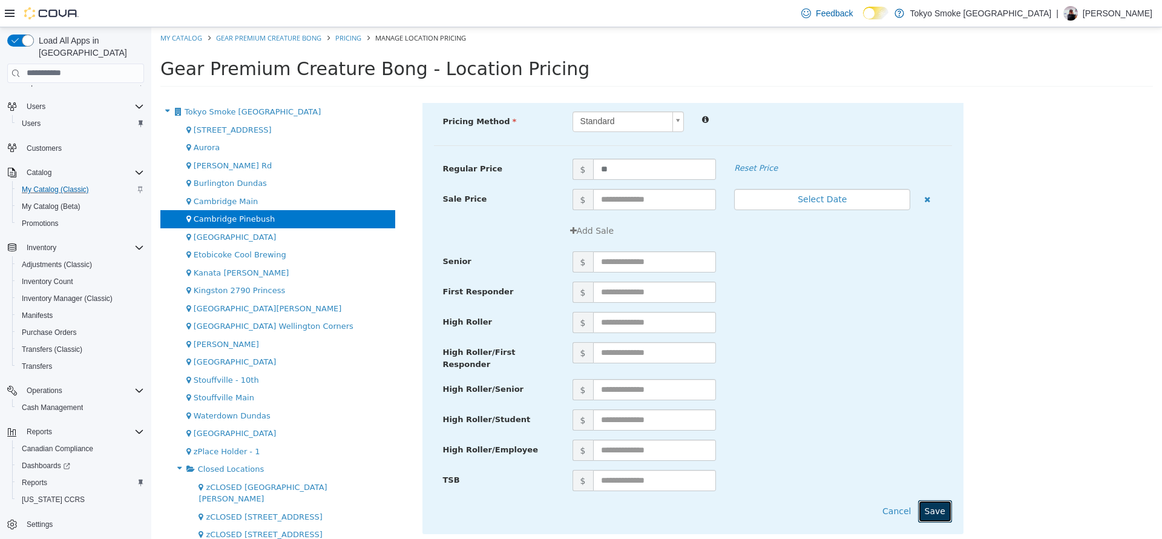
click at [918, 499] on button "Save" at bounding box center [935, 510] width 34 height 22
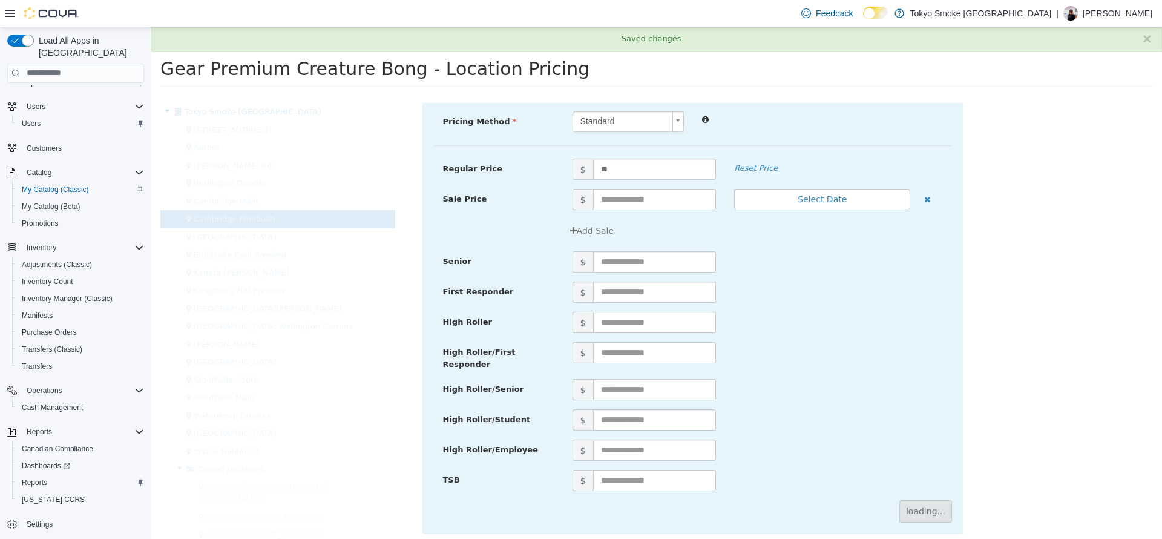
scroll to position [0, 0]
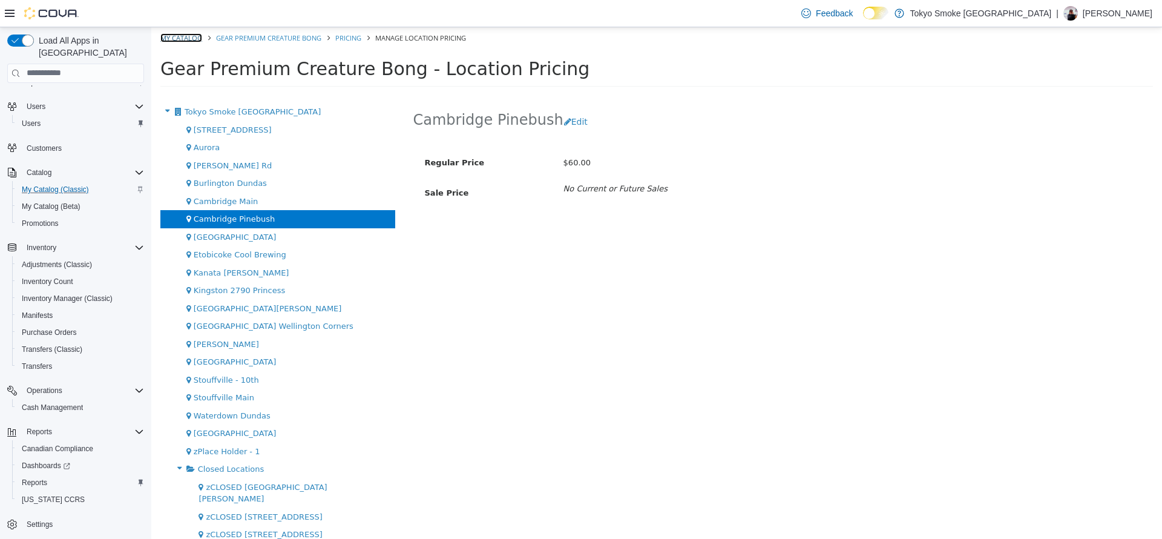
click at [195, 36] on link "My Catalog" at bounding box center [181, 37] width 42 height 9
select select "**********"
click at [237, 37] on link "Gear Premium Creature Bong" at bounding box center [268, 37] width 105 height 9
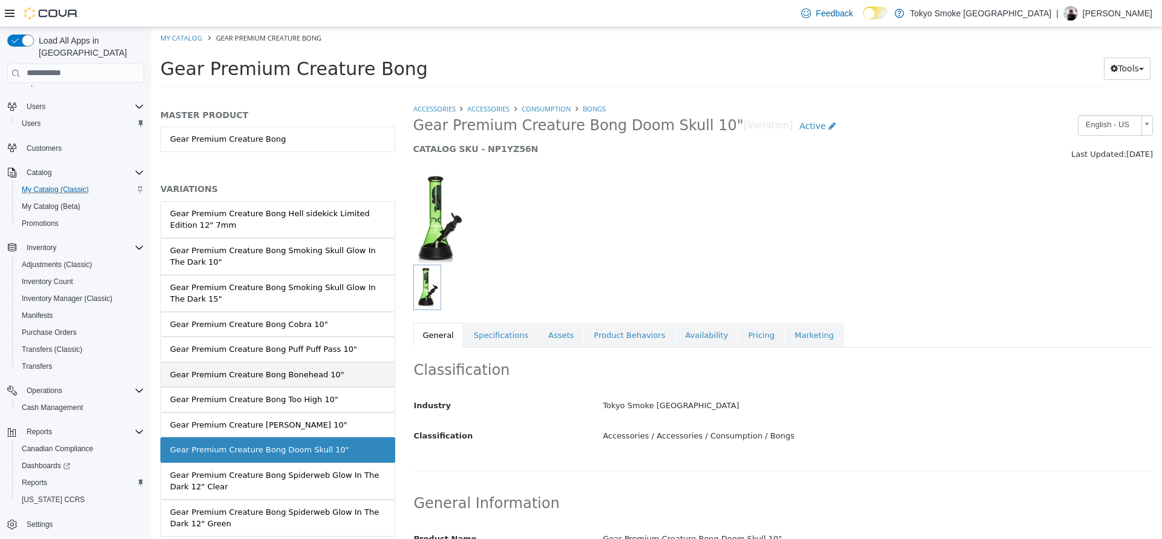
scroll to position [38, 0]
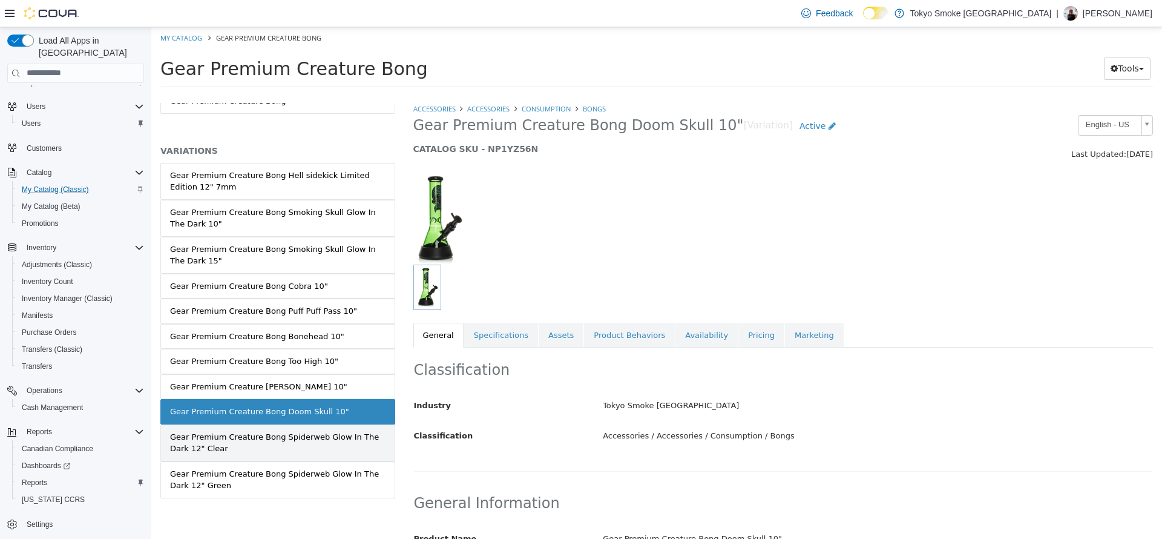
click at [347, 443] on div "Gear Premium Creature Bong Spiderweb Glow In The Dark 12" Clear" at bounding box center [277, 442] width 215 height 24
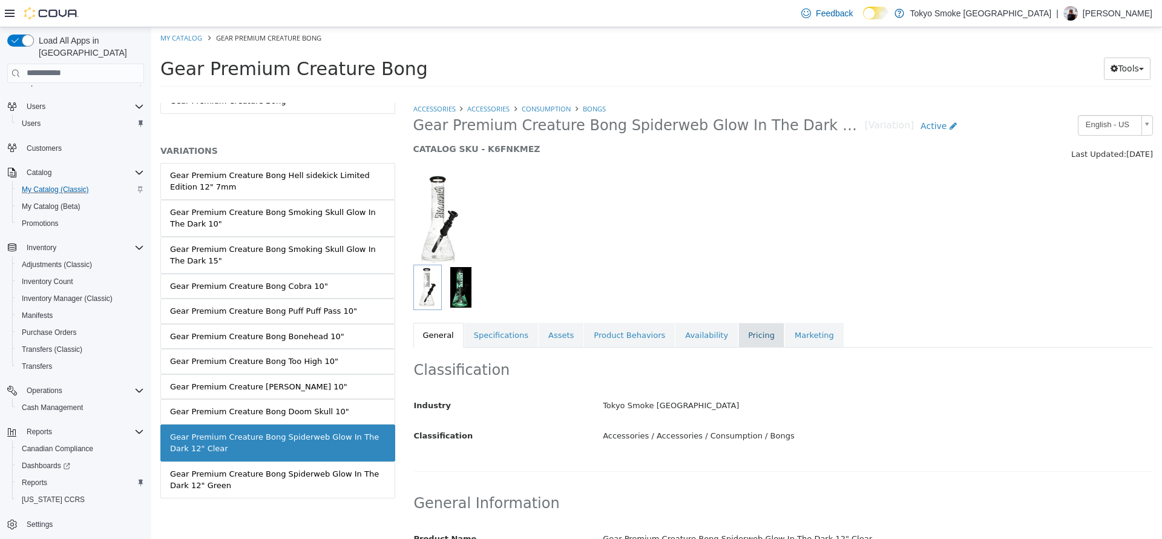
click at [740, 333] on link "Pricing" at bounding box center [761, 334] width 46 height 25
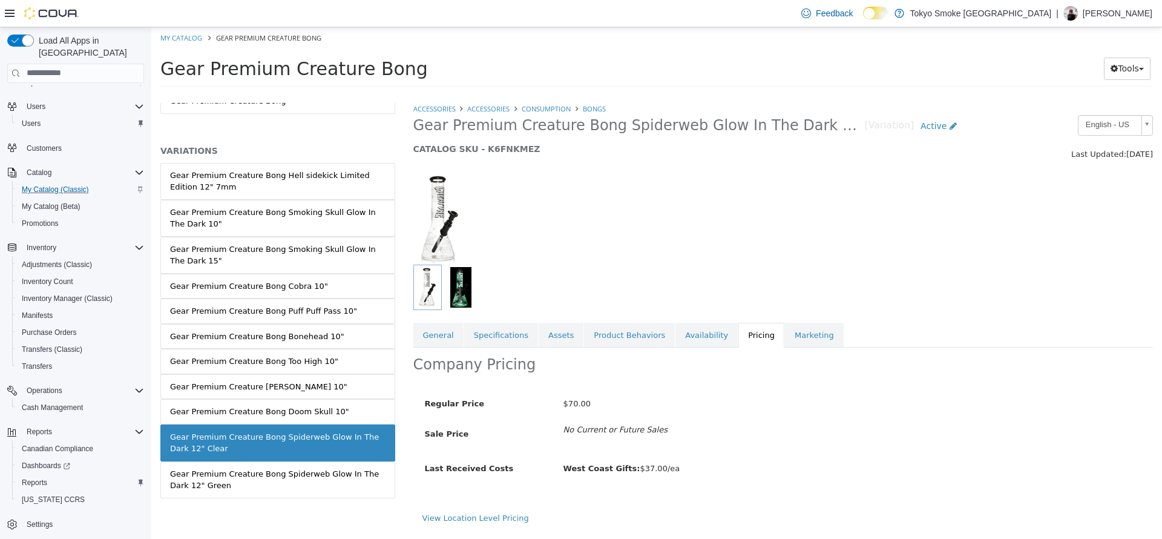
click at [513, 523] on div "View Location Level Pricing" at bounding box center [783, 517] width 722 height 12
click at [499, 519] on link "View Location Level Pricing" at bounding box center [475, 517] width 107 height 9
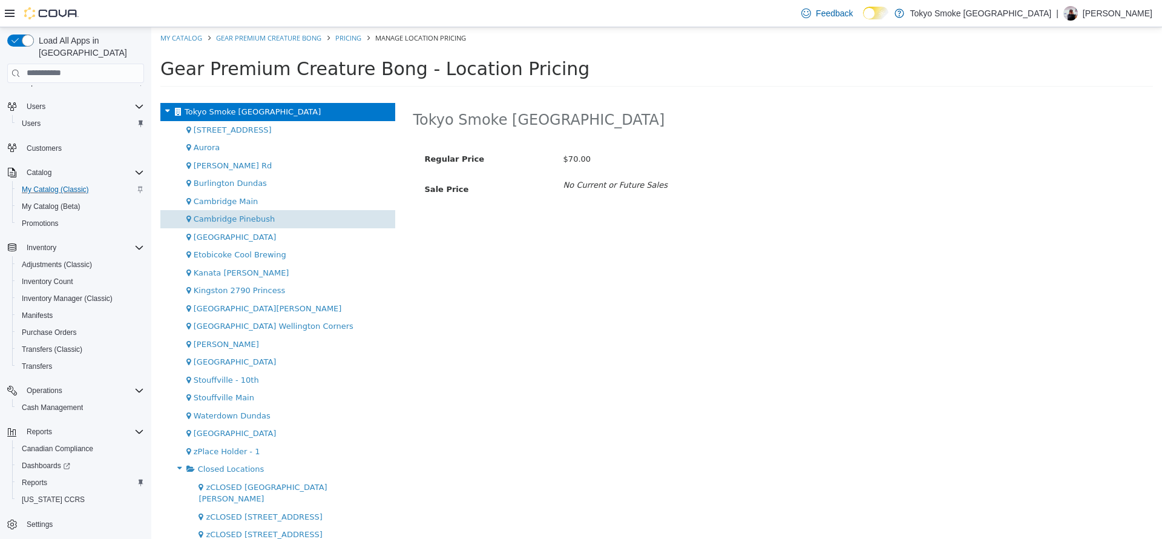
click at [260, 220] on span "Cambridge Pinebush" at bounding box center [234, 218] width 81 height 9
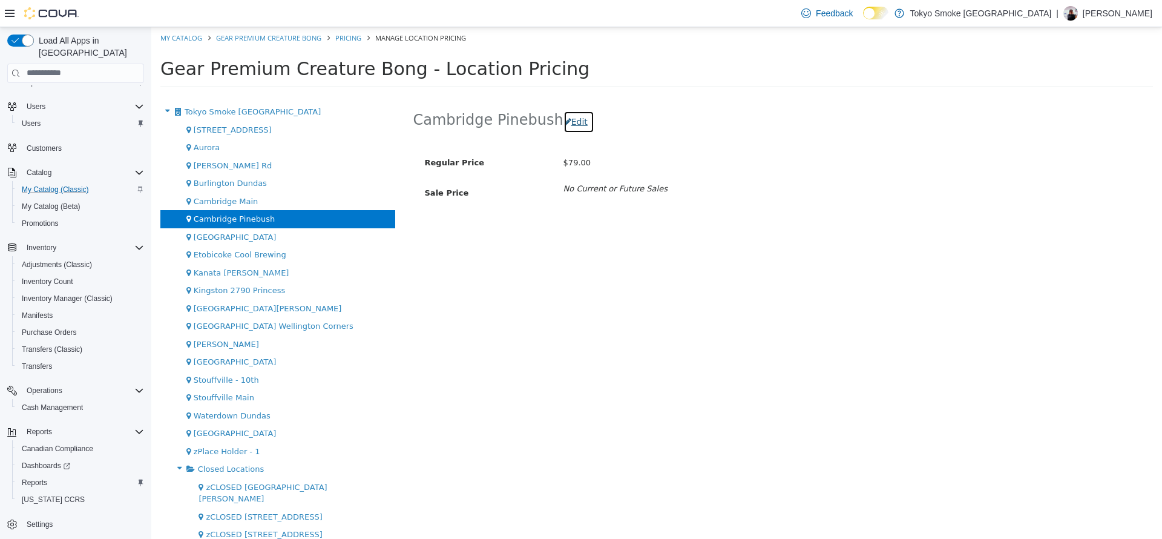
click at [563, 129] on button "Edit" at bounding box center [578, 121] width 31 height 22
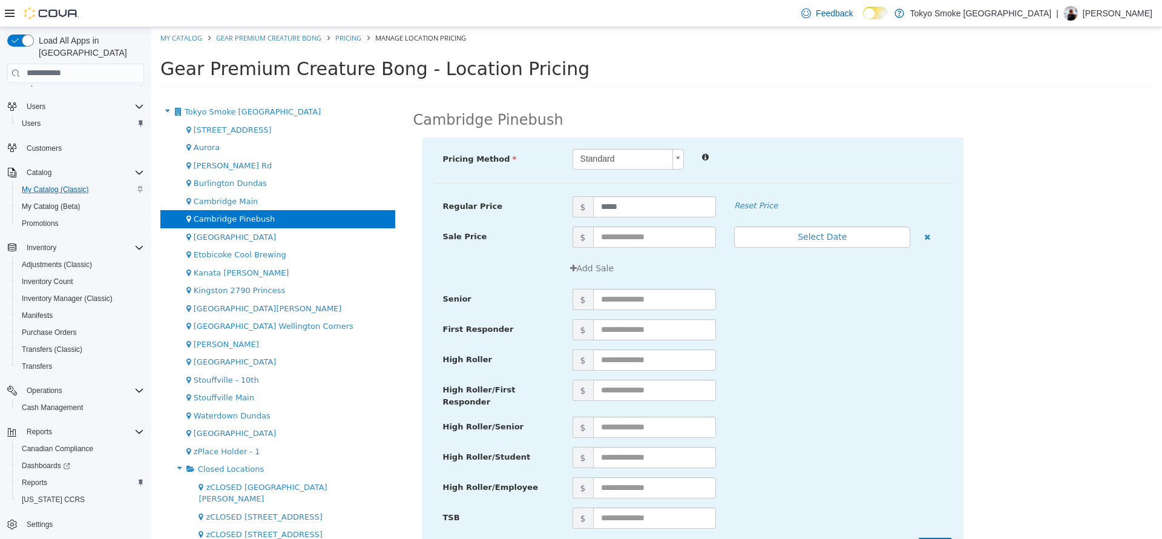
click at [618, 220] on div "Regular Price $ ***** Reset Price" at bounding box center [693, 210] width 518 height 30
click at [618, 218] on div "Regular Price $ ***** Reset Price" at bounding box center [693, 210] width 518 height 30
click at [617, 217] on input "*****" at bounding box center [654, 205] width 123 height 21
click at [617, 216] on input "*****" at bounding box center [654, 205] width 123 height 21
click at [617, 214] on input "*****" at bounding box center [654, 205] width 123 height 21
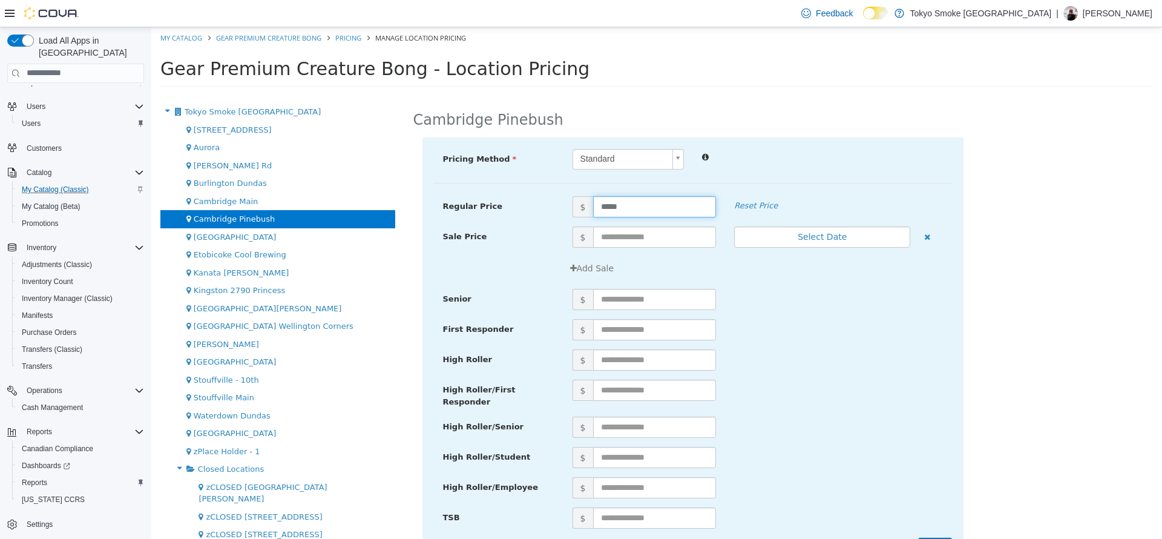
click at [617, 214] on input "*****" at bounding box center [654, 205] width 123 height 21
type input "**"
click at [782, 307] on div "$" at bounding box center [757, 298] width 388 height 21
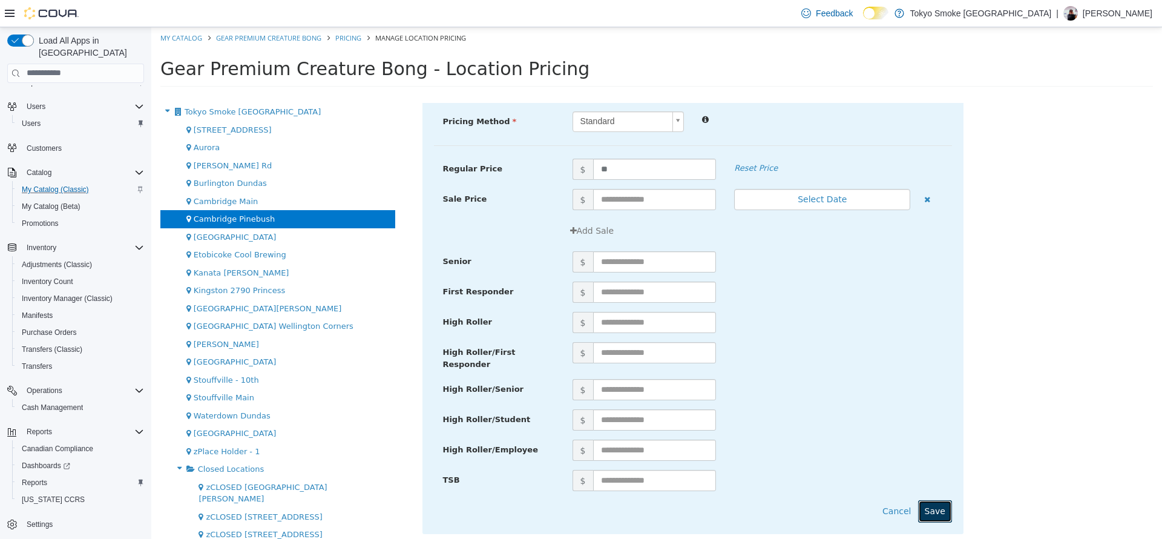
click at [931, 503] on button "Save" at bounding box center [935, 510] width 34 height 22
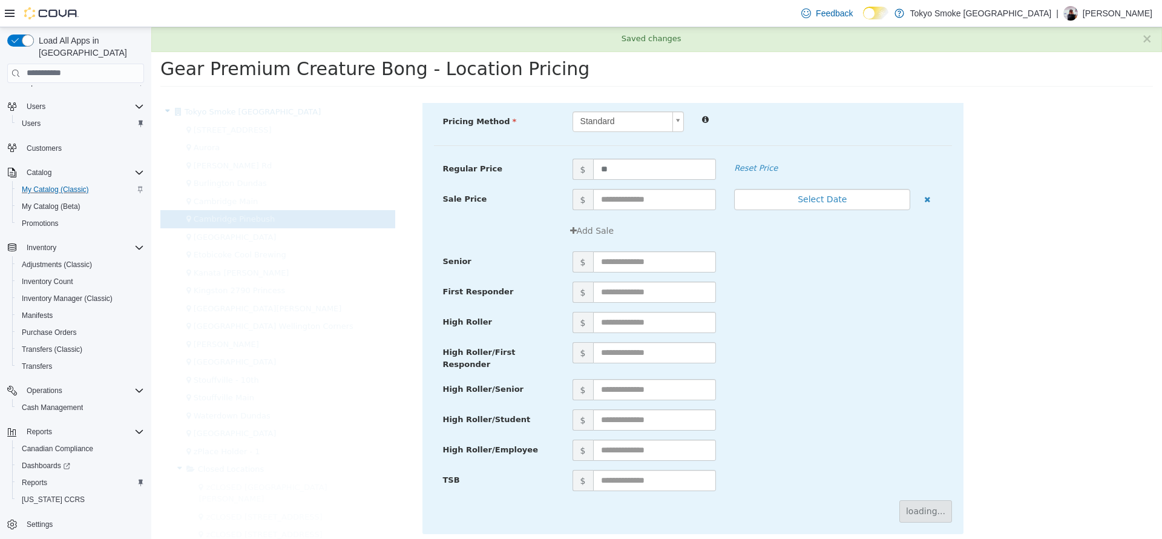
scroll to position [0, 0]
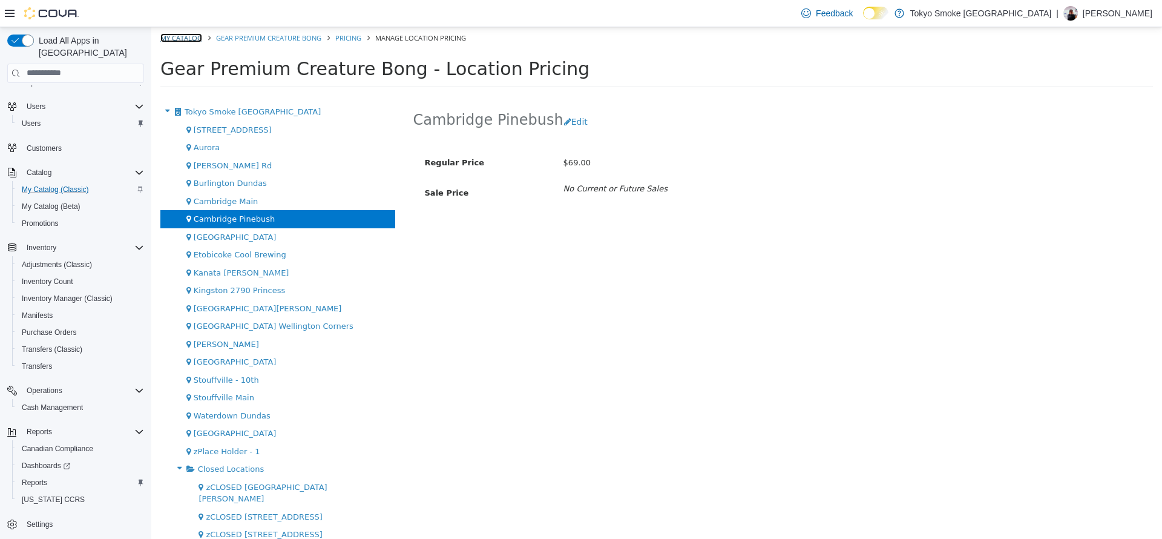
click at [194, 39] on link "My Catalog" at bounding box center [181, 37] width 42 height 9
select select "**********"
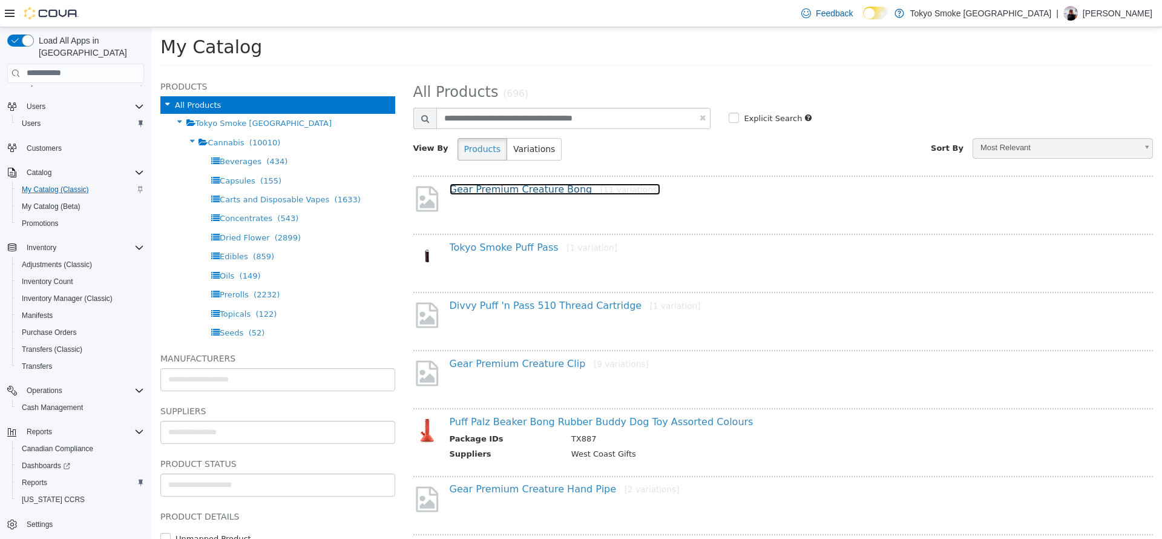
click at [494, 189] on link "Gear Premium Creature Bong [11 variations]" at bounding box center [555, 188] width 211 height 11
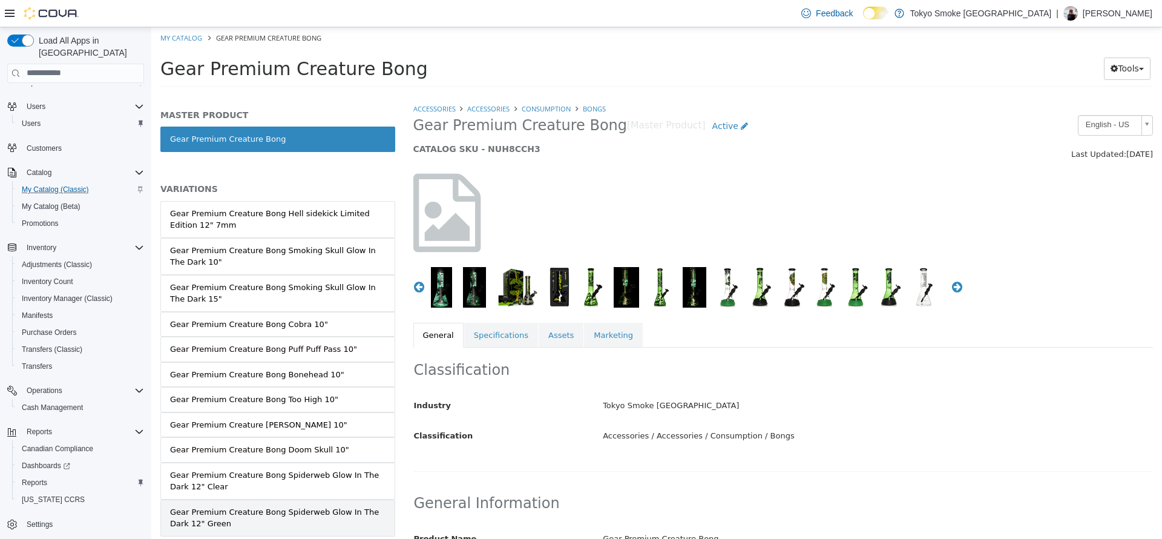
scroll to position [38, 0]
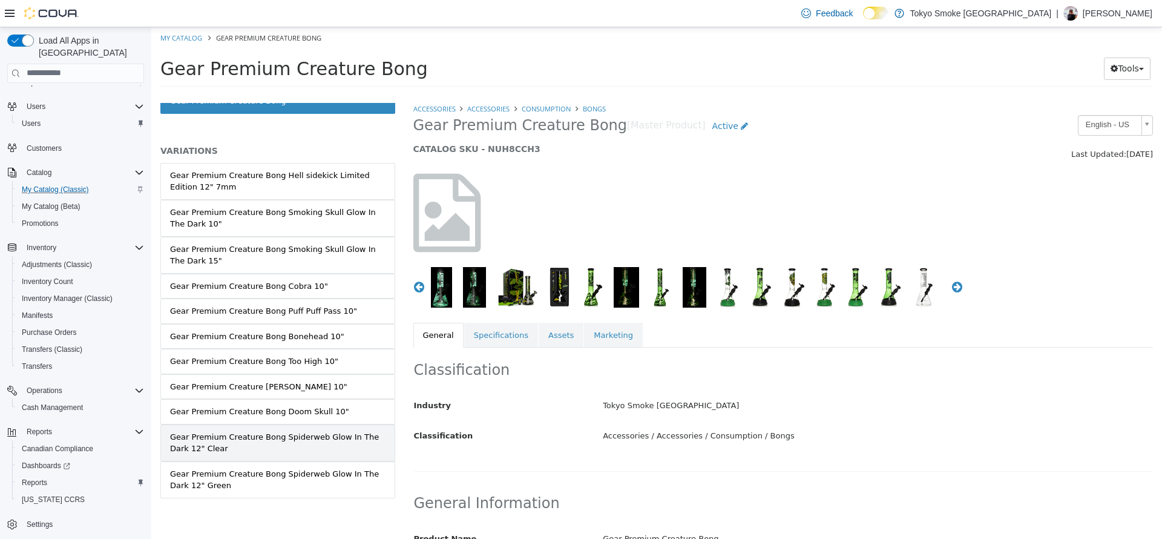
click at [315, 445] on div "Gear Premium Creature Bong Spiderweb Glow In The Dark 12" Clear" at bounding box center [277, 442] width 215 height 24
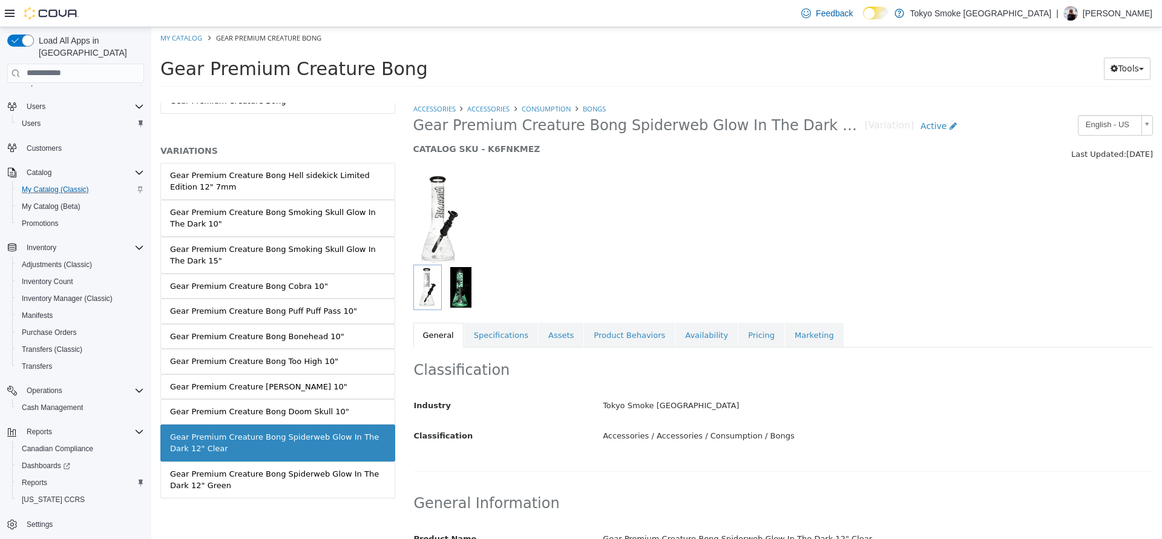
click at [334, 473] on div "Gear Premium Creature Bong Spiderweb Glow In The Dark 12" Green" at bounding box center [277, 479] width 215 height 24
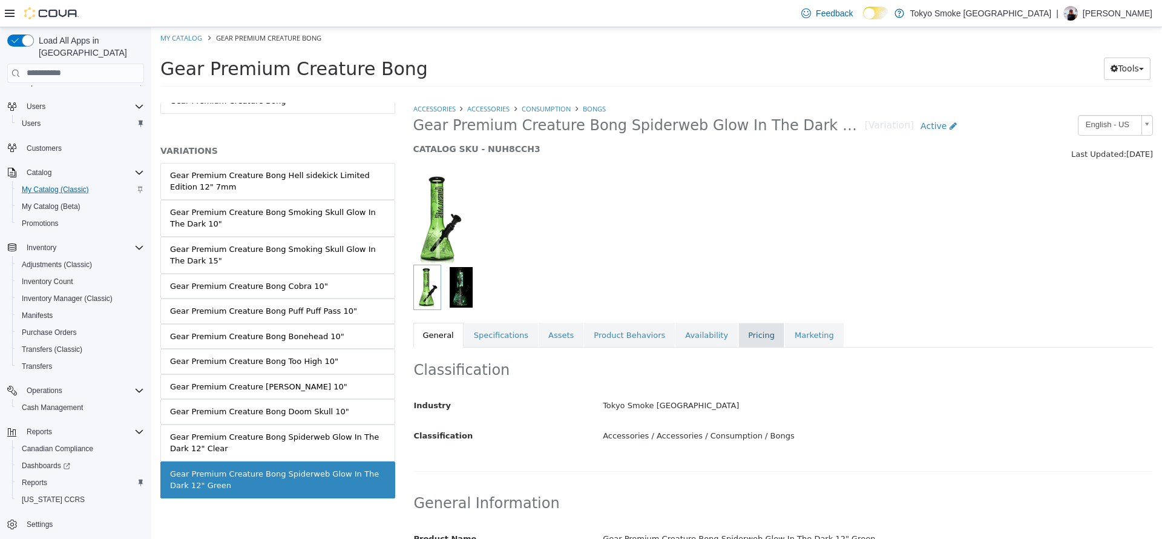
click at [738, 336] on link "Pricing" at bounding box center [761, 334] width 46 height 25
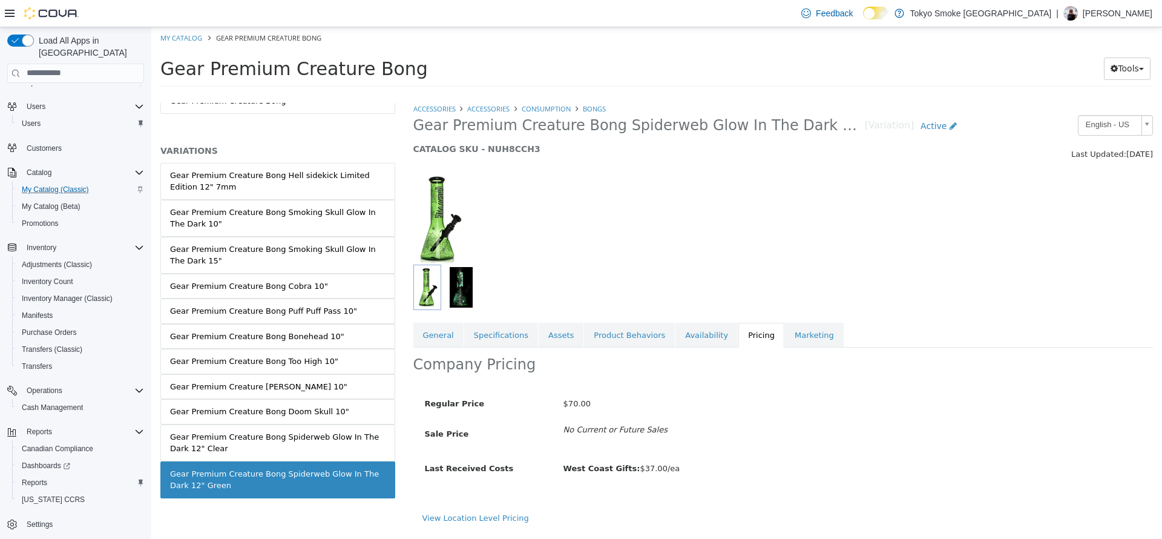
click at [480, 526] on div "View Location Level Pricing" at bounding box center [783, 521] width 740 height 21
click at [479, 517] on link "View Location Level Pricing" at bounding box center [475, 517] width 107 height 9
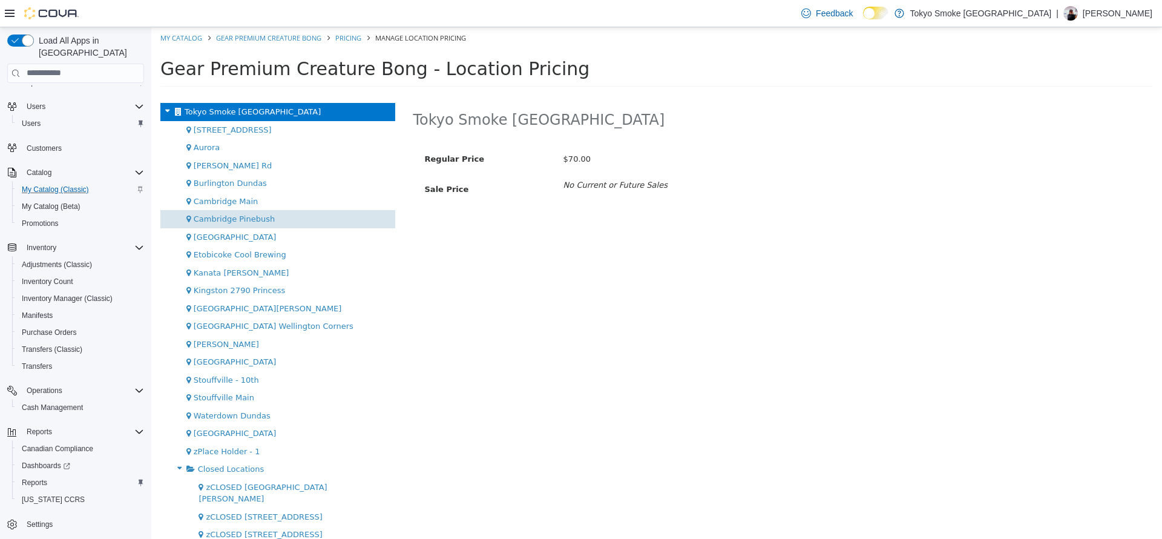
click at [270, 214] on div "Cambridge Pinebush" at bounding box center [277, 218] width 235 height 18
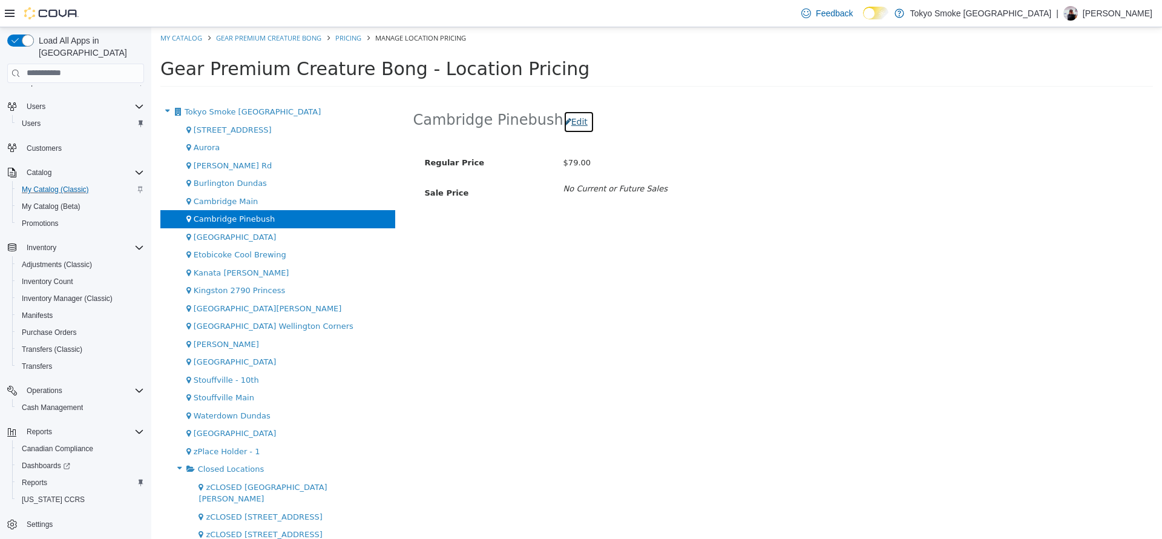
click at [563, 129] on button "Edit" at bounding box center [578, 121] width 31 height 22
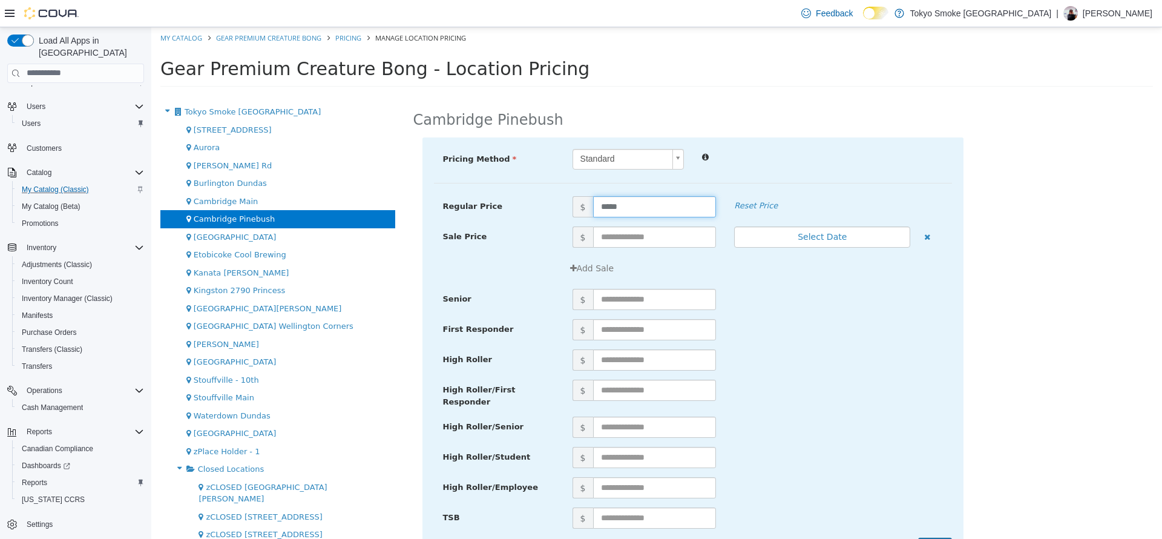
click at [611, 207] on input "*****" at bounding box center [654, 205] width 123 height 21
type input "*"
type input "**"
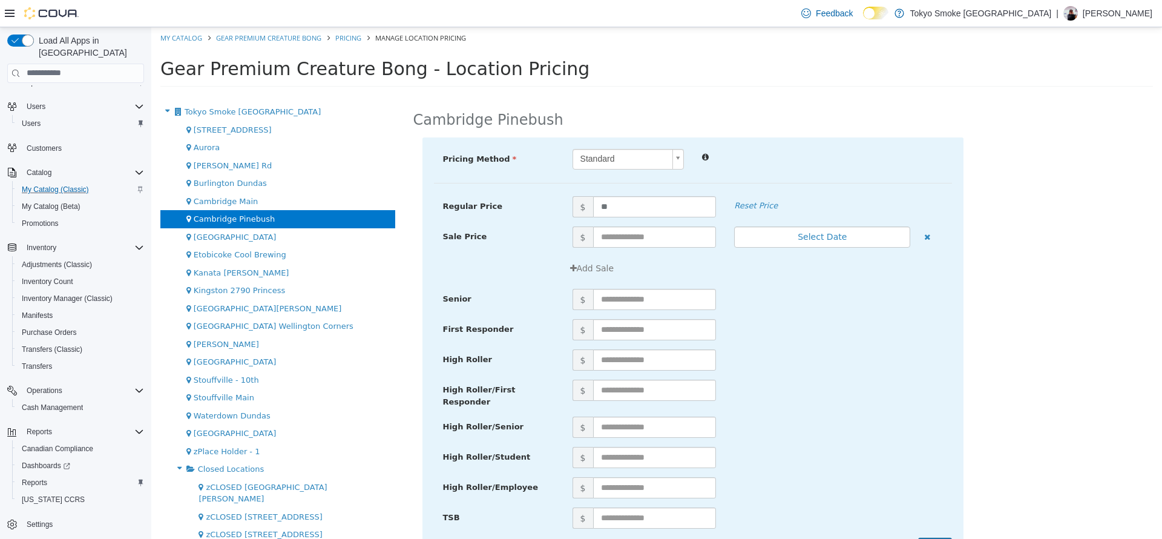
click at [762, 385] on div "$" at bounding box center [757, 389] width 388 height 21
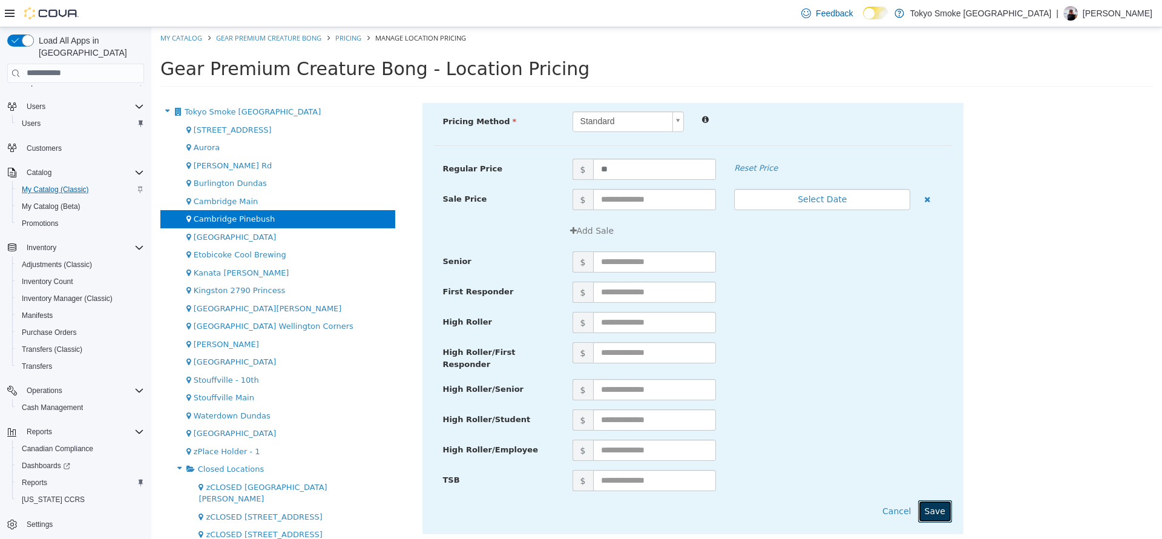
click at [933, 512] on button "Save" at bounding box center [935, 510] width 34 height 22
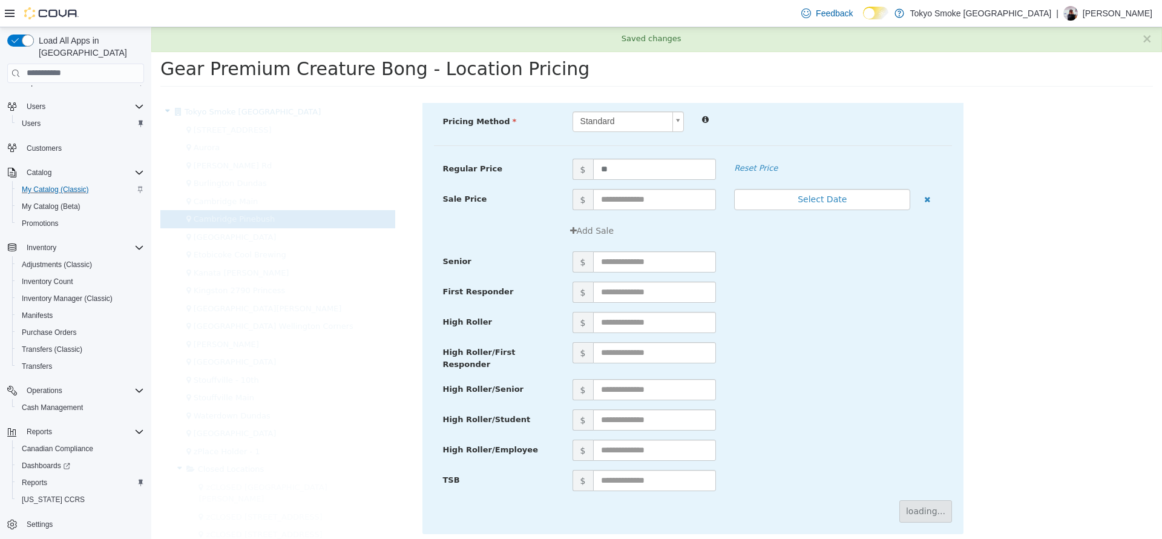
scroll to position [0, 0]
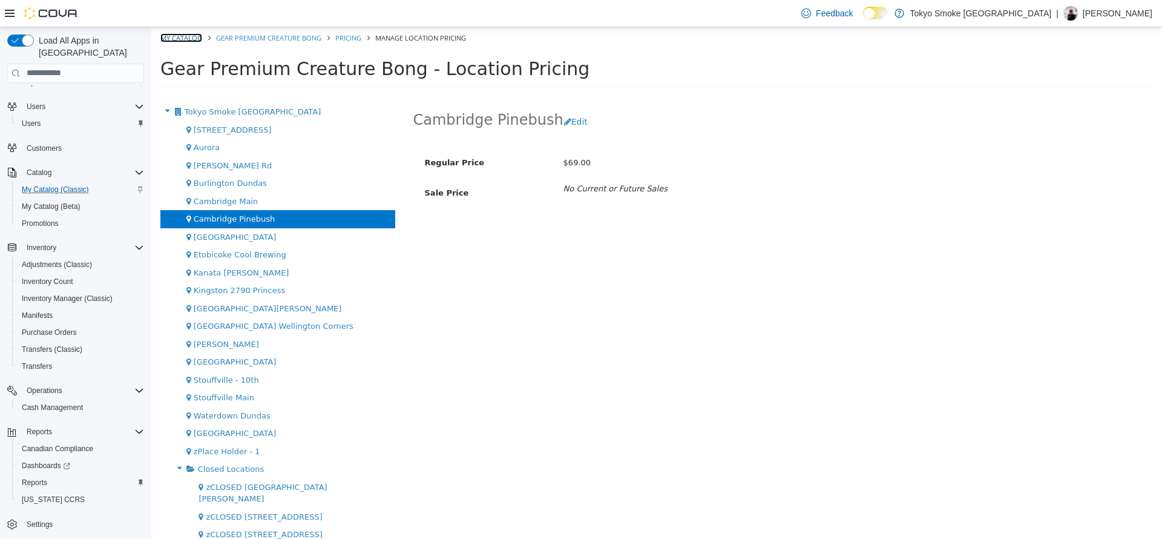
click at [192, 36] on link "My Catalog" at bounding box center [181, 37] width 42 height 9
select select "**********"
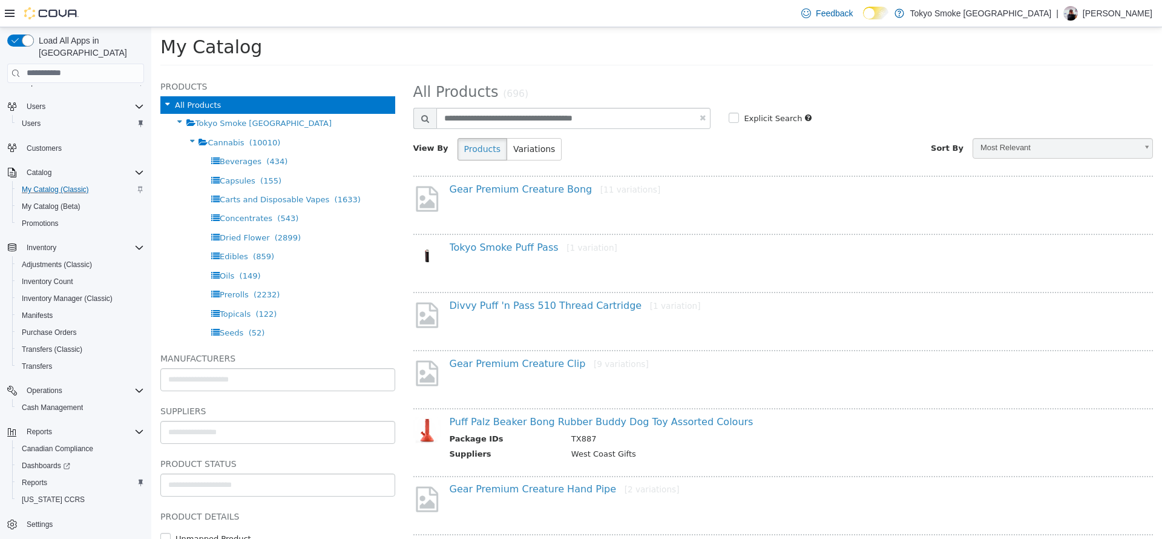
click at [532, 196] on div "Gear Premium Creature Bong [11 variations]" at bounding box center [788, 192] width 695 height 18
click at [525, 186] on link "Gear Premium Creature Bong [11 variations]" at bounding box center [555, 188] width 211 height 11
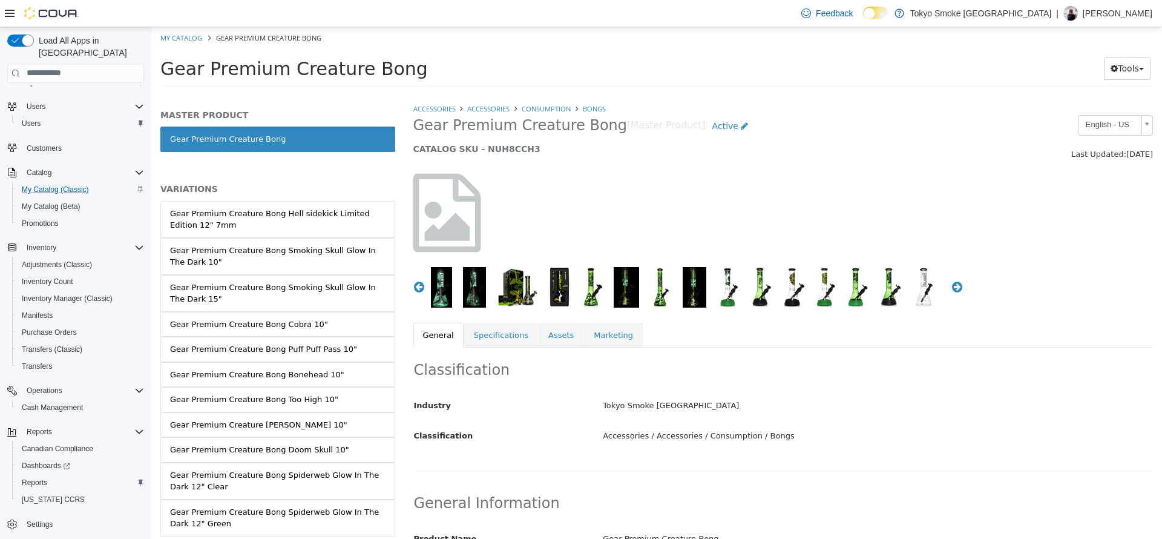
scroll to position [38, 0]
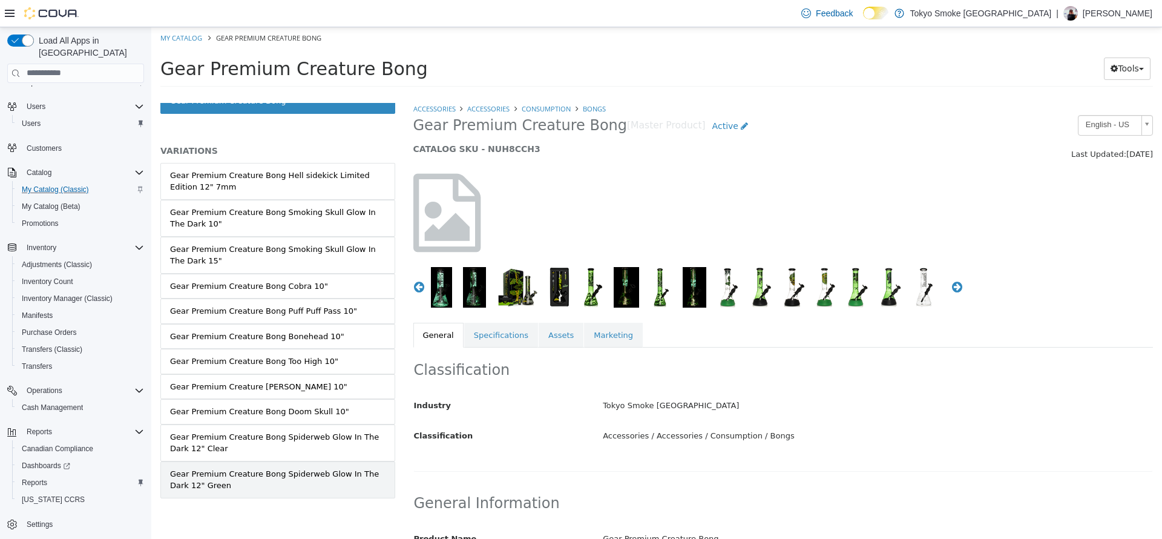
click at [329, 468] on div "Gear Premium Creature Bong Spiderweb Glow In The Dark 12" Green" at bounding box center [277, 479] width 215 height 24
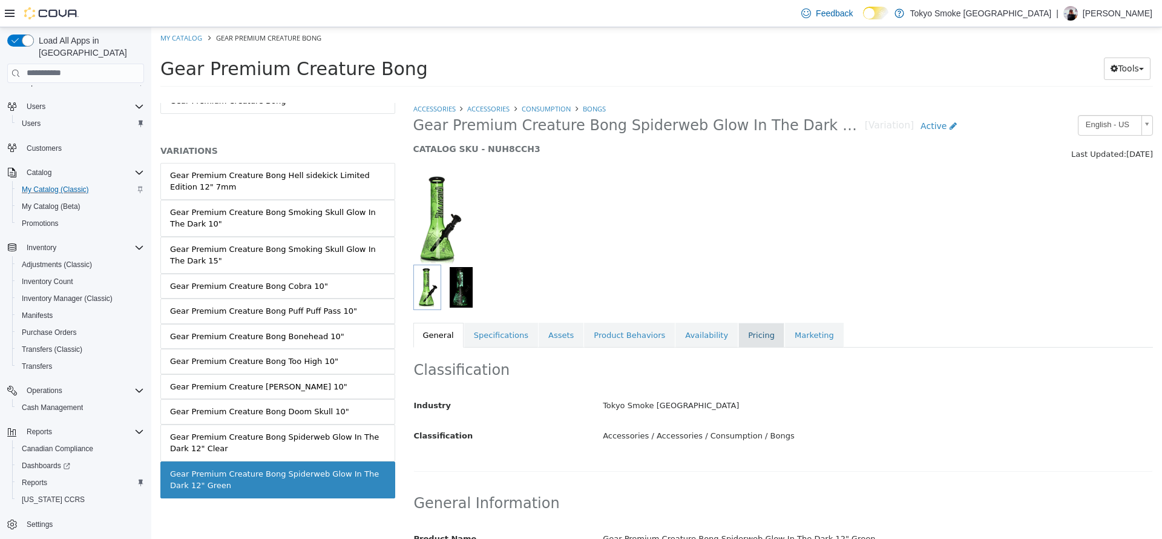
click at [738, 330] on link "Pricing" at bounding box center [761, 334] width 46 height 25
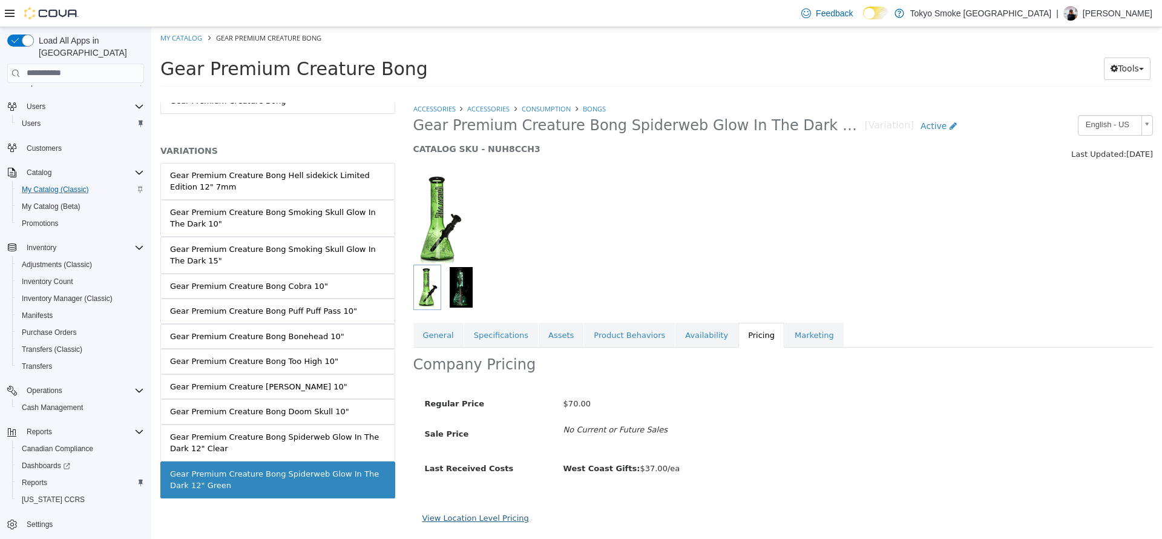
click at [476, 517] on link "View Location Level Pricing" at bounding box center [475, 517] width 107 height 9
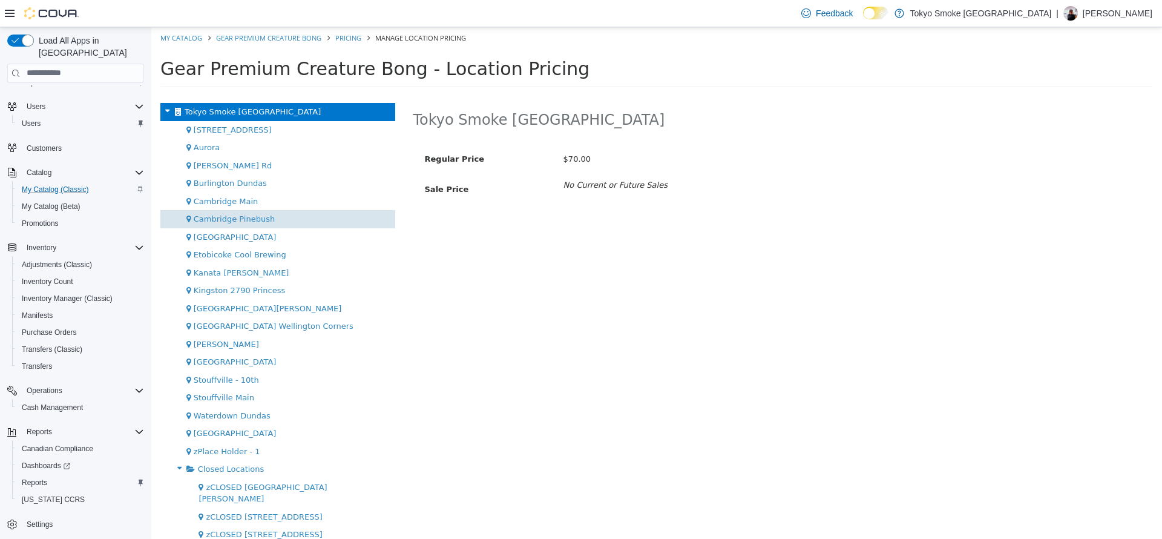
click at [279, 217] on div "Cambridge Pinebush" at bounding box center [277, 218] width 235 height 18
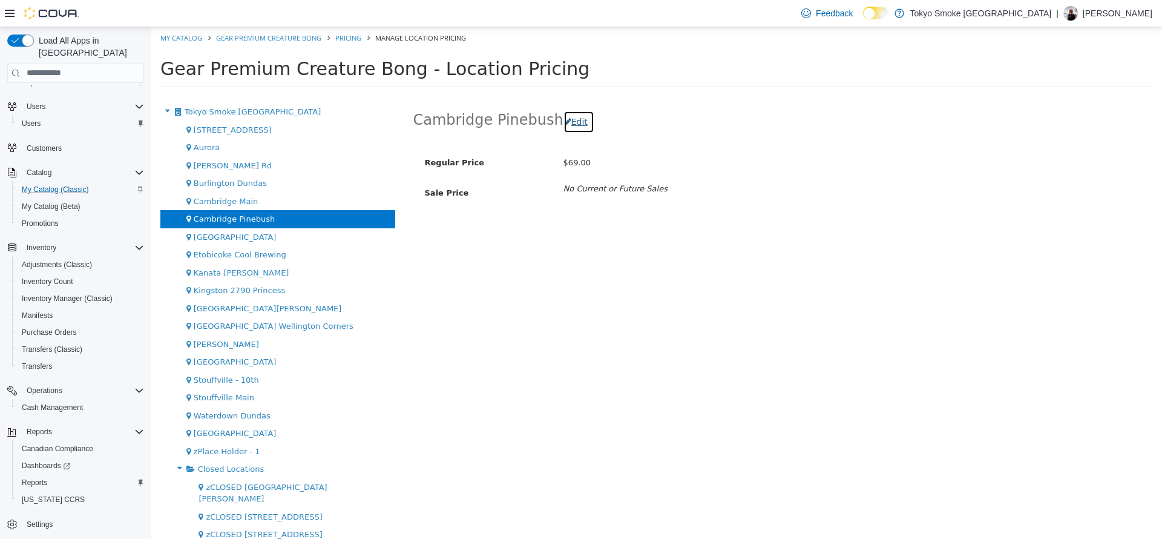
click at [563, 123] on button "Edit" at bounding box center [578, 121] width 31 height 22
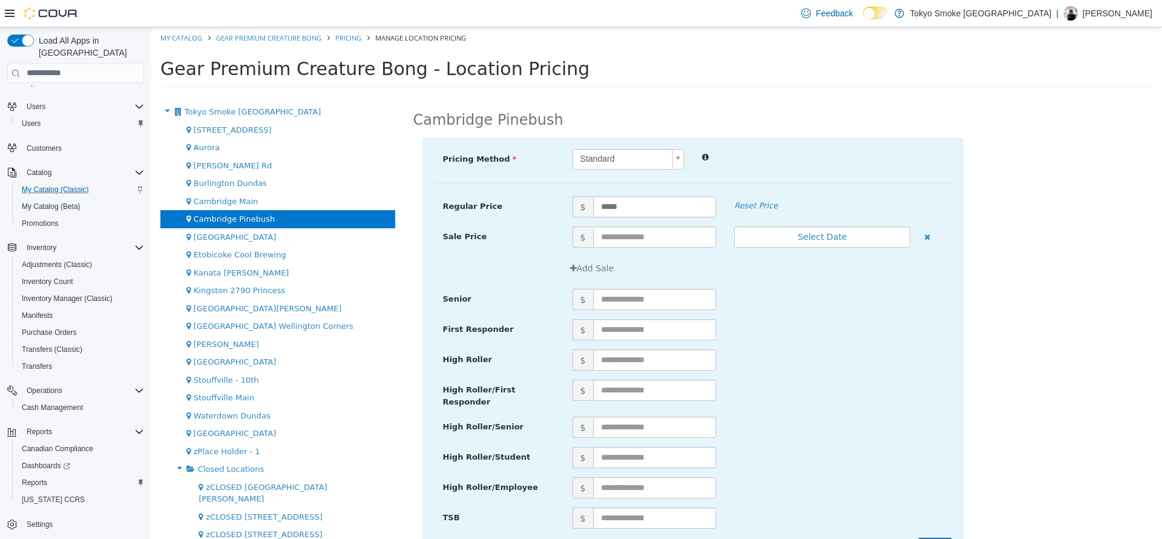
scroll to position [38, 0]
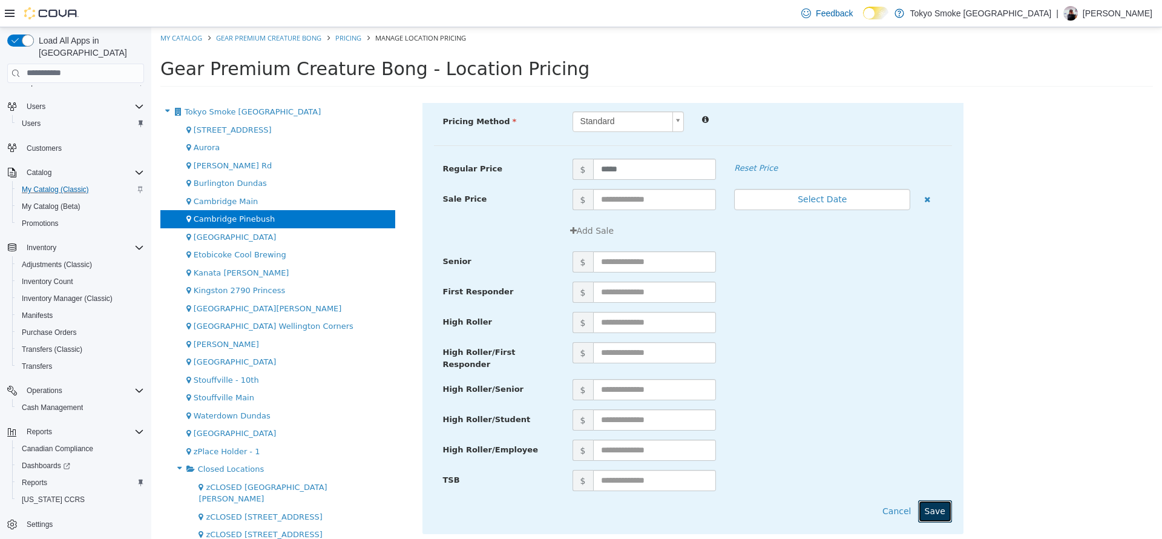
click at [920, 510] on button "Save" at bounding box center [935, 510] width 34 height 22
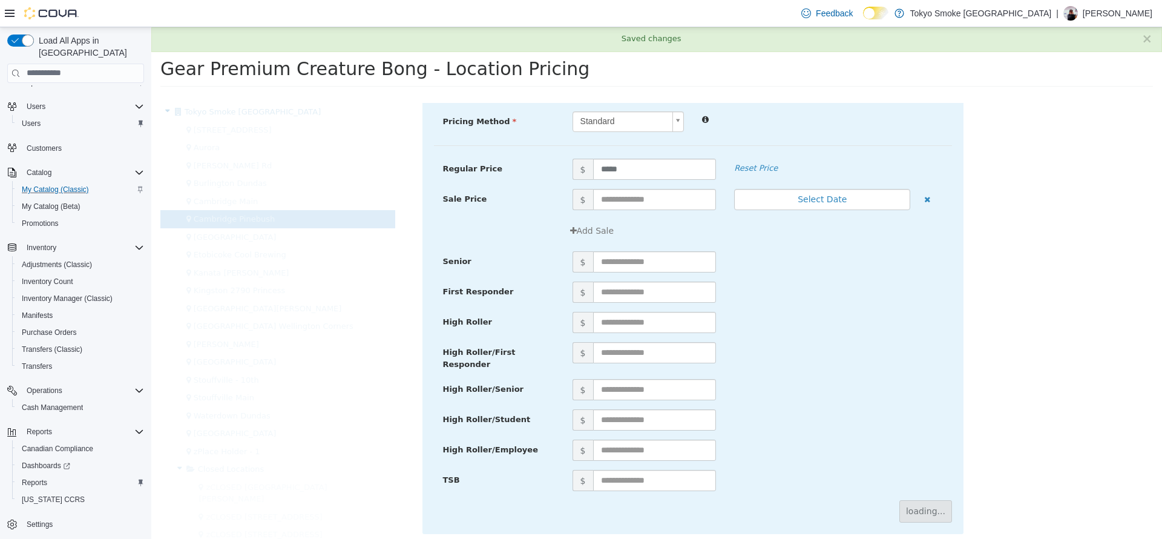
scroll to position [0, 0]
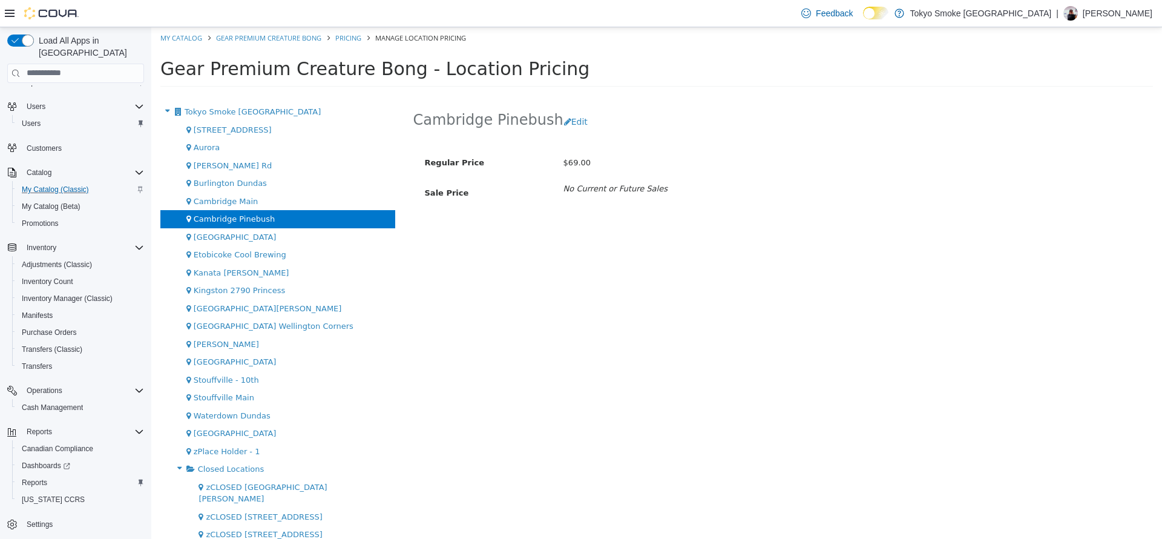
click at [180, 51] on div "Gear Premium Creature Bong - Location Pricing" at bounding box center [656, 71] width 1011 height 46
click at [180, 45] on ol "My Catalog Gear Premium Creature Bong Pricing Manage Location Pricing" at bounding box center [656, 38] width 1011 height 22
click at [180, 42] on ol "My Catalog Gear Premium Creature Bong Pricing Manage Location Pricing" at bounding box center [656, 38] width 1011 height 22
click at [173, 34] on link "My Catalog" at bounding box center [181, 37] width 42 height 9
select select "**********"
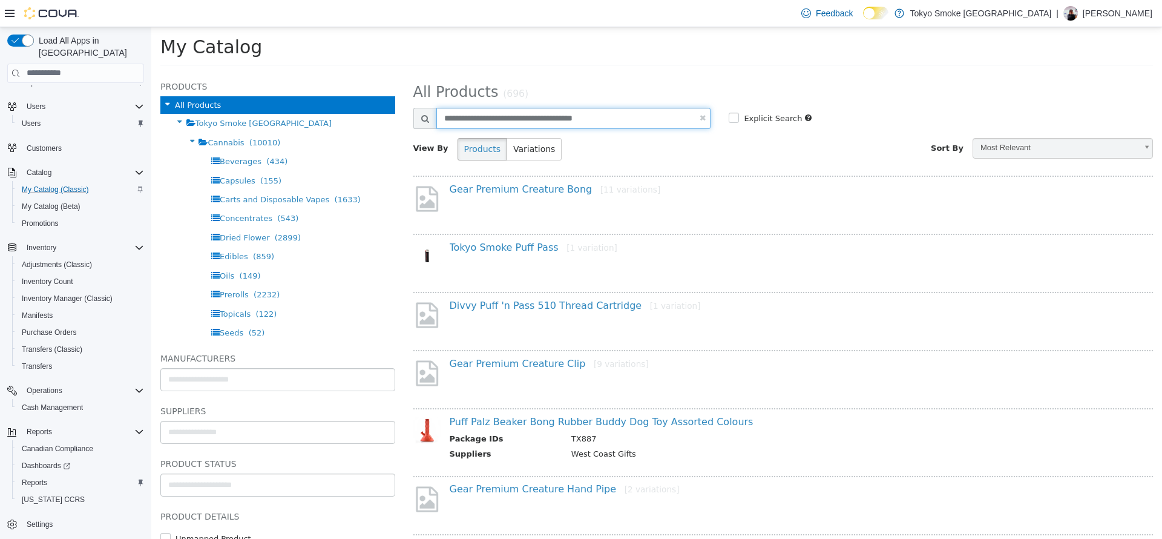
click at [539, 113] on input "**********" at bounding box center [573, 117] width 275 height 21
type input "**********"
select select "**********"
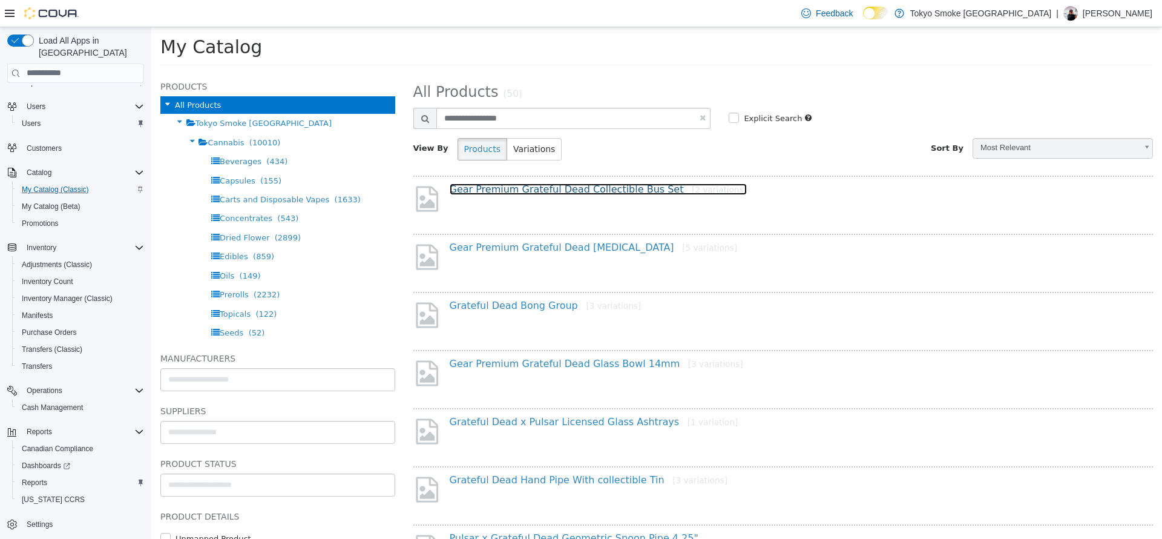
click at [558, 191] on link "Gear Premium Grateful Dead Collectible Bus Set [2 variations]" at bounding box center [598, 188] width 297 height 11
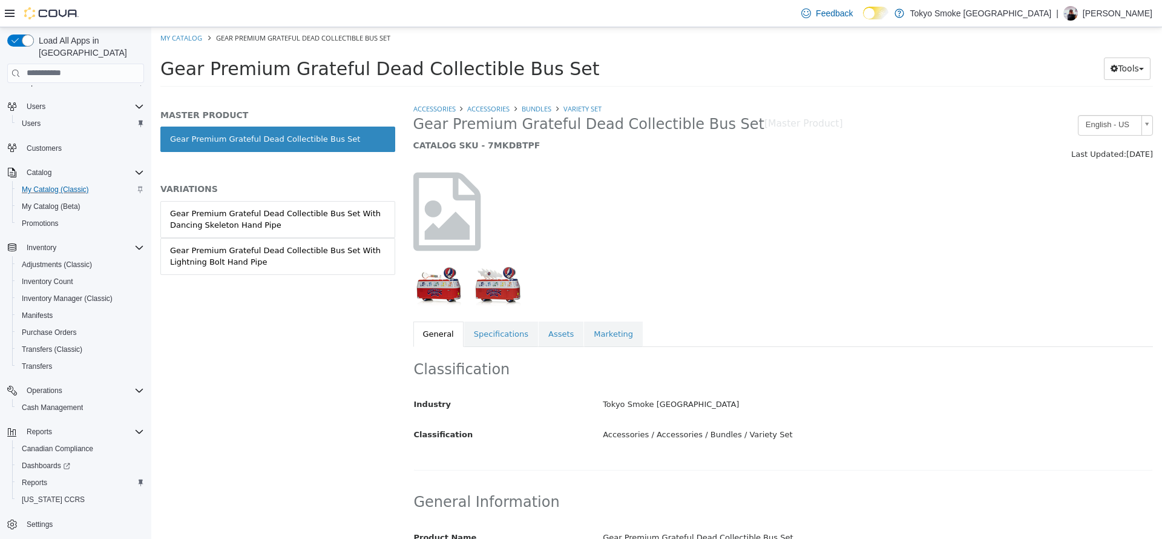
click at [308, 235] on link "Gear Premium Grateful Dead Collectible Bus Set With Dancing Skeleton Hand Pipe" at bounding box center [277, 218] width 235 height 37
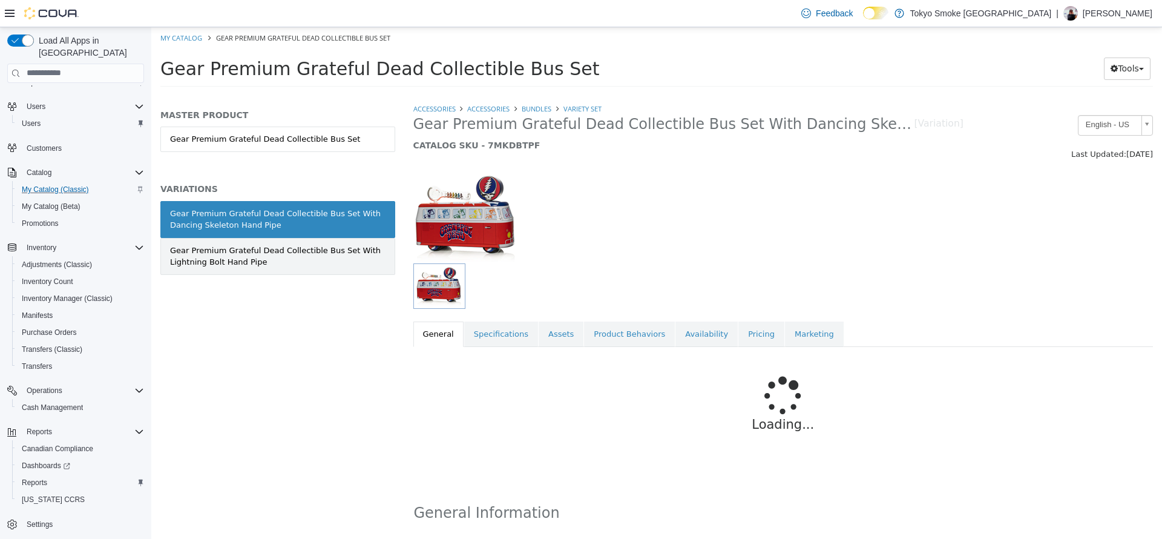
click at [341, 254] on div "Gear Premium Grateful Dead Collectible Bus Set With Lightning Bolt Hand Pipe" at bounding box center [277, 256] width 215 height 24
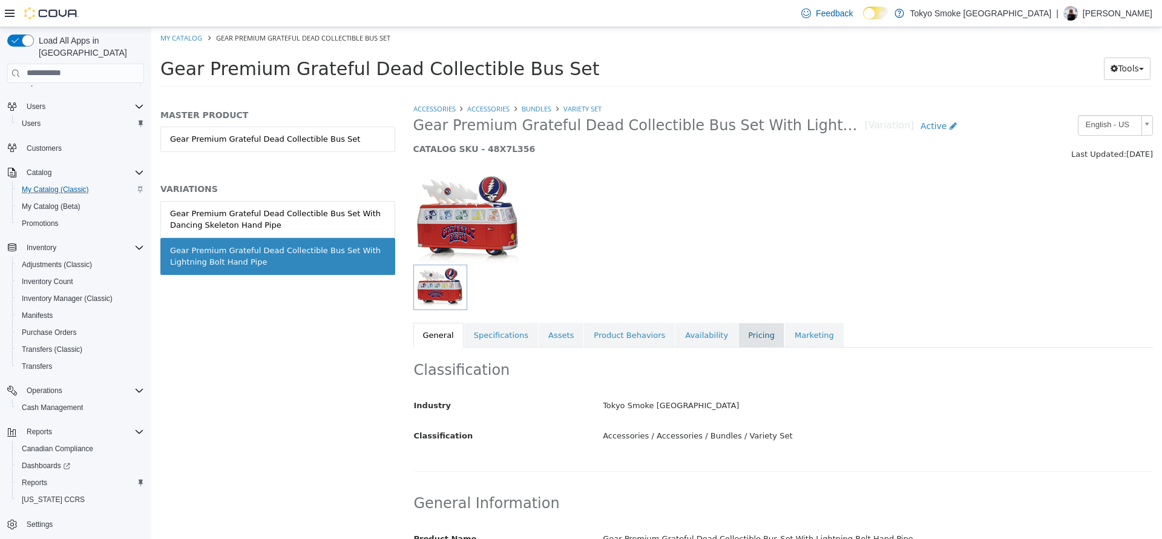
click at [738, 342] on link "Pricing" at bounding box center [761, 334] width 46 height 25
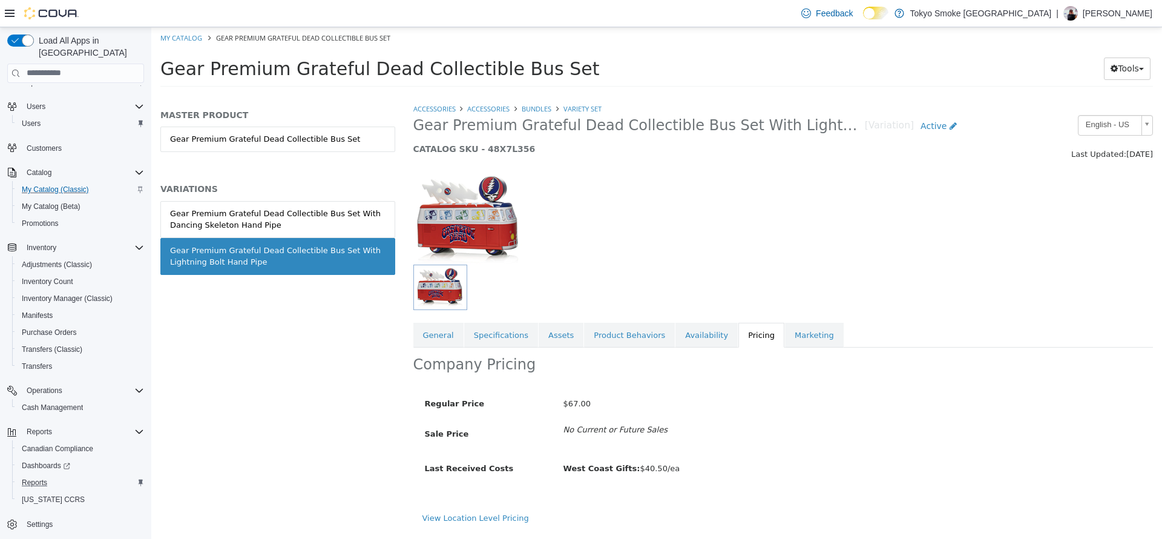
click at [59, 475] on div "Reports" at bounding box center [80, 482] width 127 height 15
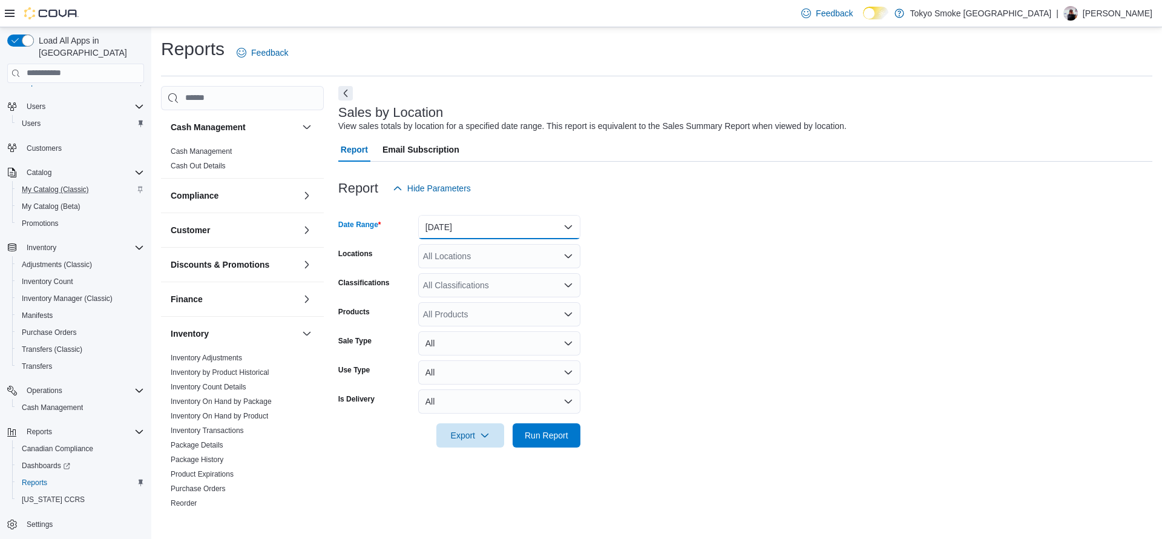
click at [488, 215] on button "Yesterday" at bounding box center [499, 227] width 162 height 24
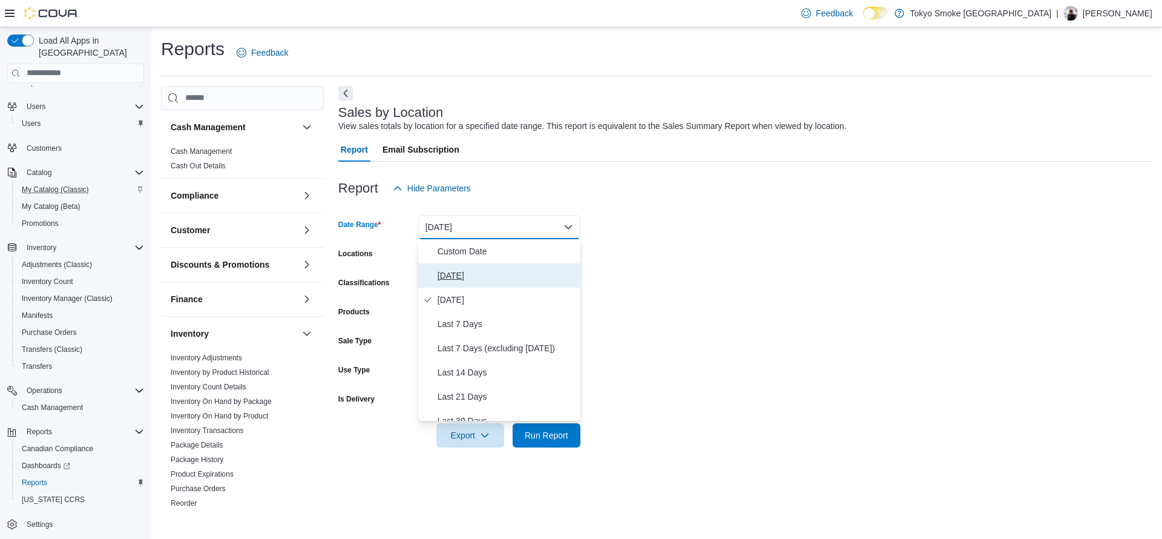
click at [522, 274] on span "Today" at bounding box center [507, 275] width 138 height 15
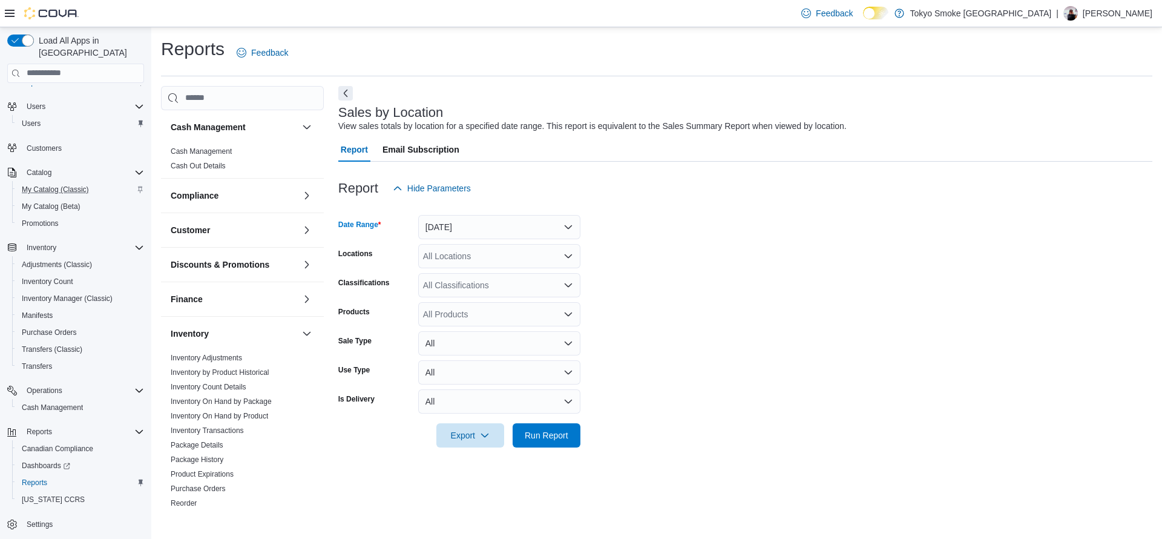
click at [514, 262] on div "All Locations" at bounding box center [499, 256] width 162 height 24
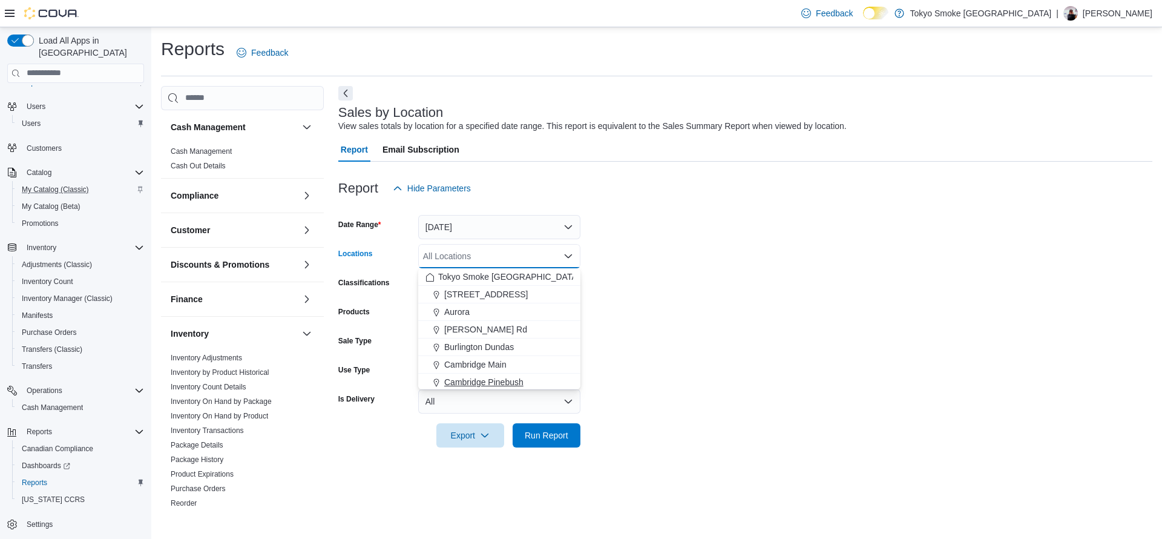
drag, startPoint x: 549, startPoint y: 365, endPoint x: 549, endPoint y: 375, distance: 9.7
click at [549, 376] on div "Cambridge Pinebush" at bounding box center [499, 382] width 148 height 12
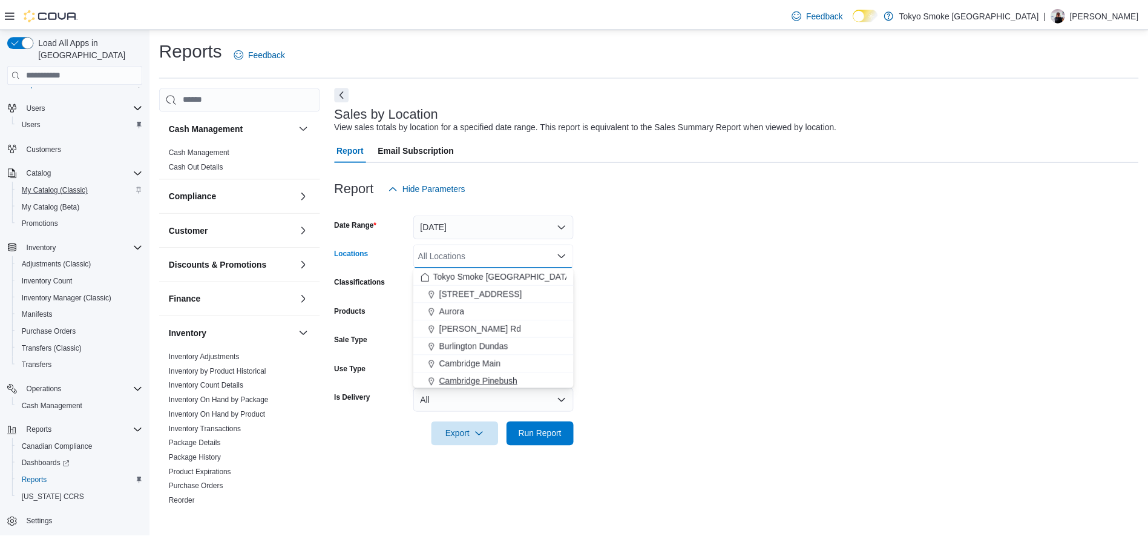
scroll to position [2, 0]
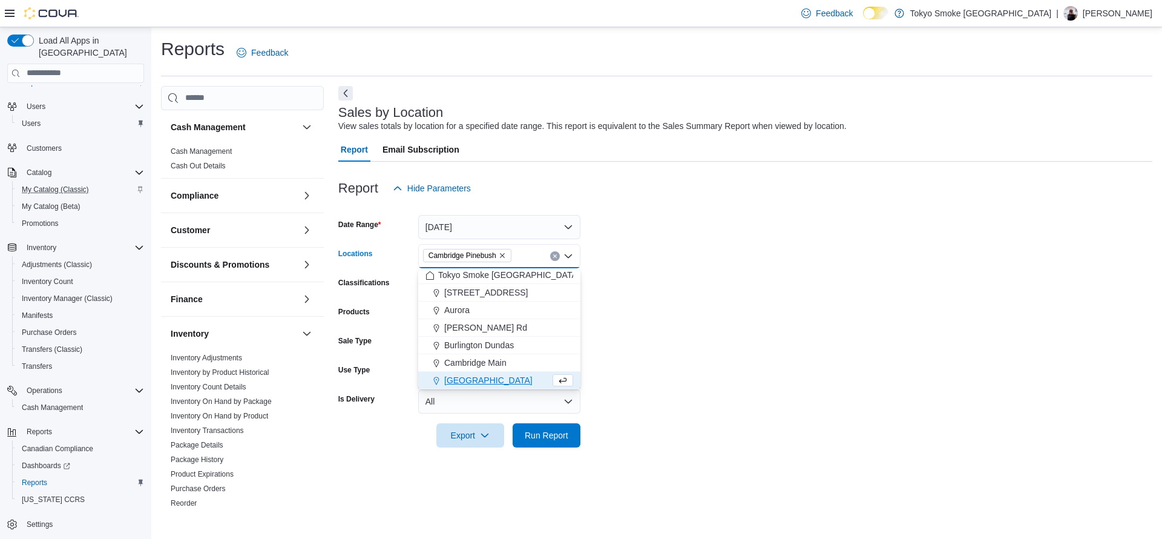
click at [642, 398] on form "Date Range Today Locations Cambridge Pinebush Combo box. Selected. Cambridge Pi…" at bounding box center [745, 323] width 814 height 247
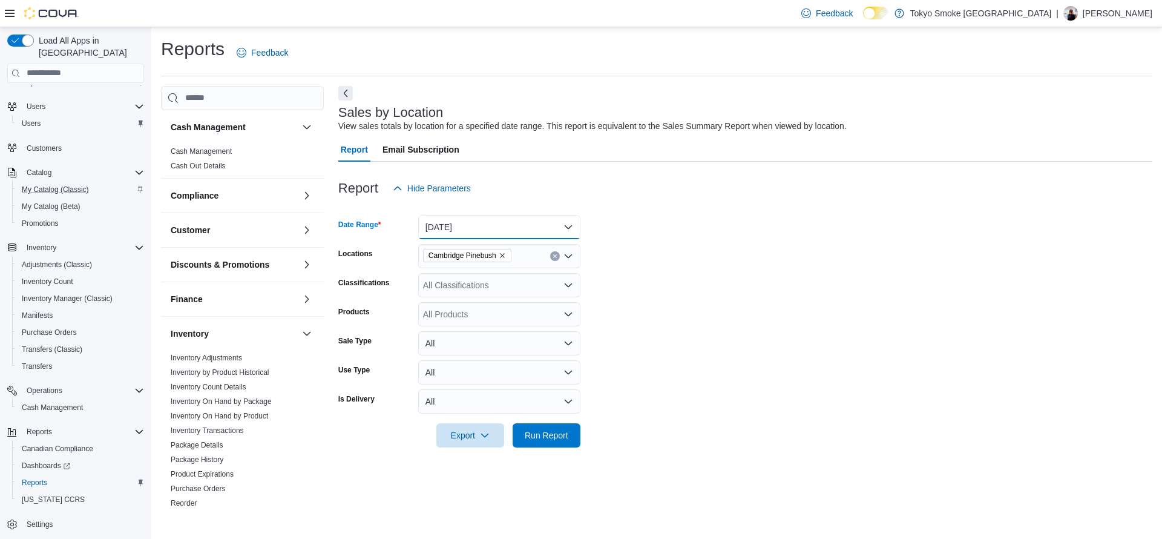
click at [470, 237] on button "Today" at bounding box center [499, 227] width 162 height 24
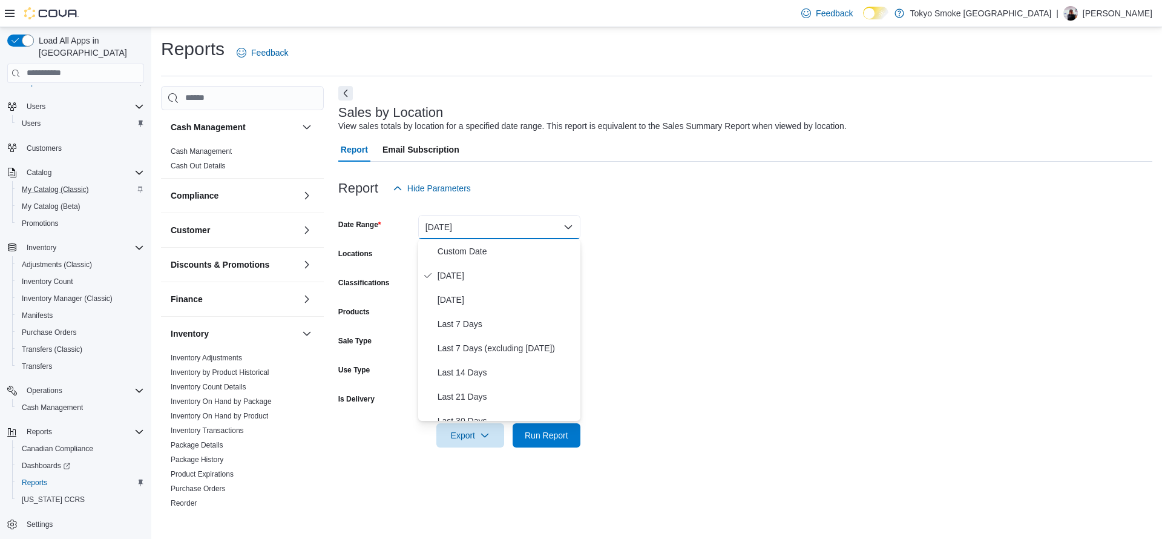
click at [619, 246] on form "Date Range Today Locations Cambridge Pinebush Classifications All Classificatio…" at bounding box center [745, 323] width 814 height 247
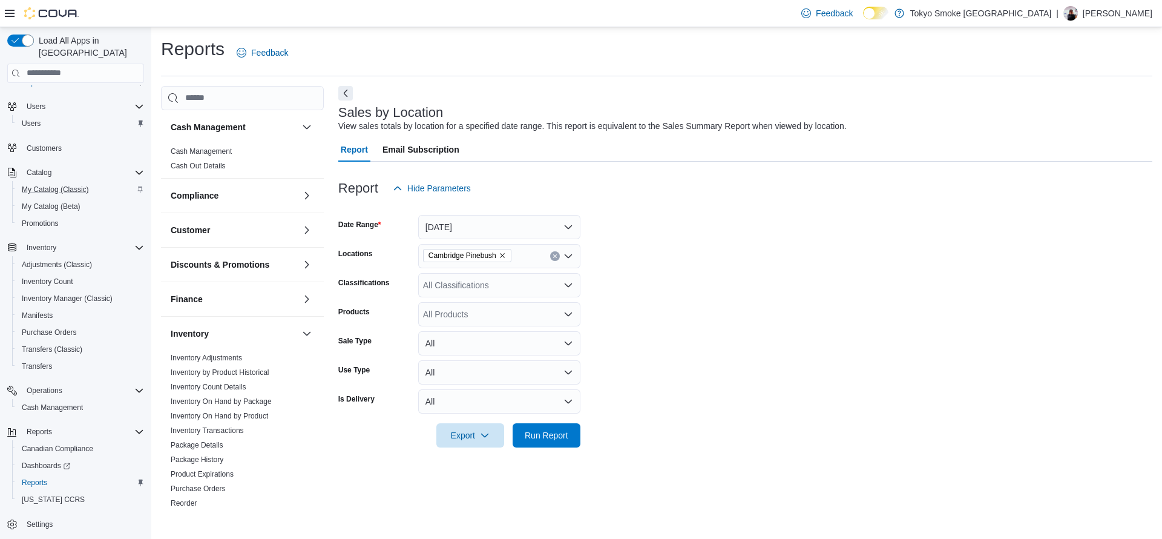
click at [547, 255] on div "Cambridge Pinebush" at bounding box center [499, 256] width 162 height 24
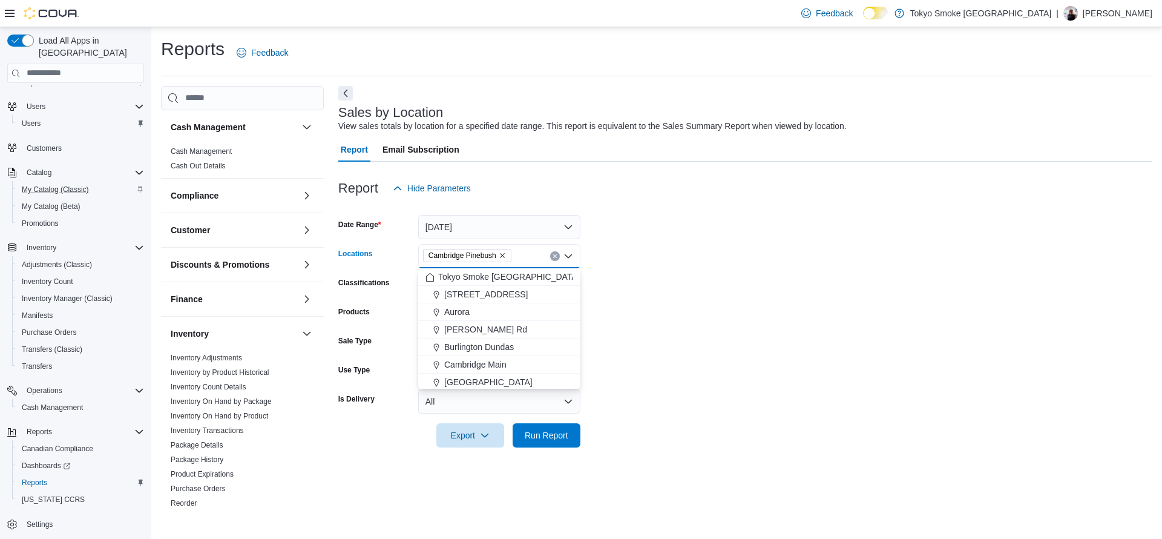
click at [551, 255] on button "Clear input" at bounding box center [555, 256] width 10 height 10
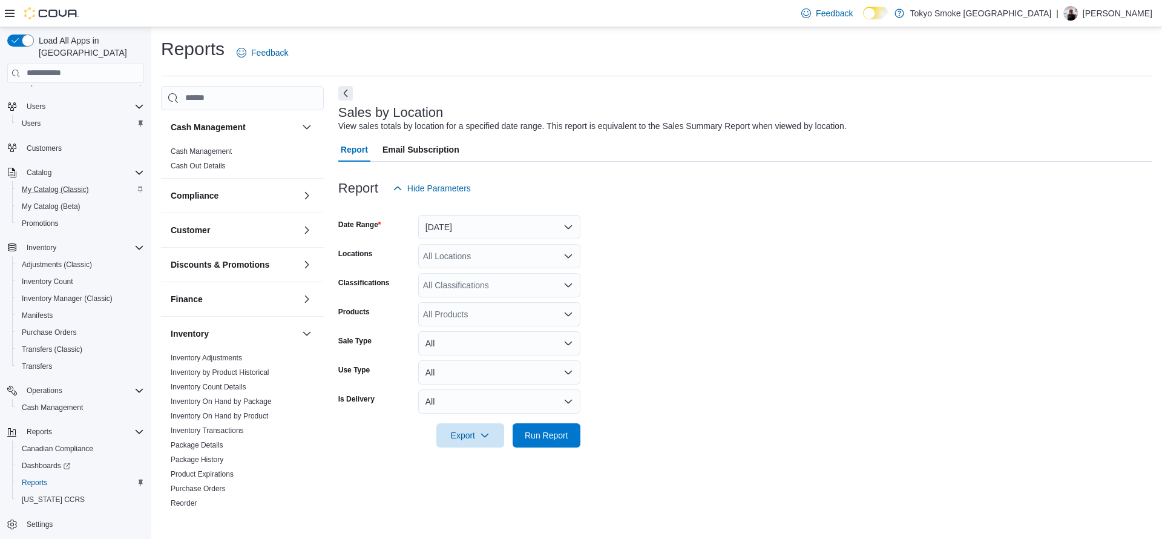
click at [572, 420] on div at bounding box center [745, 418] width 814 height 10
click at [575, 429] on button "Run Report" at bounding box center [547, 434] width 68 height 24
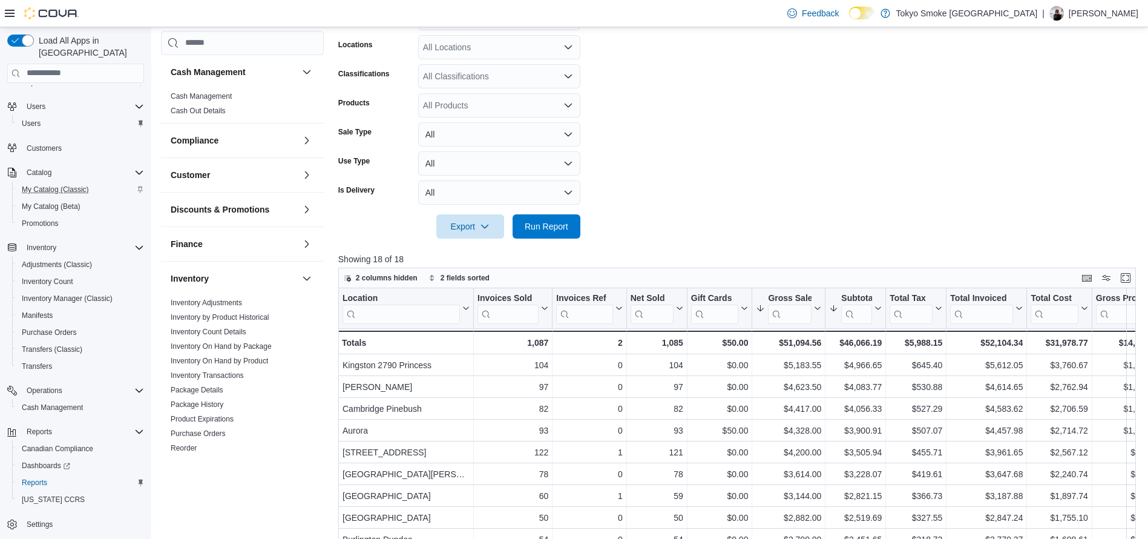
scroll to position [210, 0]
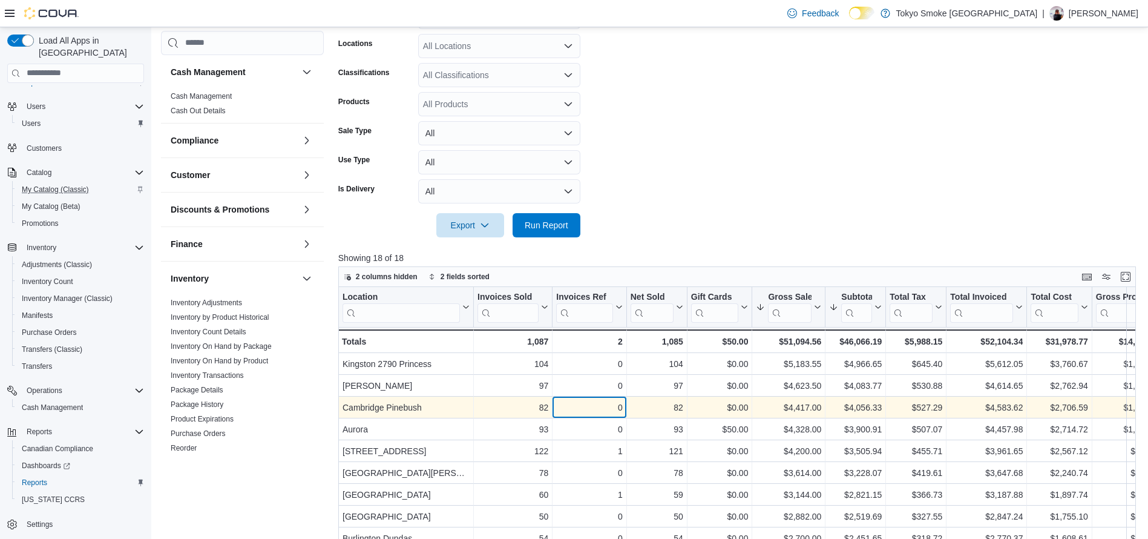
click at [624, 416] on div "0 - Invoices Ref, column 3, row 3" at bounding box center [589, 407] width 74 height 22
drag, startPoint x: 621, startPoint y: 410, endPoint x: 624, endPoint y: 416, distance: 6.5
click at [624, 416] on div "0 - Invoices Ref, column 3, row 3" at bounding box center [589, 407] width 74 height 22
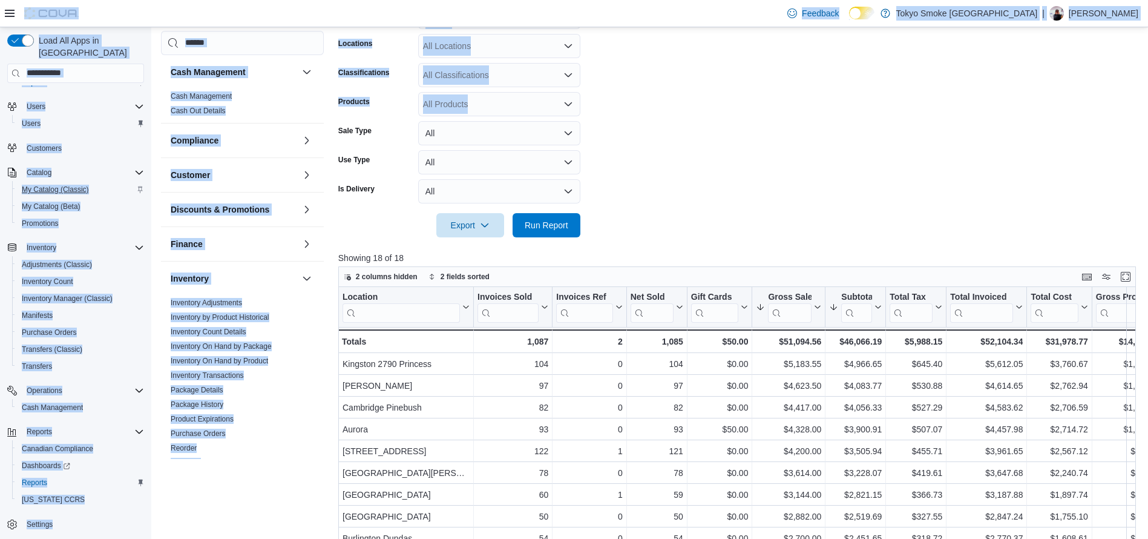
scroll to position [0, 0]
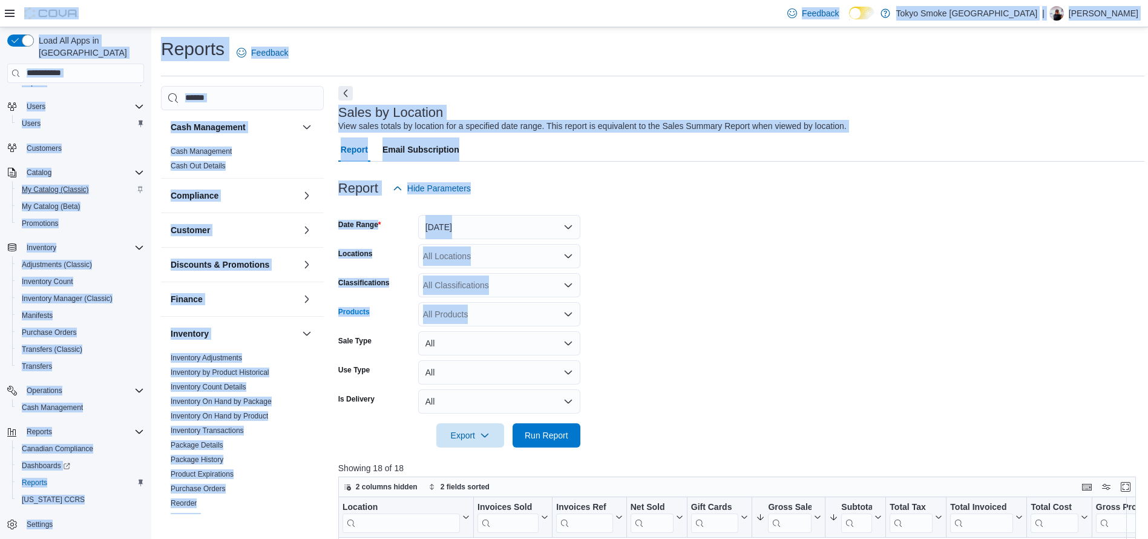
drag, startPoint x: 554, startPoint y: 103, endPoint x: 578, endPoint y: -79, distance: 184.3
click at [578, 0] on html "Feedback Dark Mode Tokyo Smoke Ontario | Glenn Cook Load All Apps in New Hub Ho…" at bounding box center [574, 269] width 1148 height 539
